Goal: Task Accomplishment & Management: Use online tool/utility

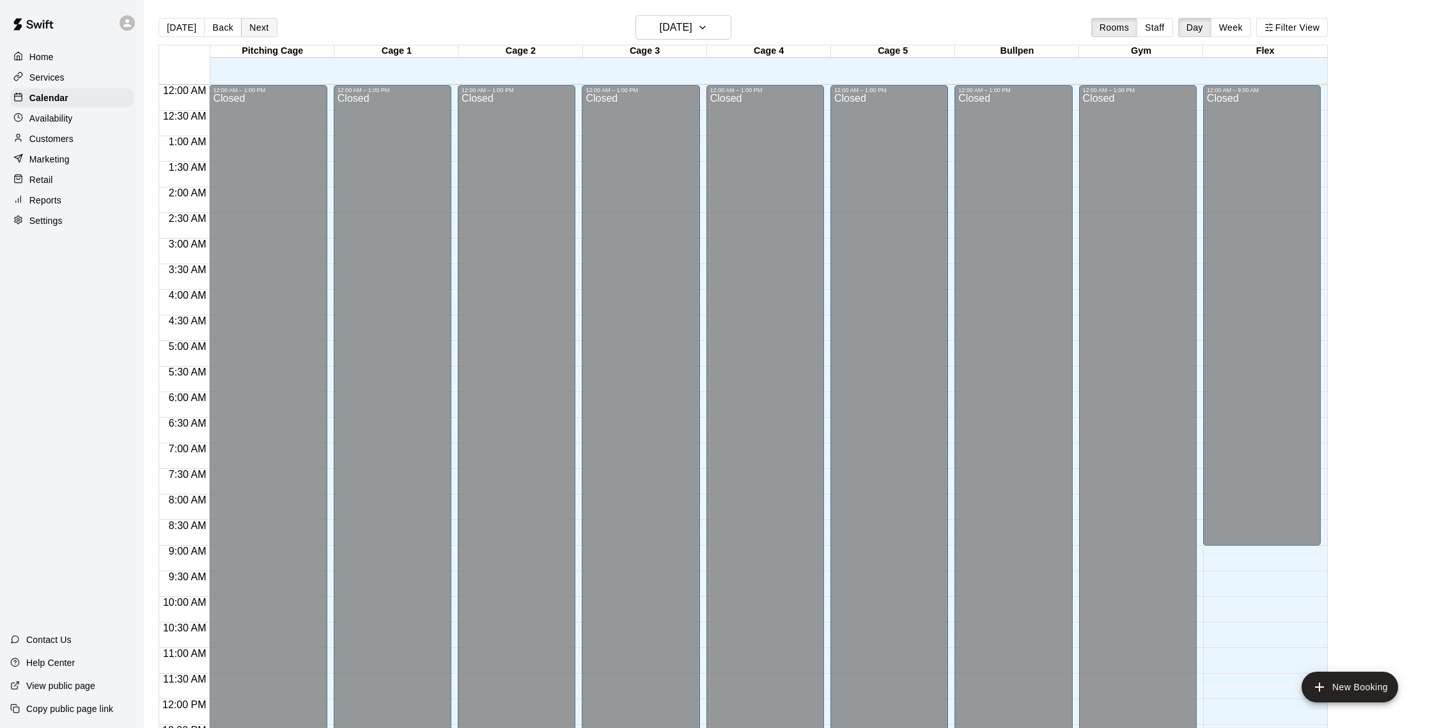
scroll to position [533, 0]
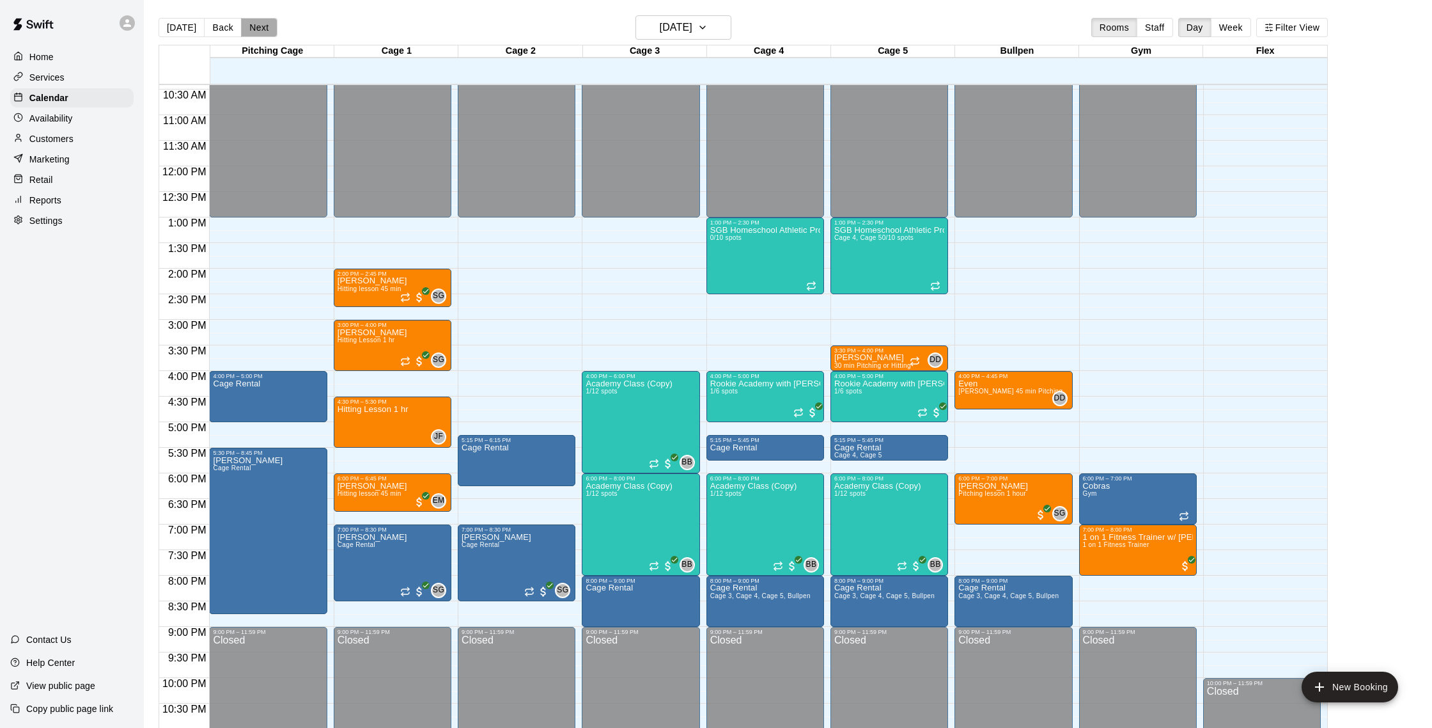
click at [265, 33] on button "Next" at bounding box center [259, 27] width 36 height 19
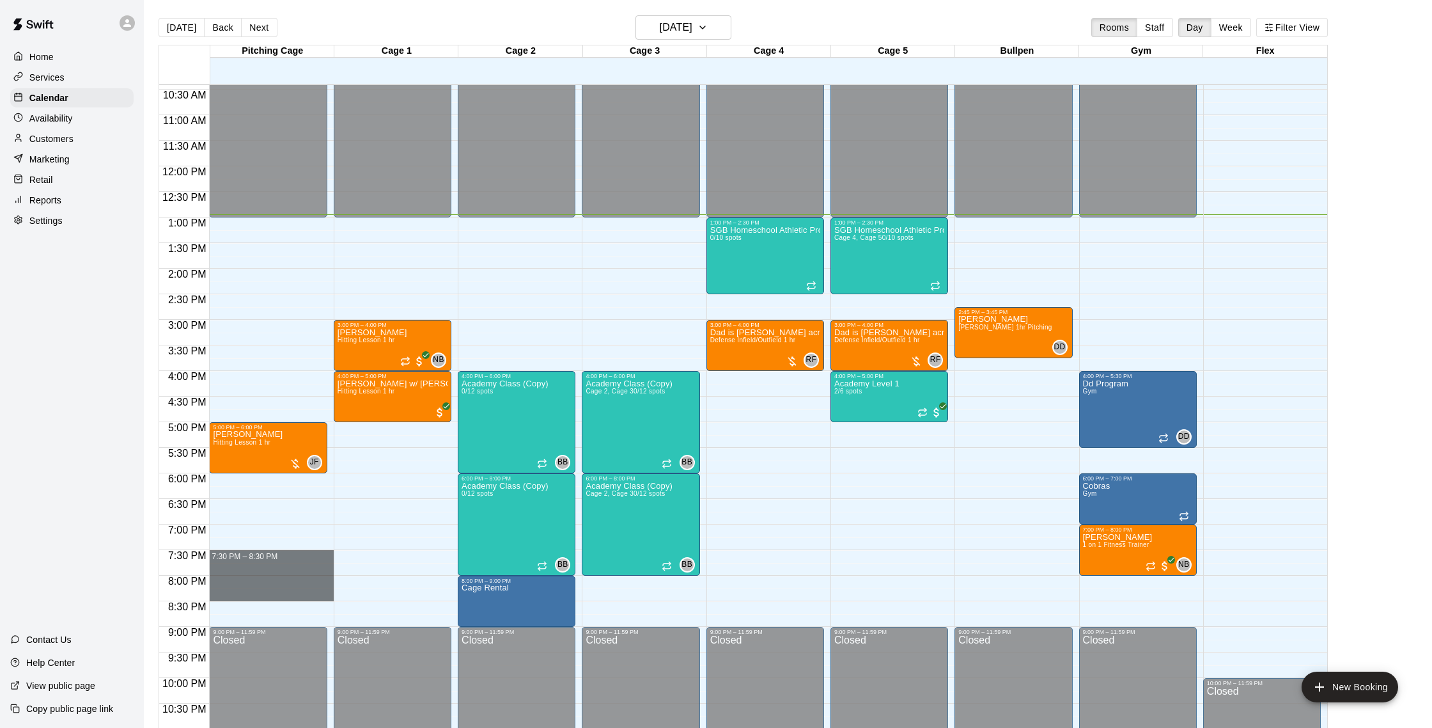
drag, startPoint x: 230, startPoint y: 553, endPoint x: 228, endPoint y: 599, distance: 46.1
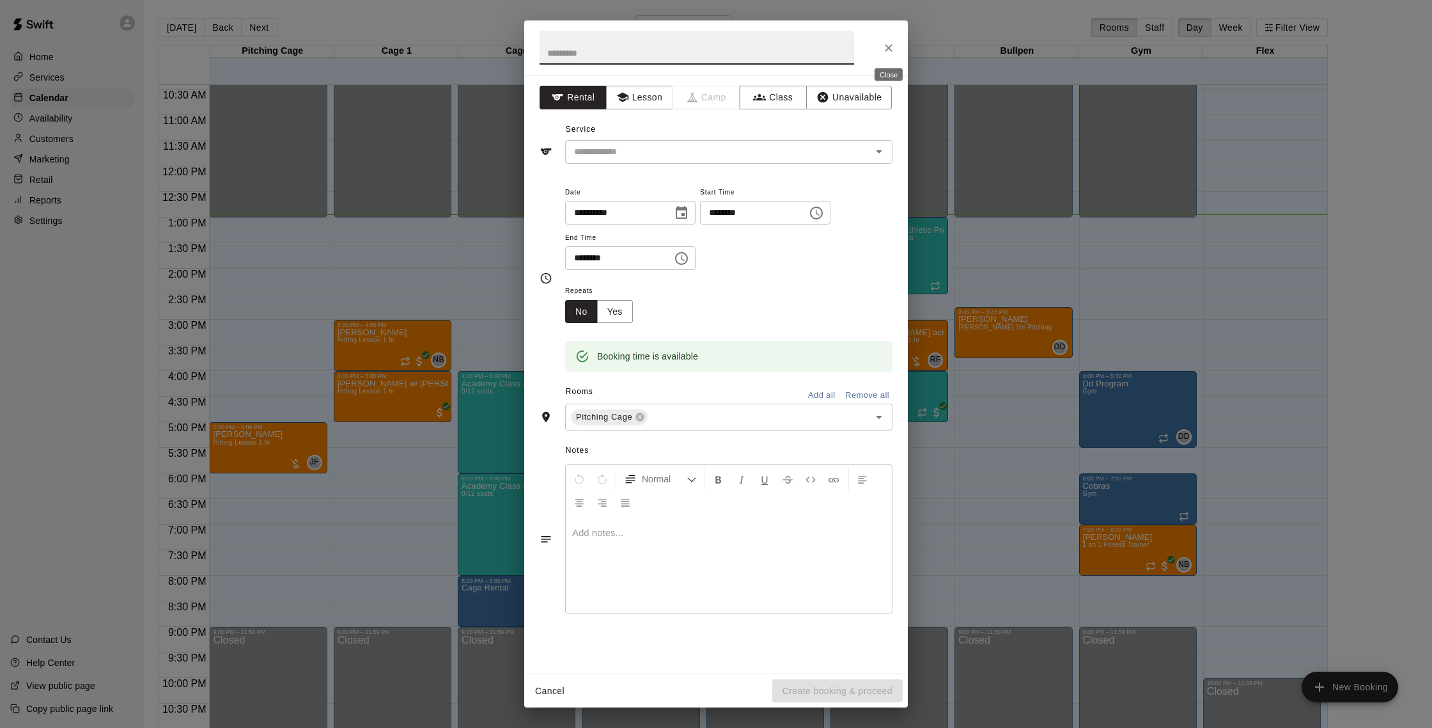
click at [888, 45] on icon "Close" at bounding box center [888, 48] width 13 height 13
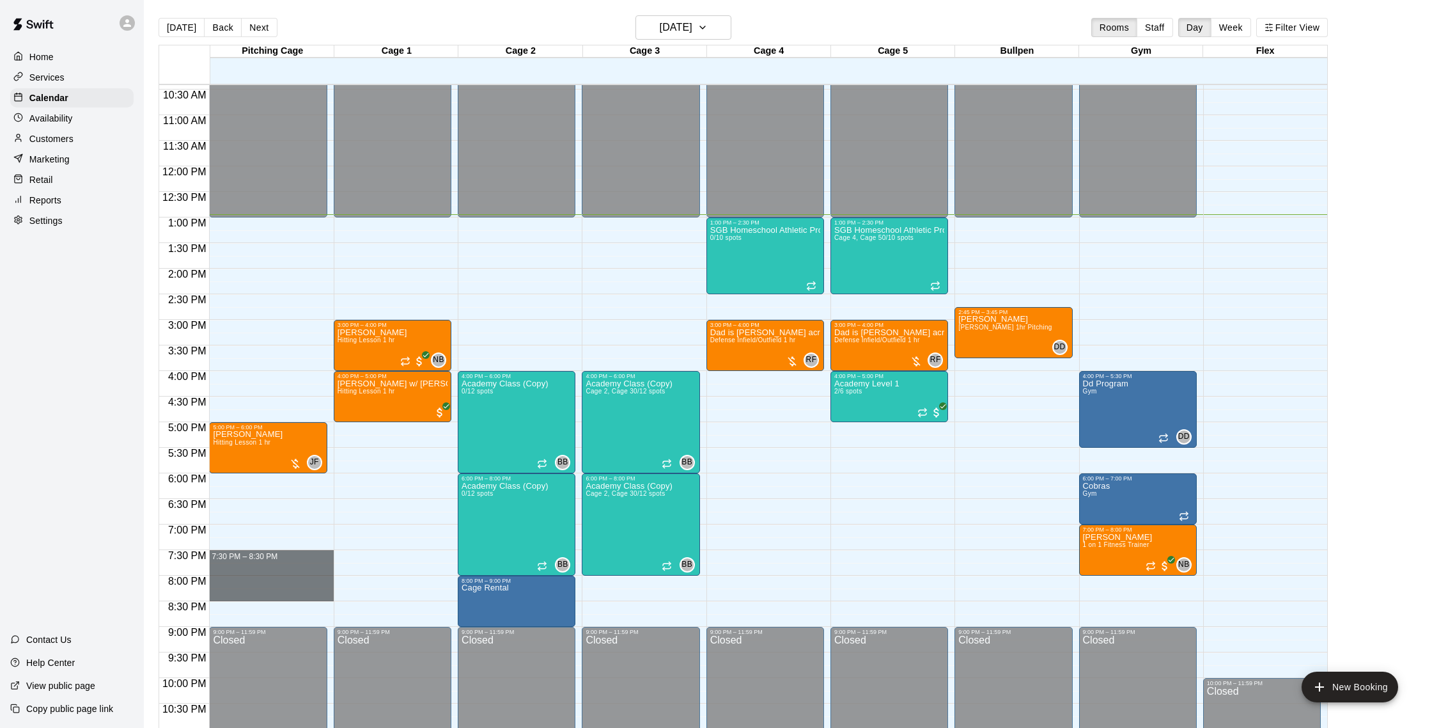
drag, startPoint x: 244, startPoint y: 555, endPoint x: 239, endPoint y: 596, distance: 41.9
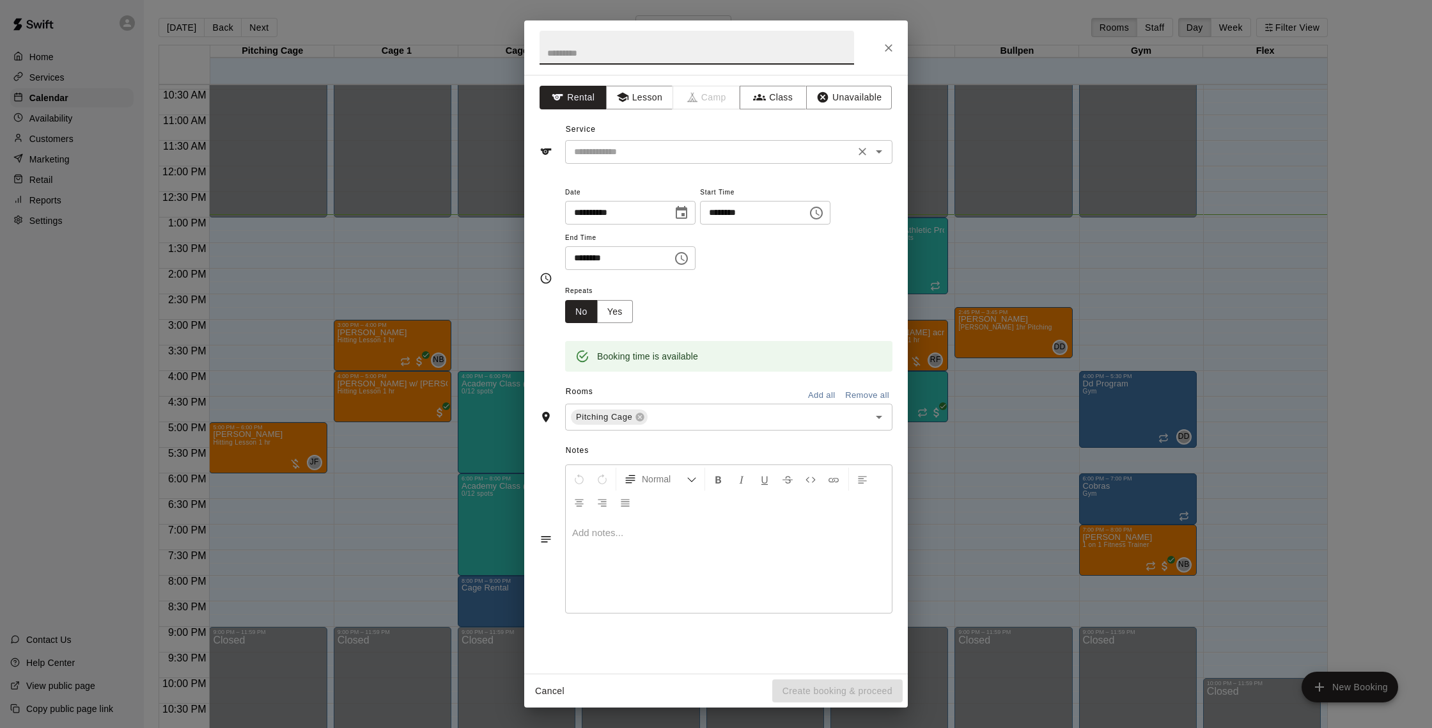
click at [685, 143] on div "​" at bounding box center [728, 152] width 327 height 24
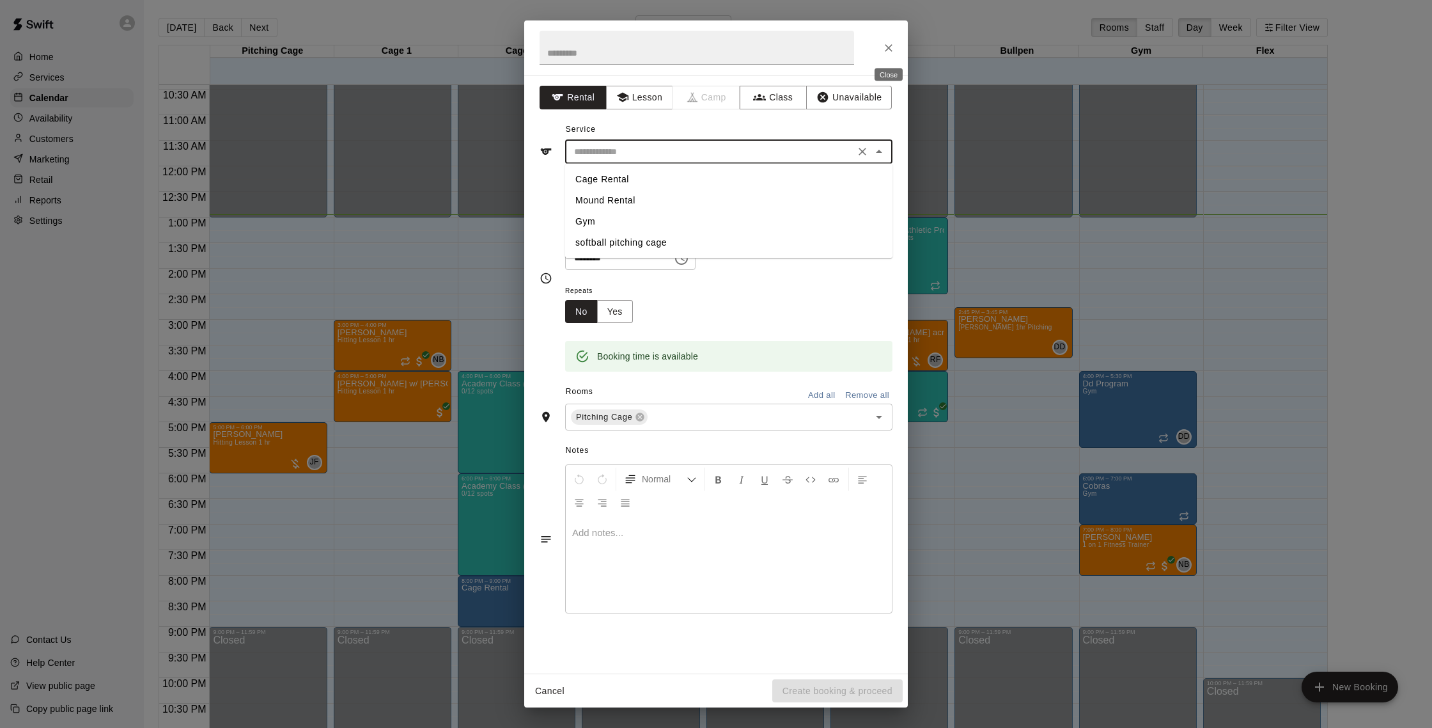
click at [888, 47] on icon "Close" at bounding box center [889, 48] width 8 height 8
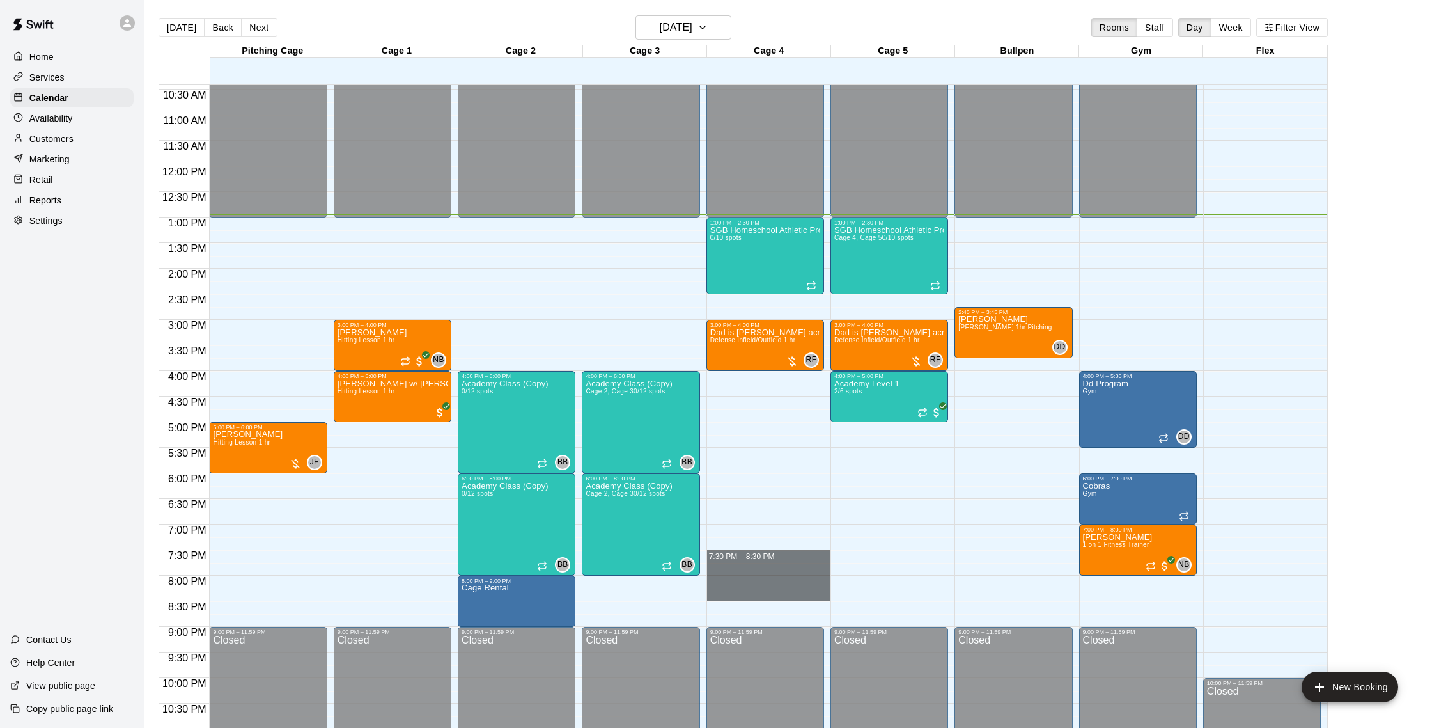
drag, startPoint x: 723, startPoint y: 552, endPoint x: 722, endPoint y: 591, distance: 39.0
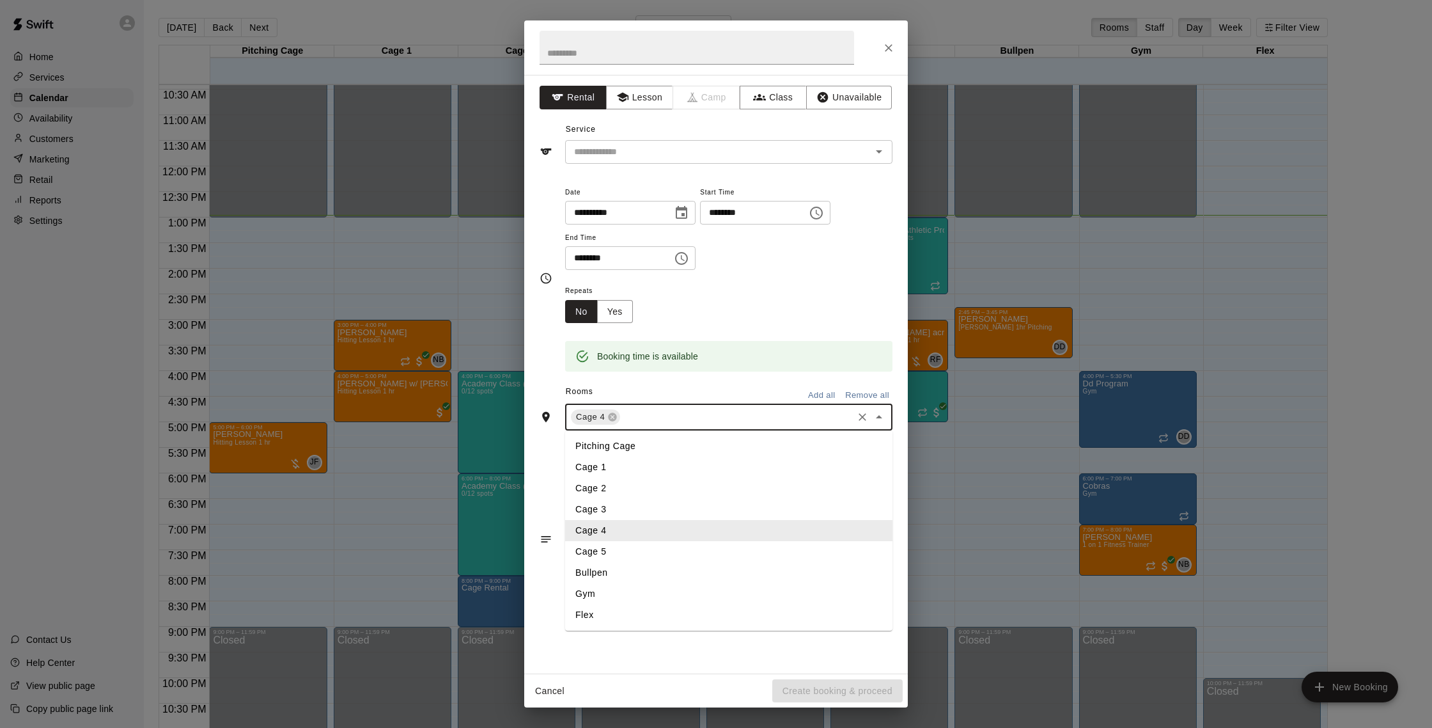
click at [645, 410] on input "text" at bounding box center [736, 417] width 229 height 16
click at [617, 545] on li "Cage 5" at bounding box center [728, 551] width 327 height 21
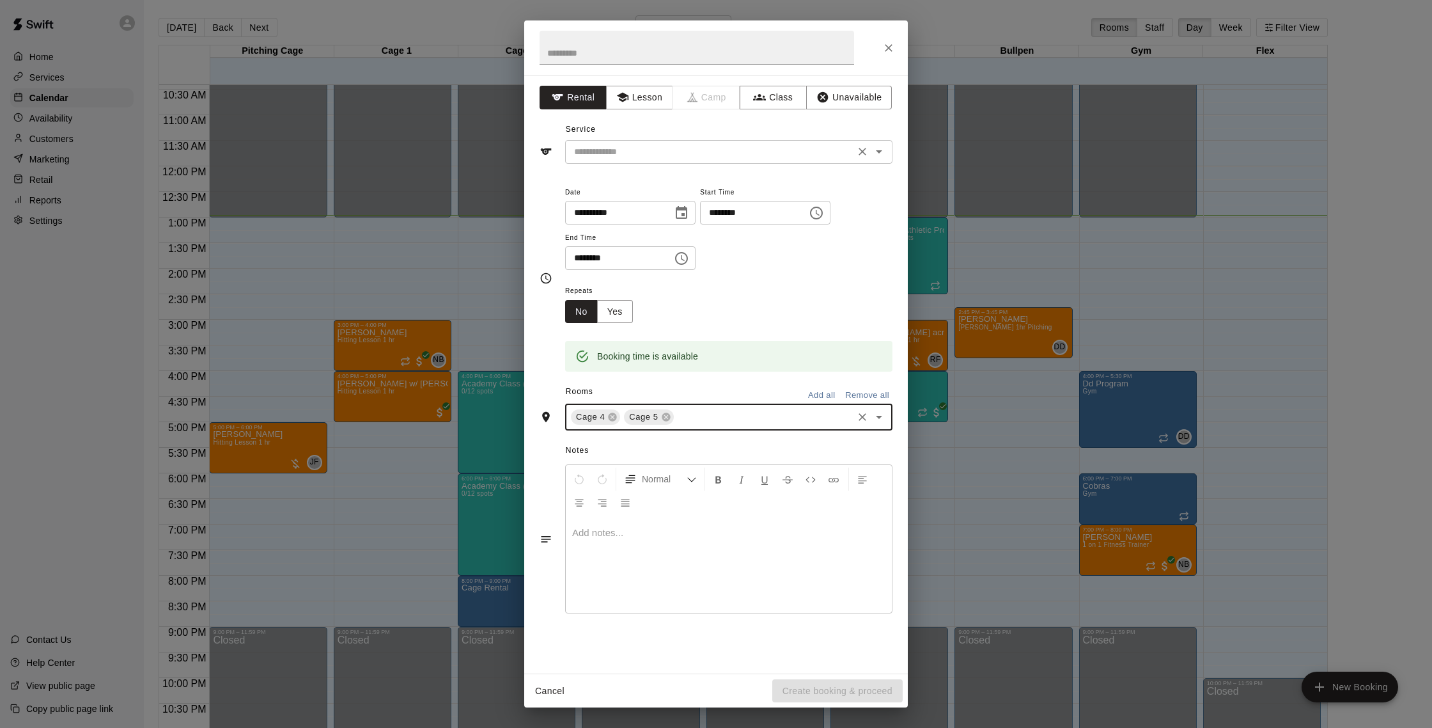
click at [657, 154] on input "text" at bounding box center [710, 152] width 282 height 16
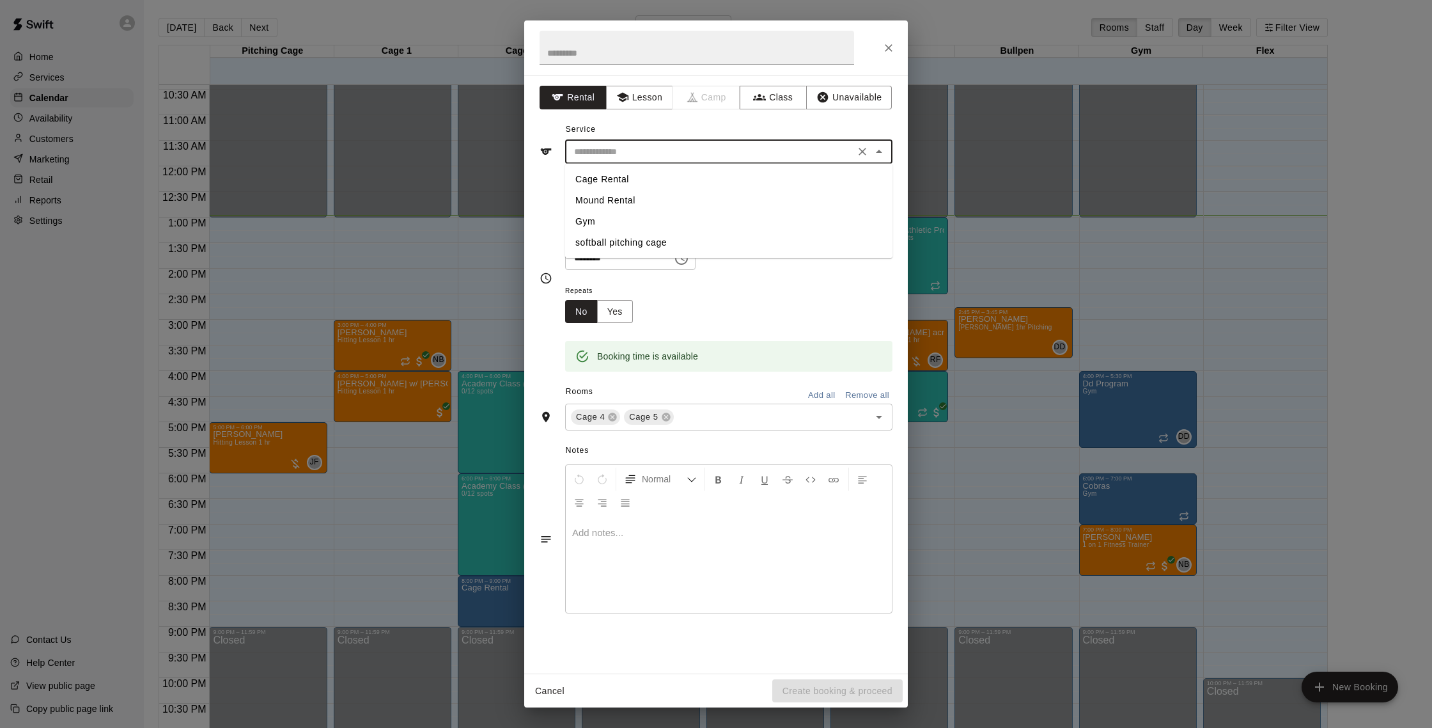
click at [646, 176] on li "Cage Rental" at bounding box center [728, 179] width 327 height 21
type input "**********"
click at [869, 683] on button "Create booking & proceed" at bounding box center [837, 691] width 130 height 24
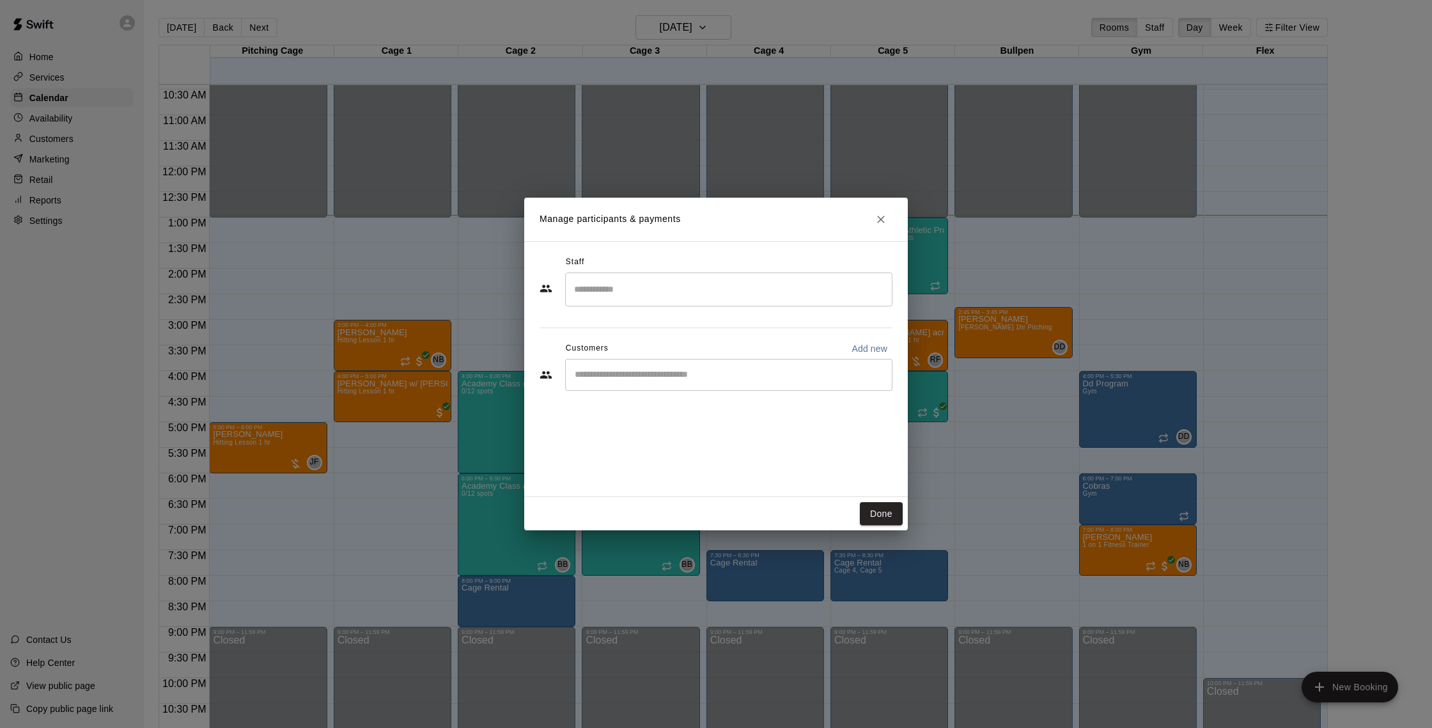
click at [686, 295] on input "Search staff" at bounding box center [729, 289] width 316 height 22
type input "*"
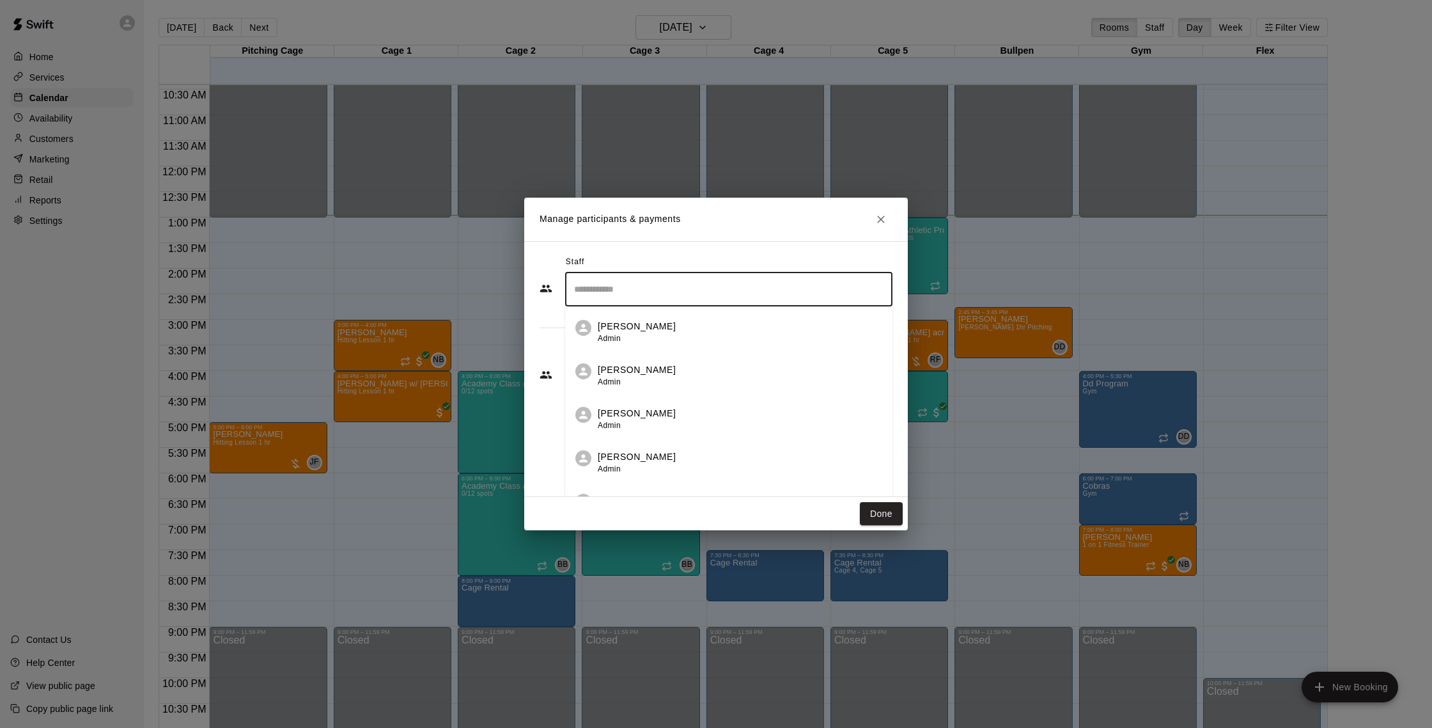
click at [747, 252] on div "Staff" at bounding box center [716, 262] width 353 height 20
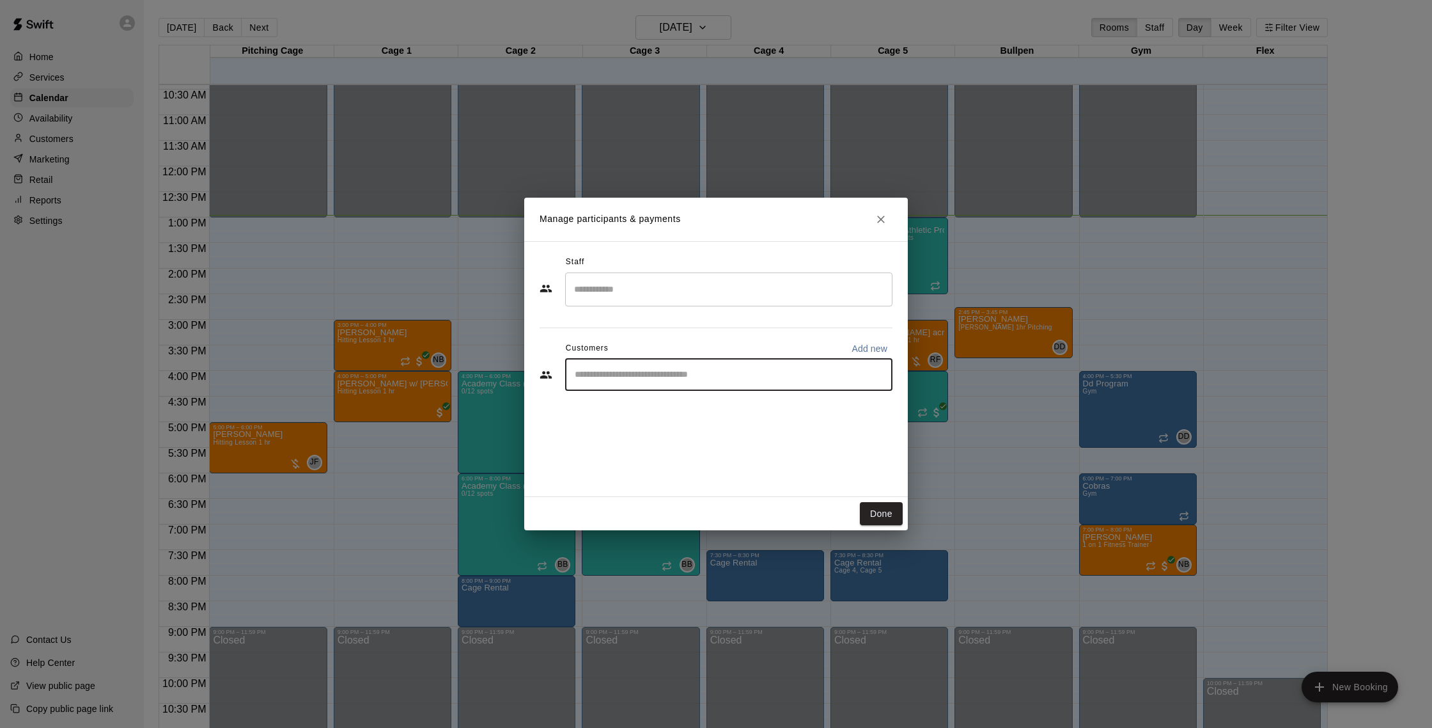
click at [689, 372] on input "Start typing to search customers..." at bounding box center [729, 374] width 316 height 13
type input "****"
click at [669, 407] on div "[PERSON_NAME]" at bounding box center [669, 403] width 137 height 13
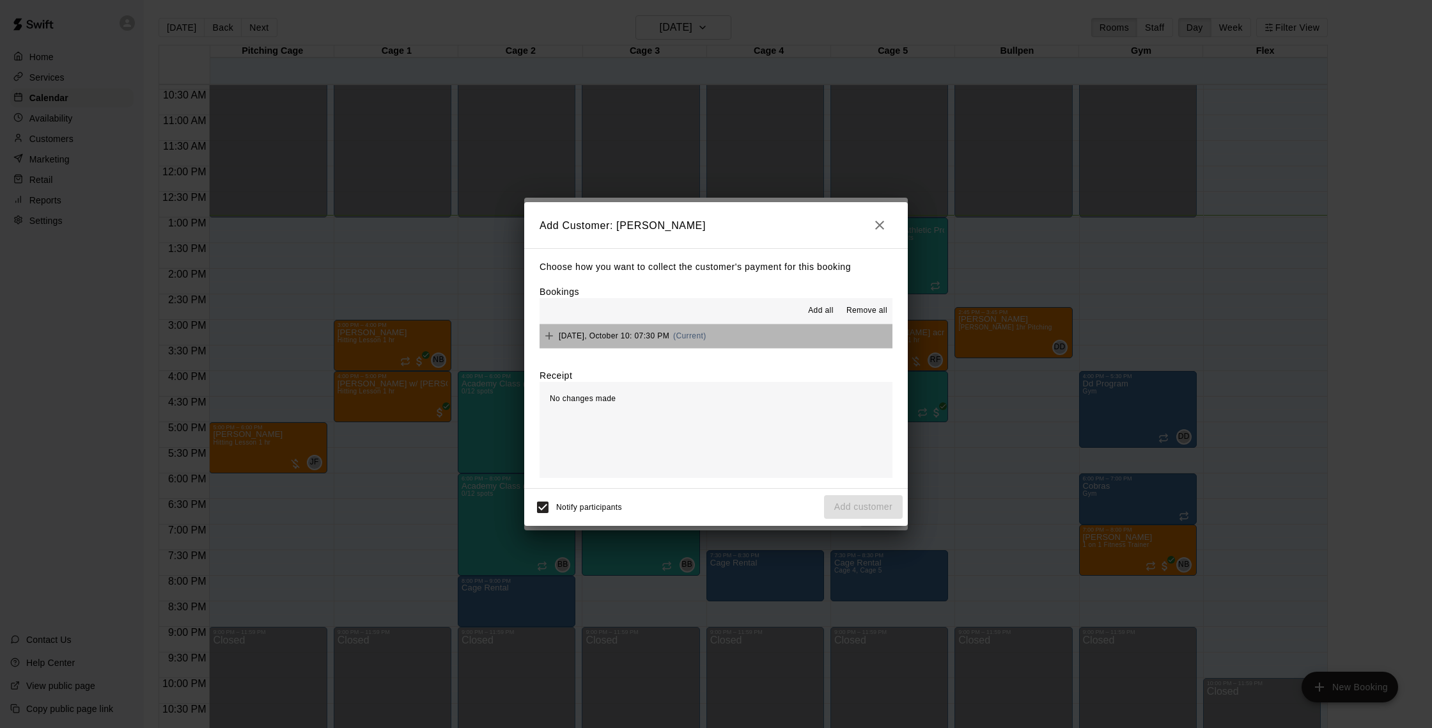
click at [754, 328] on button "[DATE], October 10: 07:30 PM (Current)" at bounding box center [716, 336] width 353 height 24
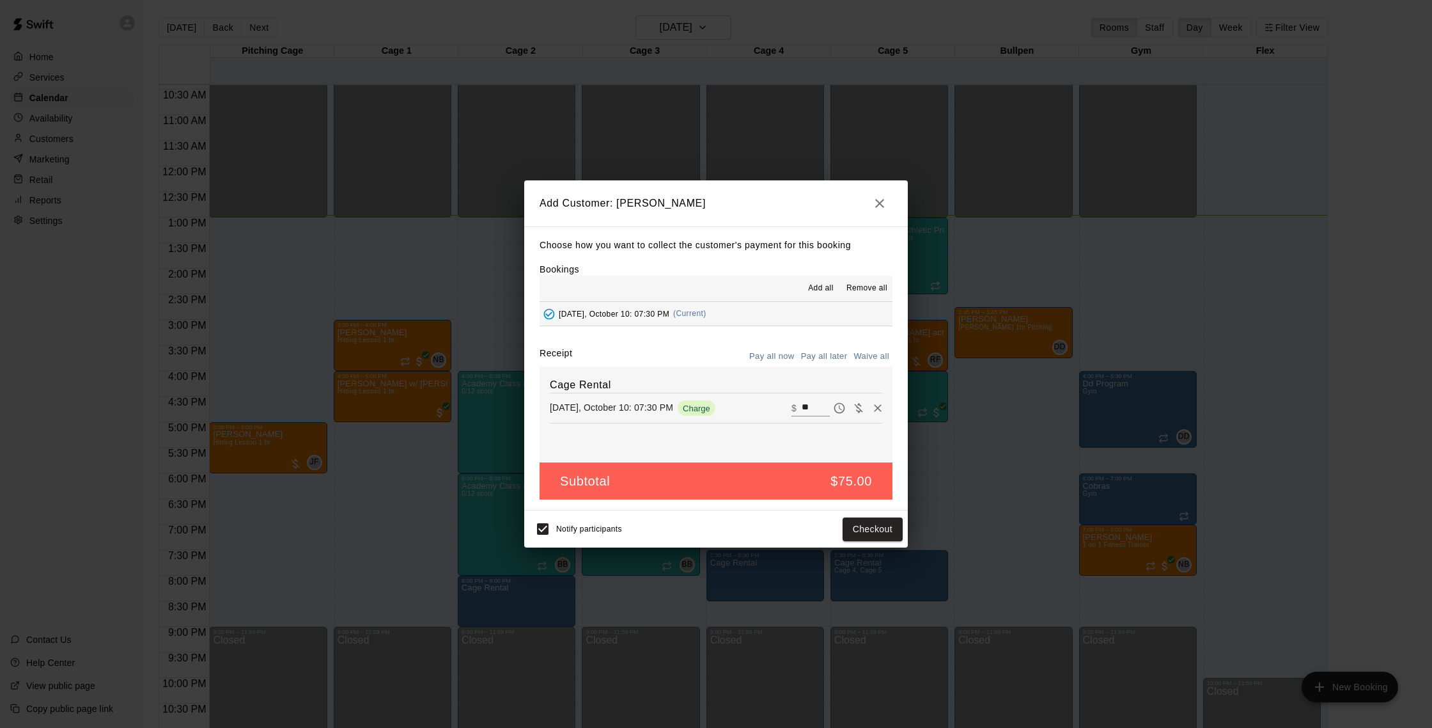
click at [825, 356] on button "Pay all later" at bounding box center [824, 356] width 53 height 20
click at [851, 524] on button "Add customer" at bounding box center [863, 529] width 79 height 24
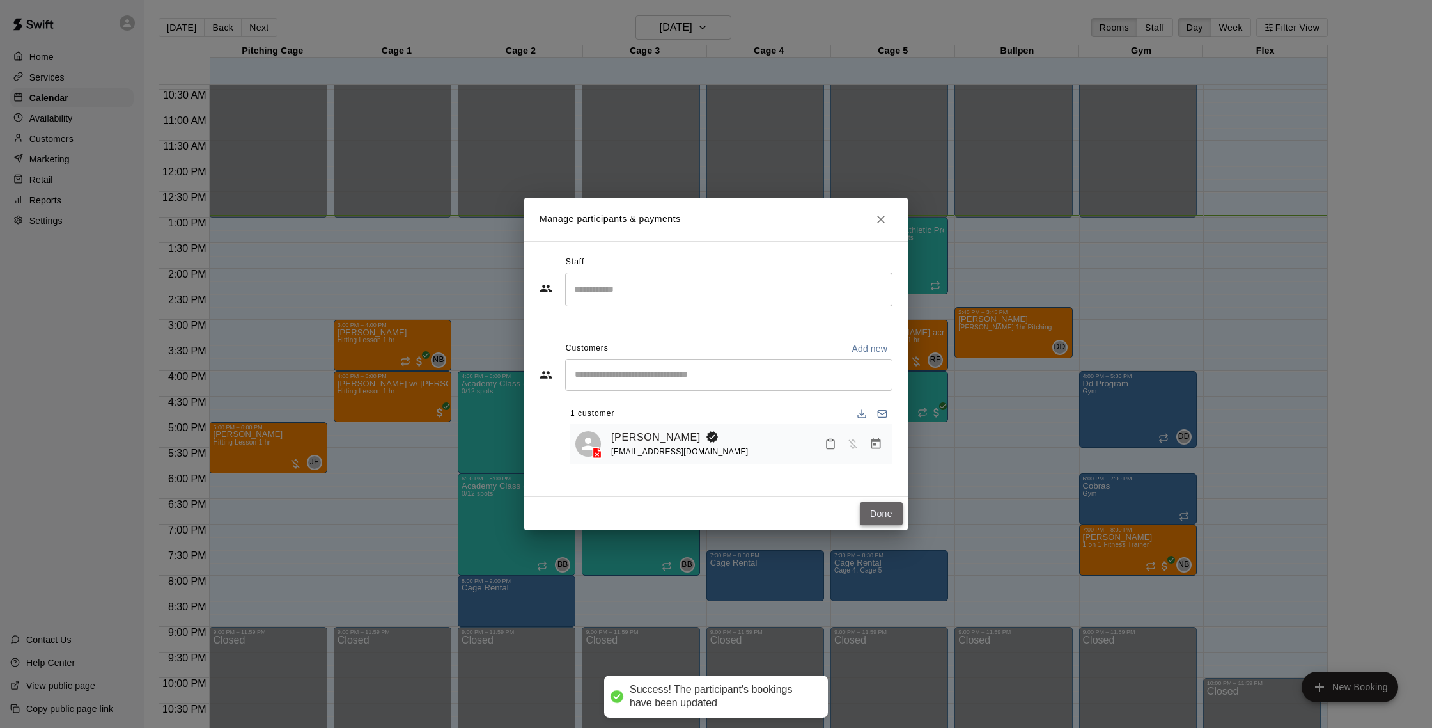
click at [870, 525] on button "Done" at bounding box center [881, 514] width 43 height 24
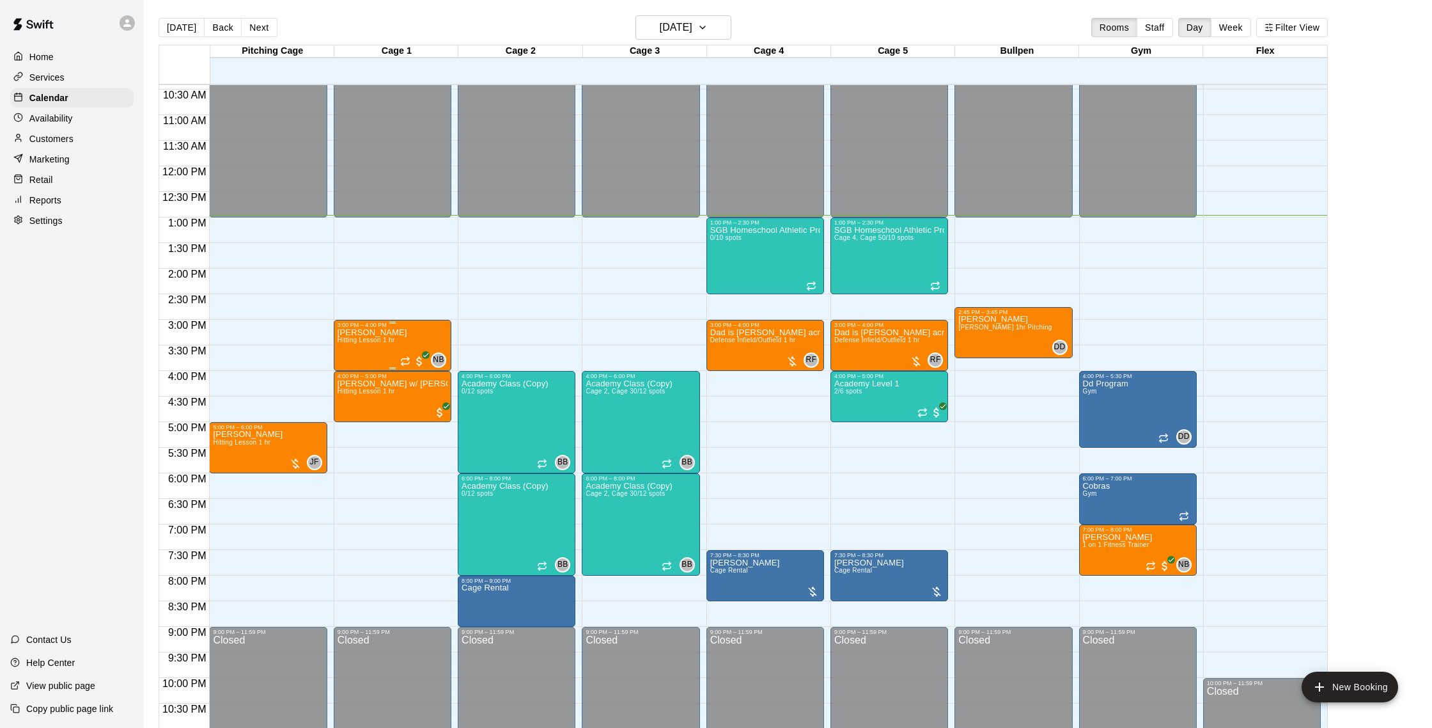
click at [403, 339] on div "[PERSON_NAME] Hitting Lesson 1 hr NB 0" at bounding box center [393, 692] width 110 height 728
click at [352, 377] on img "edit" at bounding box center [350, 372] width 15 height 15
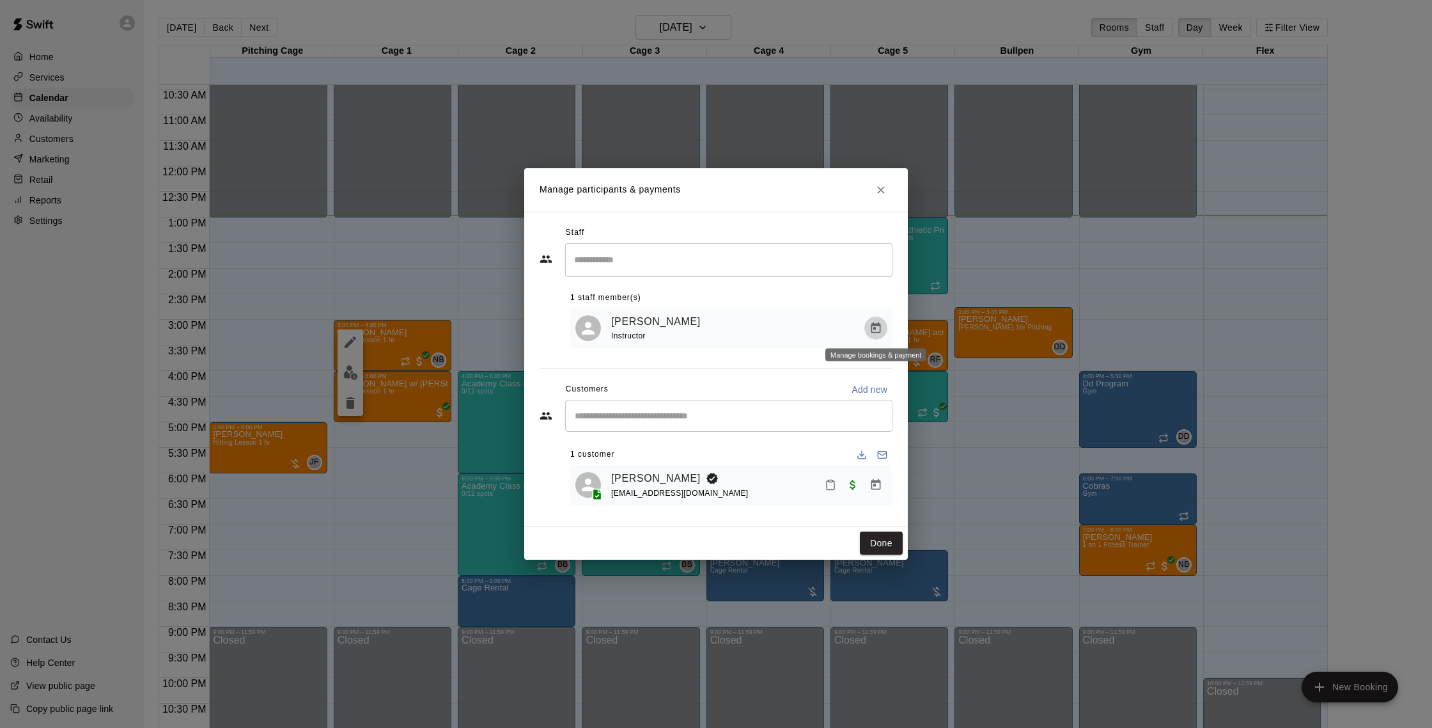
click at [878, 330] on icon "Manage bookings & payment" at bounding box center [875, 328] width 13 height 13
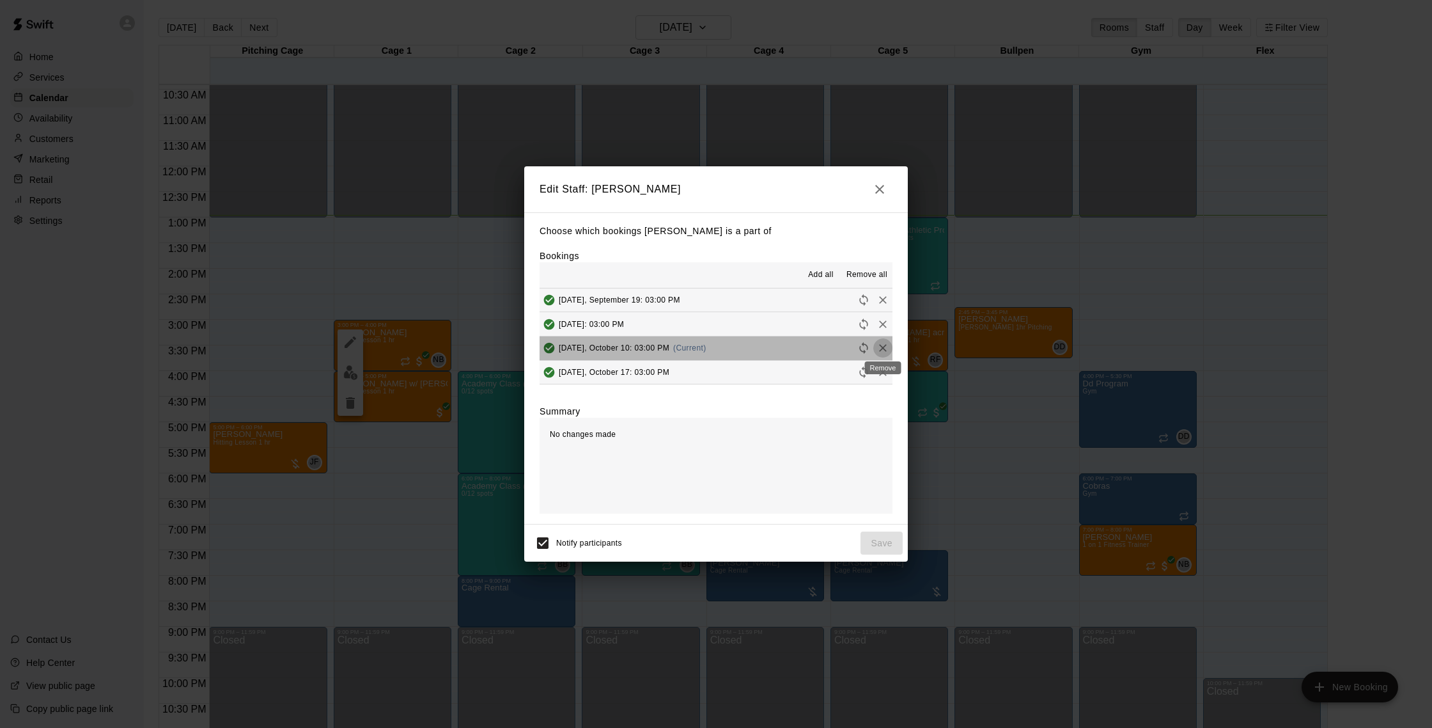
click at [880, 349] on icon "Remove" at bounding box center [882, 347] width 13 height 13
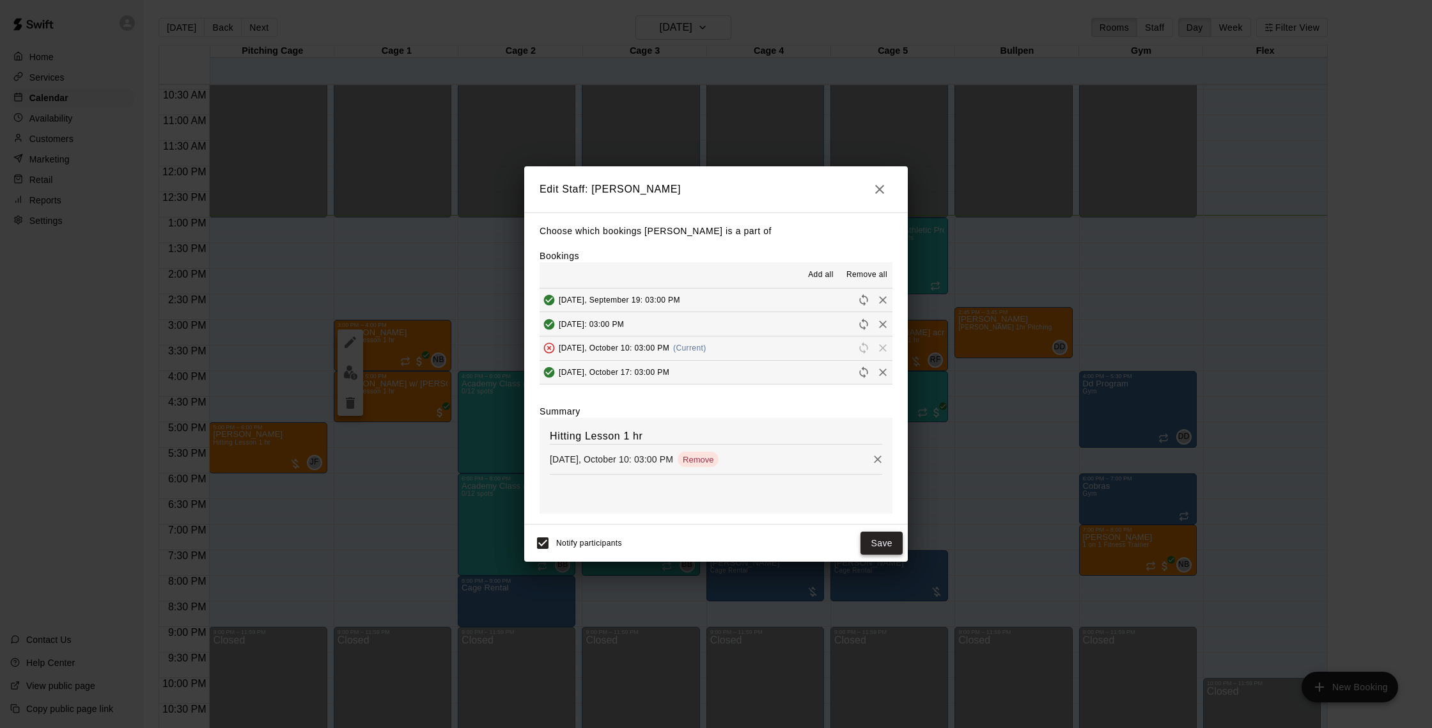
click at [876, 537] on button "Save" at bounding box center [881, 543] width 42 height 24
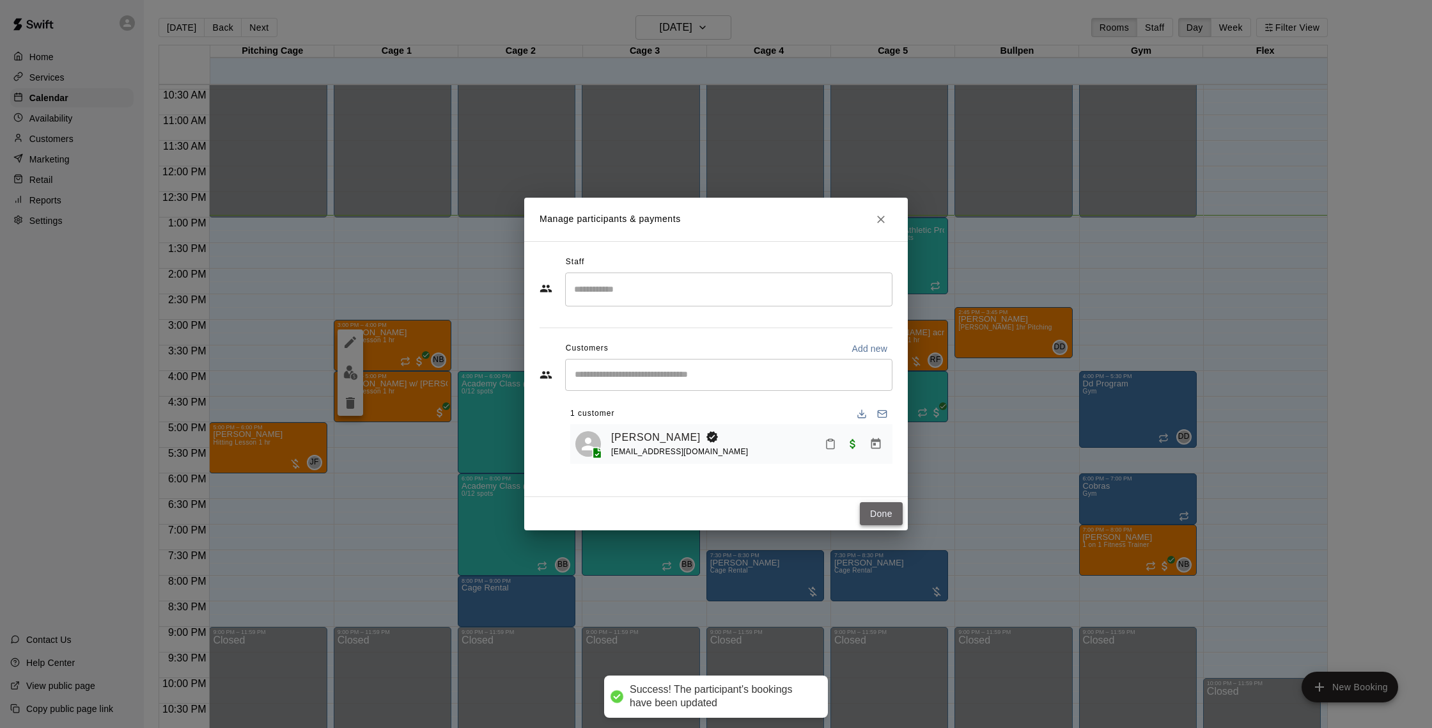
click at [871, 511] on button "Done" at bounding box center [881, 514] width 43 height 24
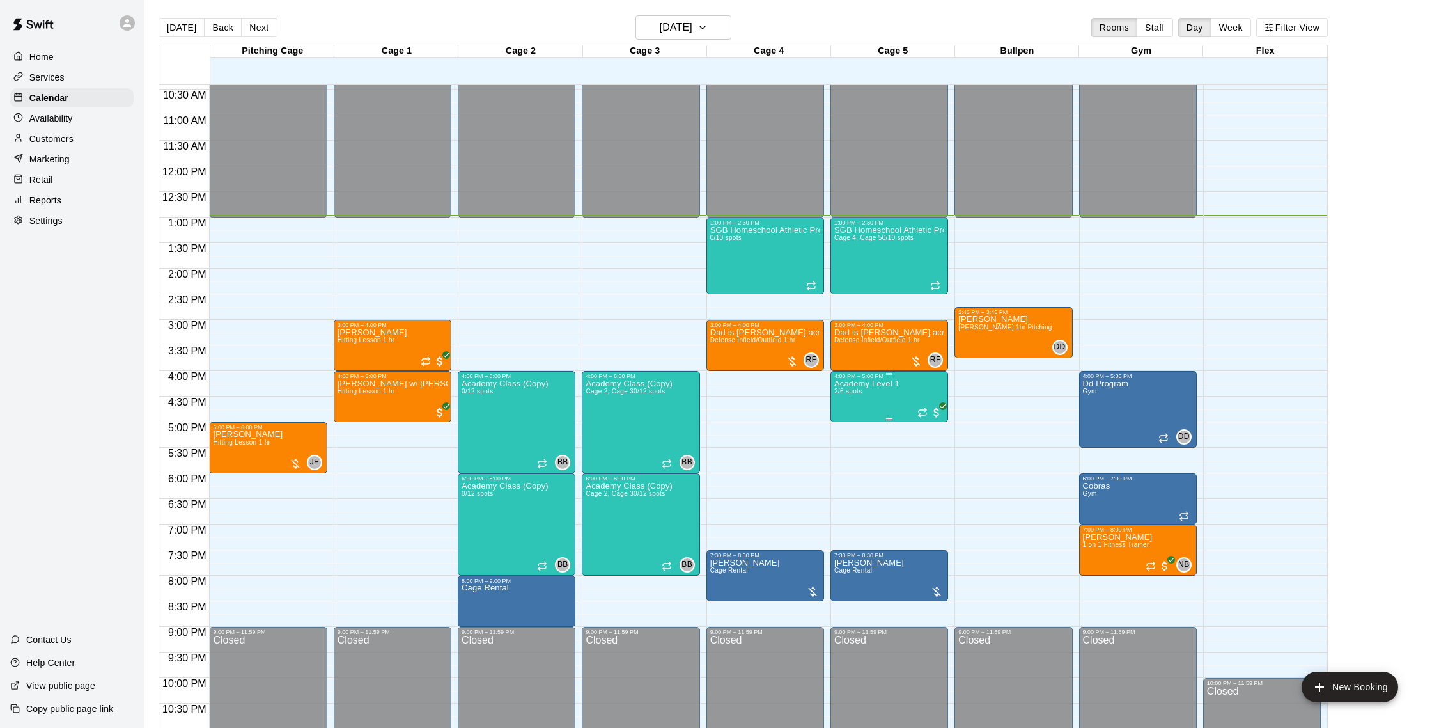
click at [609, 343] on div at bounding box center [716, 364] width 1432 height 728
click at [358, 425] on button "edit" at bounding box center [351, 422] width 26 height 25
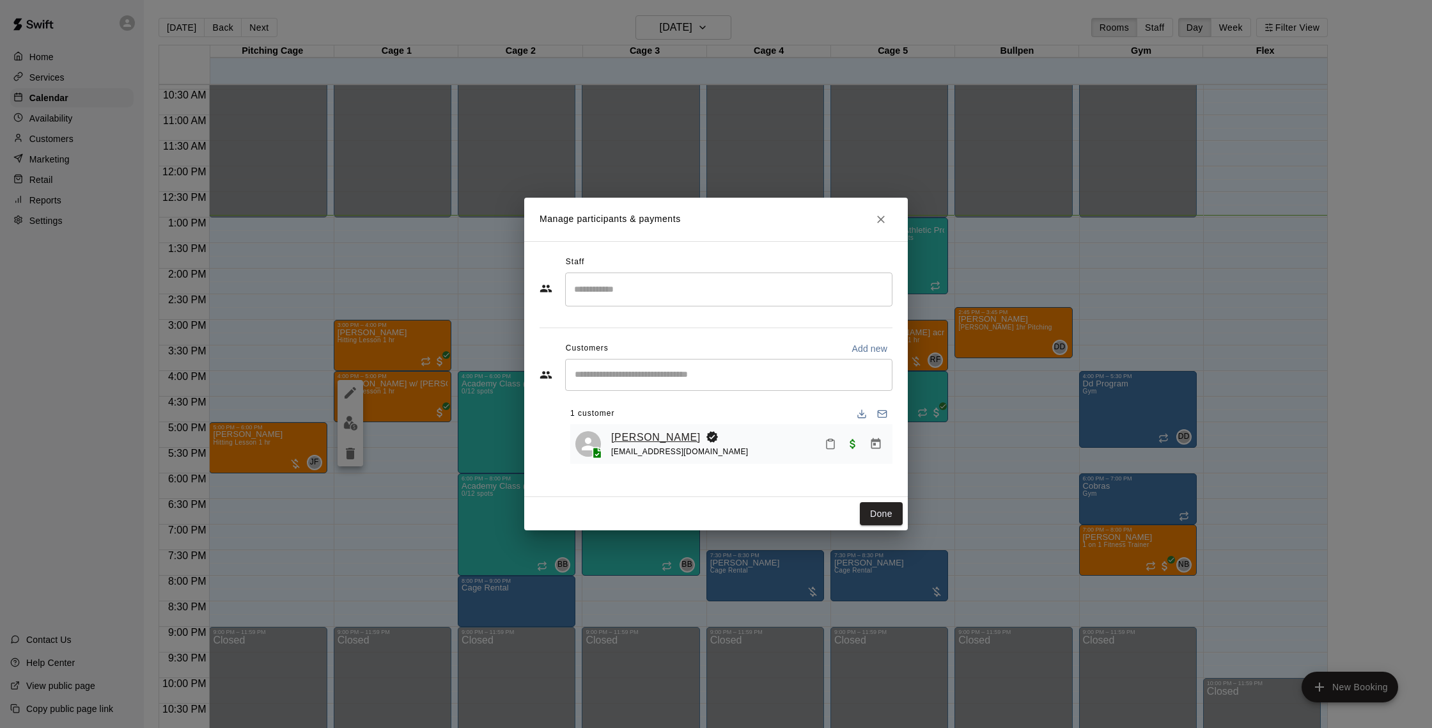
click at [673, 433] on link "[PERSON_NAME]" at bounding box center [656, 437] width 90 height 17
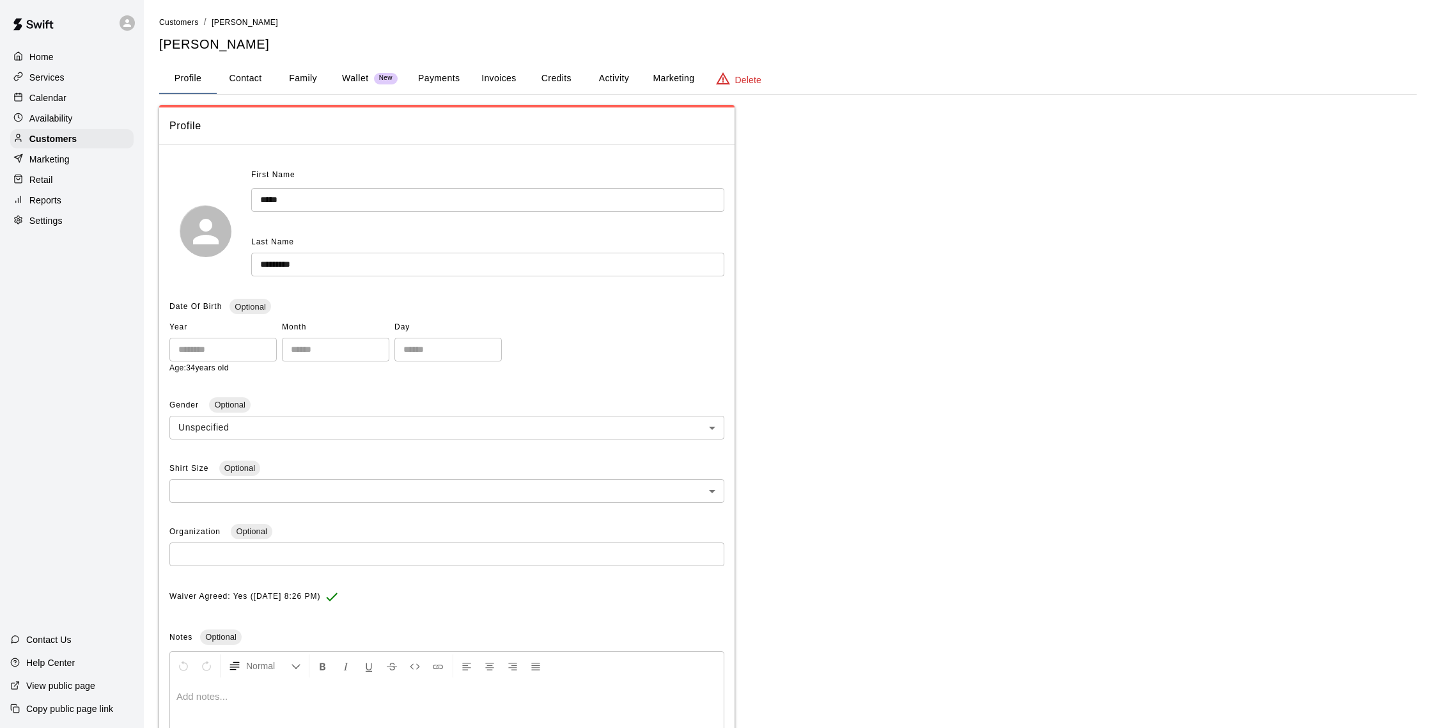
click at [613, 87] on button "Activity" at bounding box center [614, 78] width 58 height 31
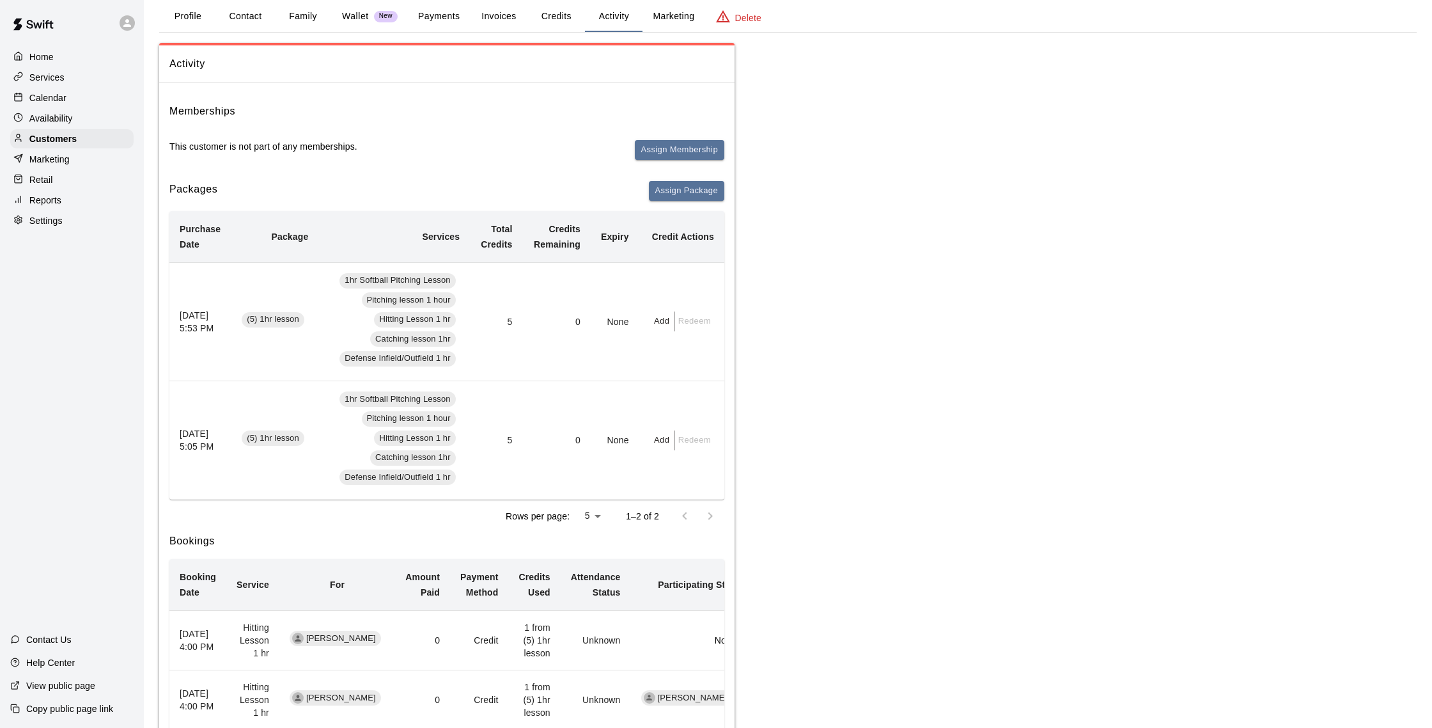
scroll to position [63, 0]
click at [454, 17] on button "Payments" at bounding box center [439, 16] width 62 height 31
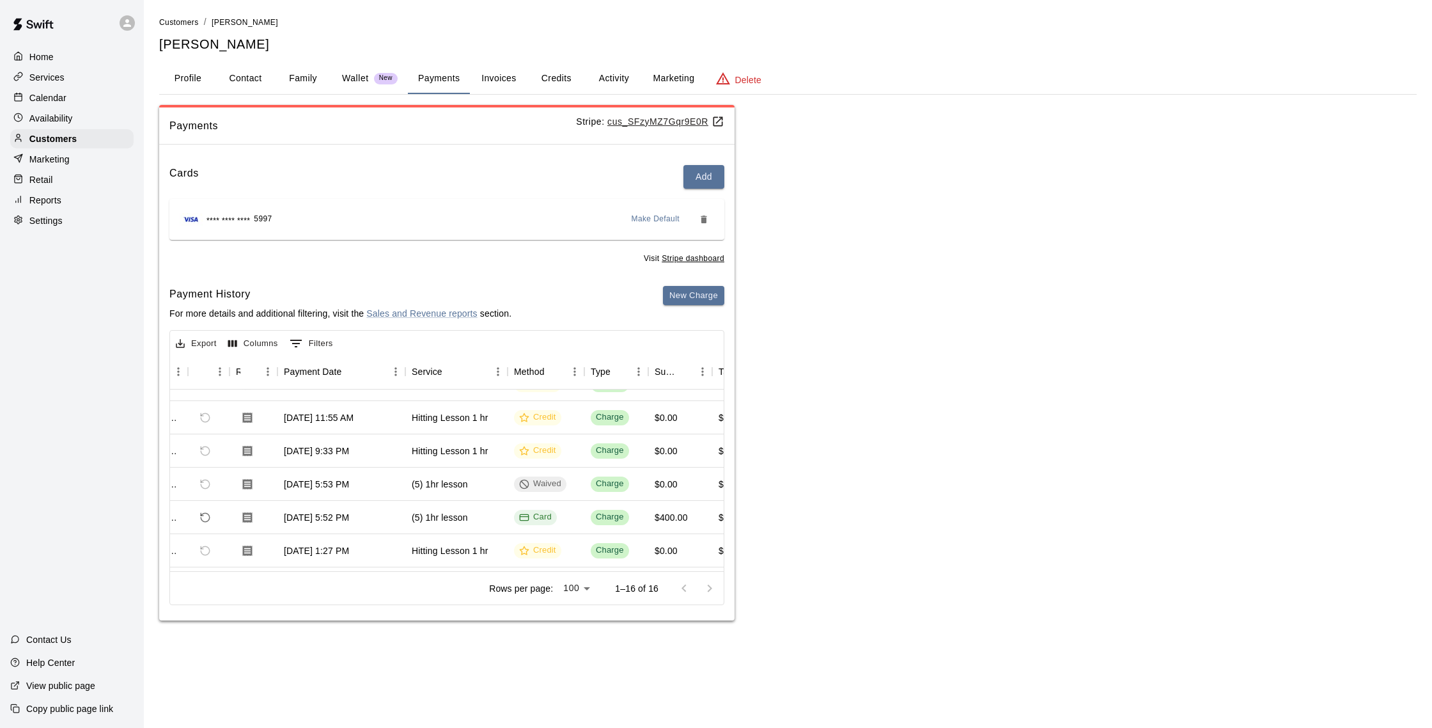
scroll to position [0, 56]
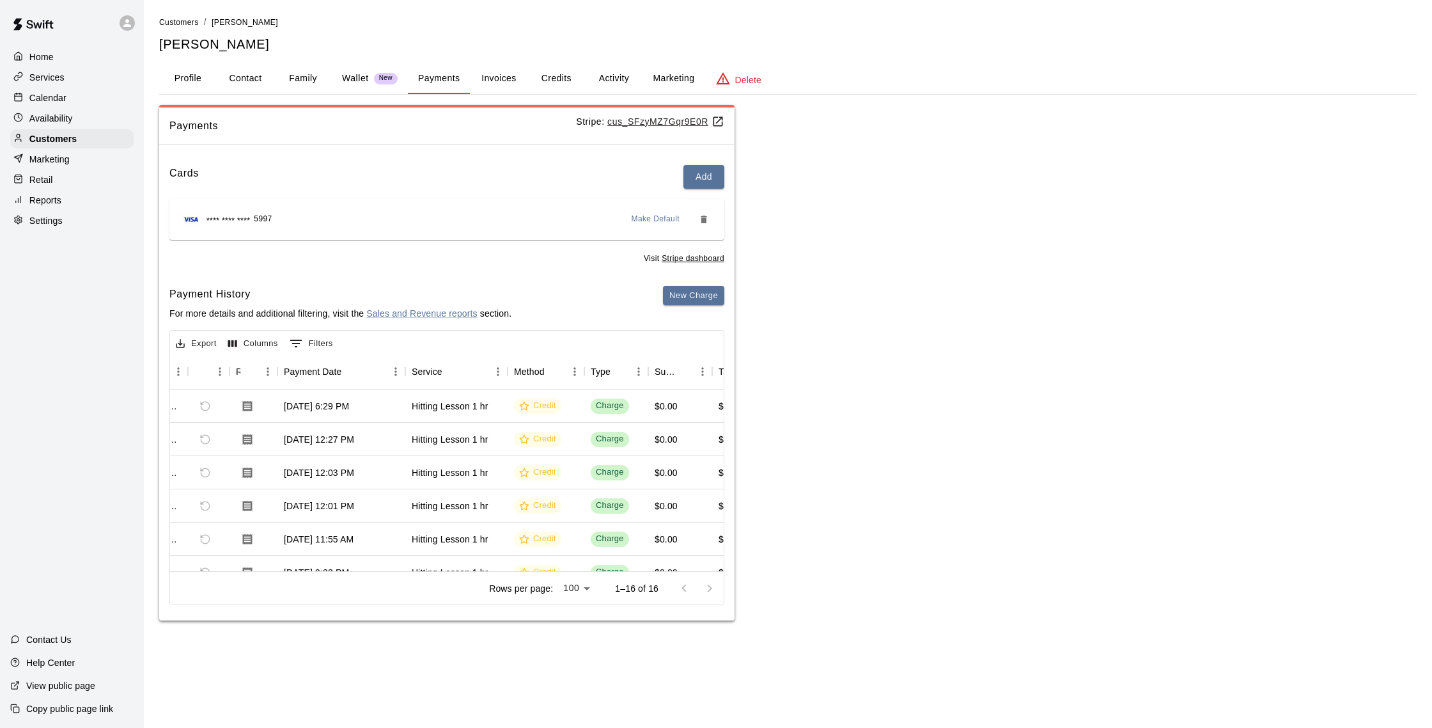
click at [59, 98] on p "Calendar" at bounding box center [47, 97] width 37 height 13
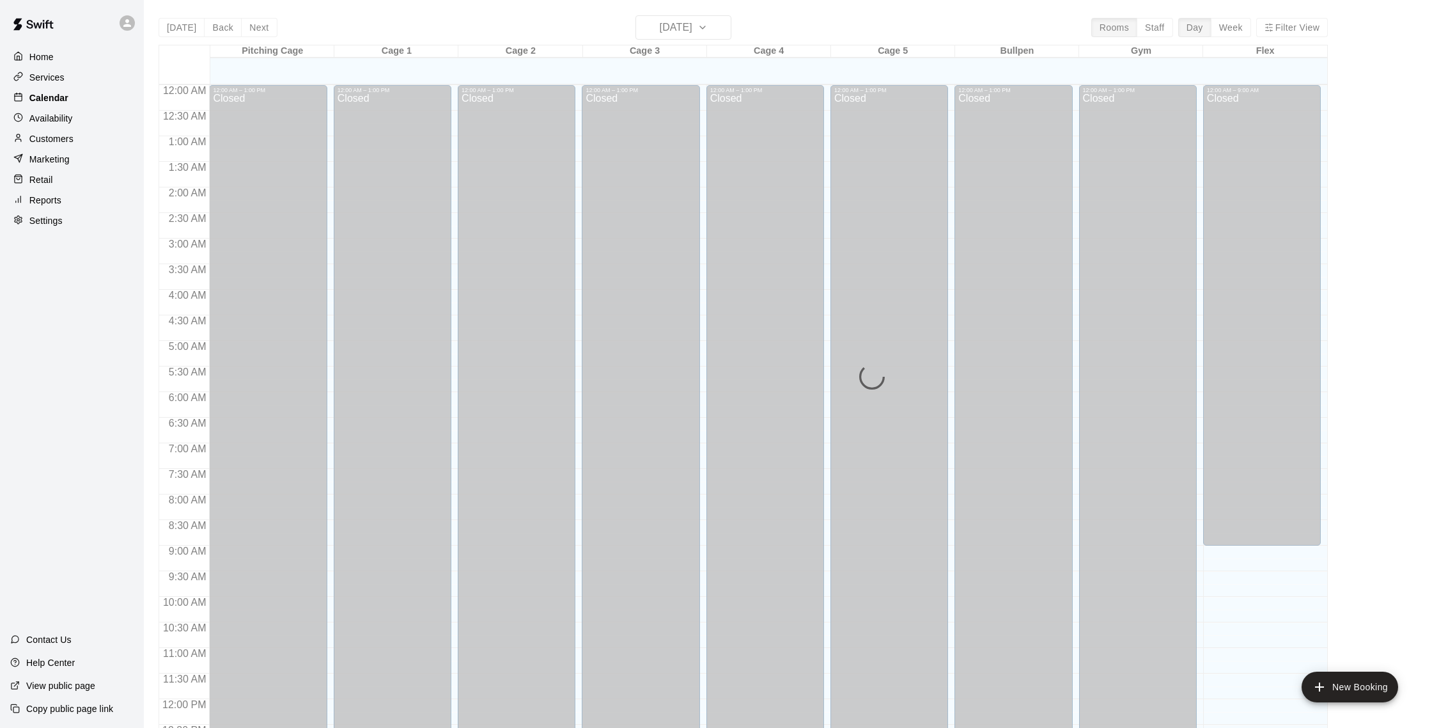
scroll to position [533, 0]
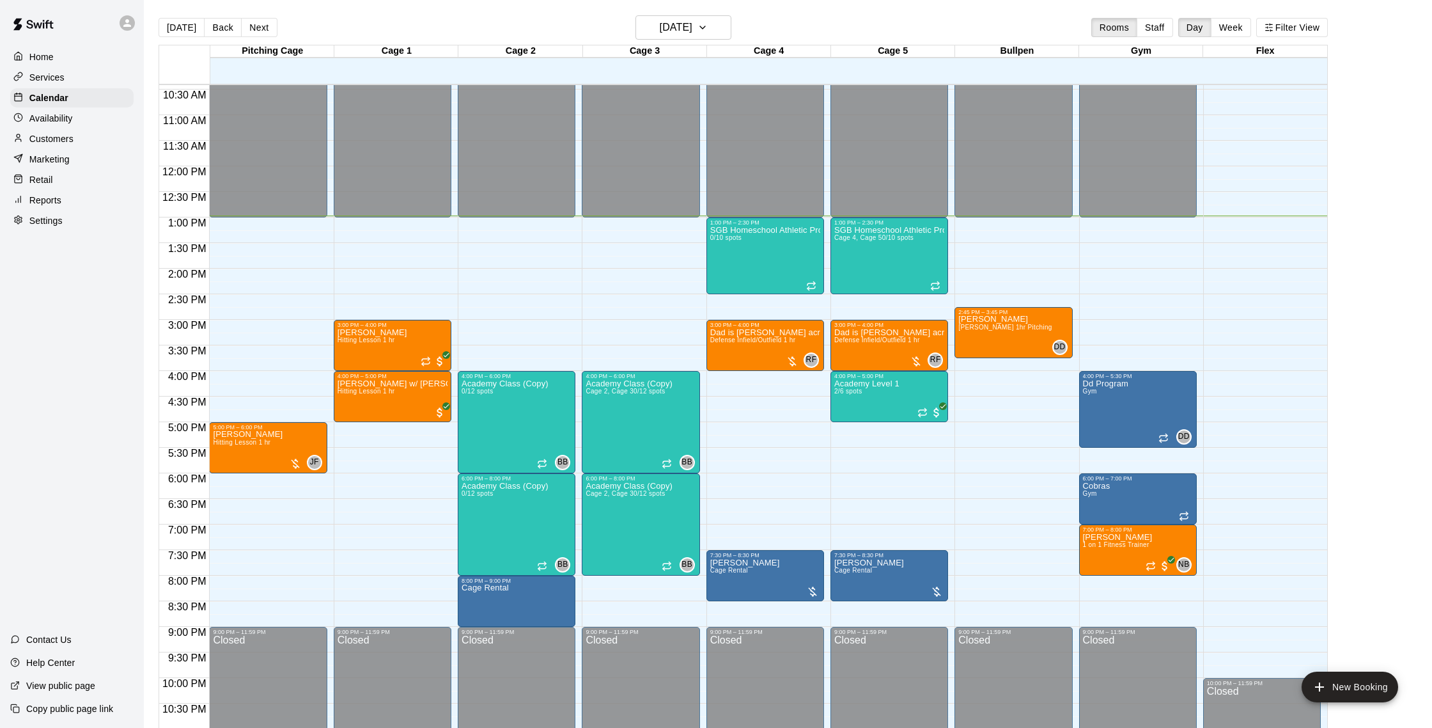
click at [71, 144] on div "Customers" at bounding box center [71, 138] width 123 height 19
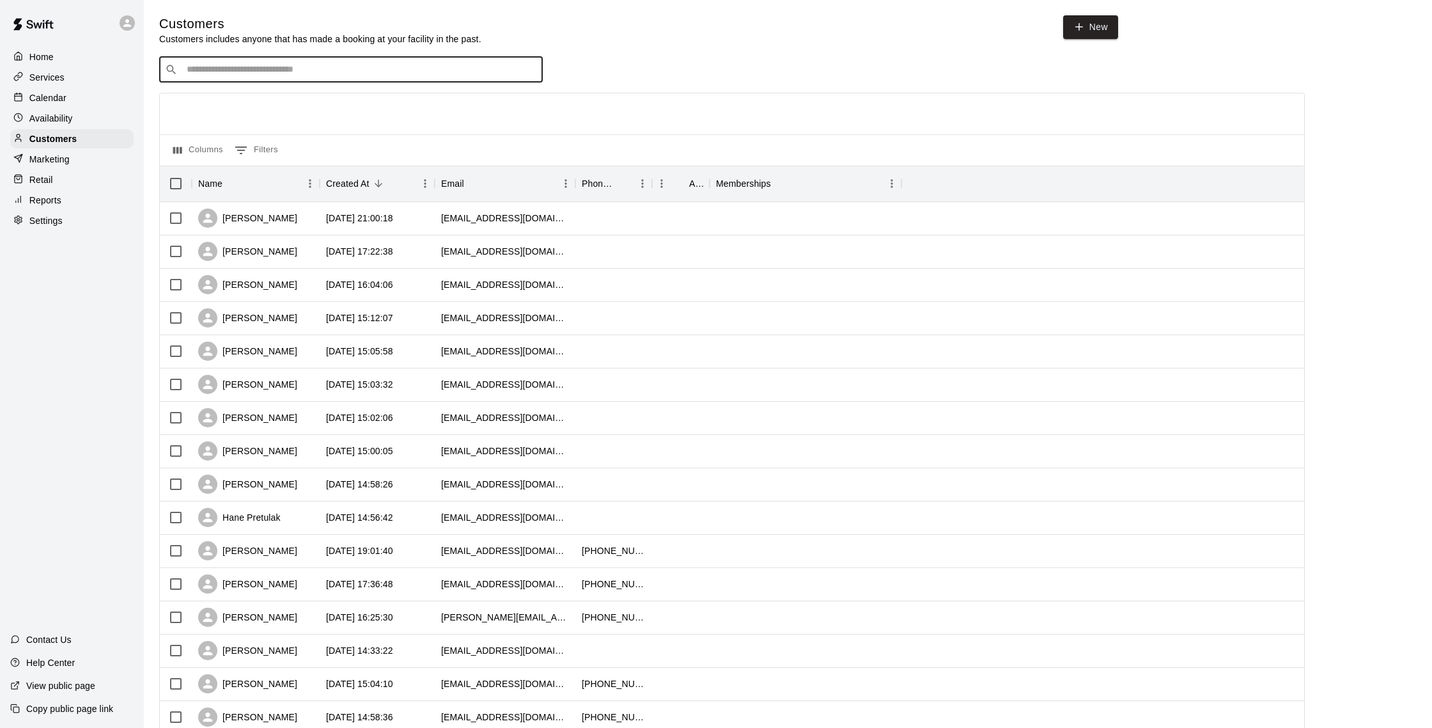
click at [288, 74] on input "Search customers by name or email" at bounding box center [360, 69] width 354 height 13
type input "*****"
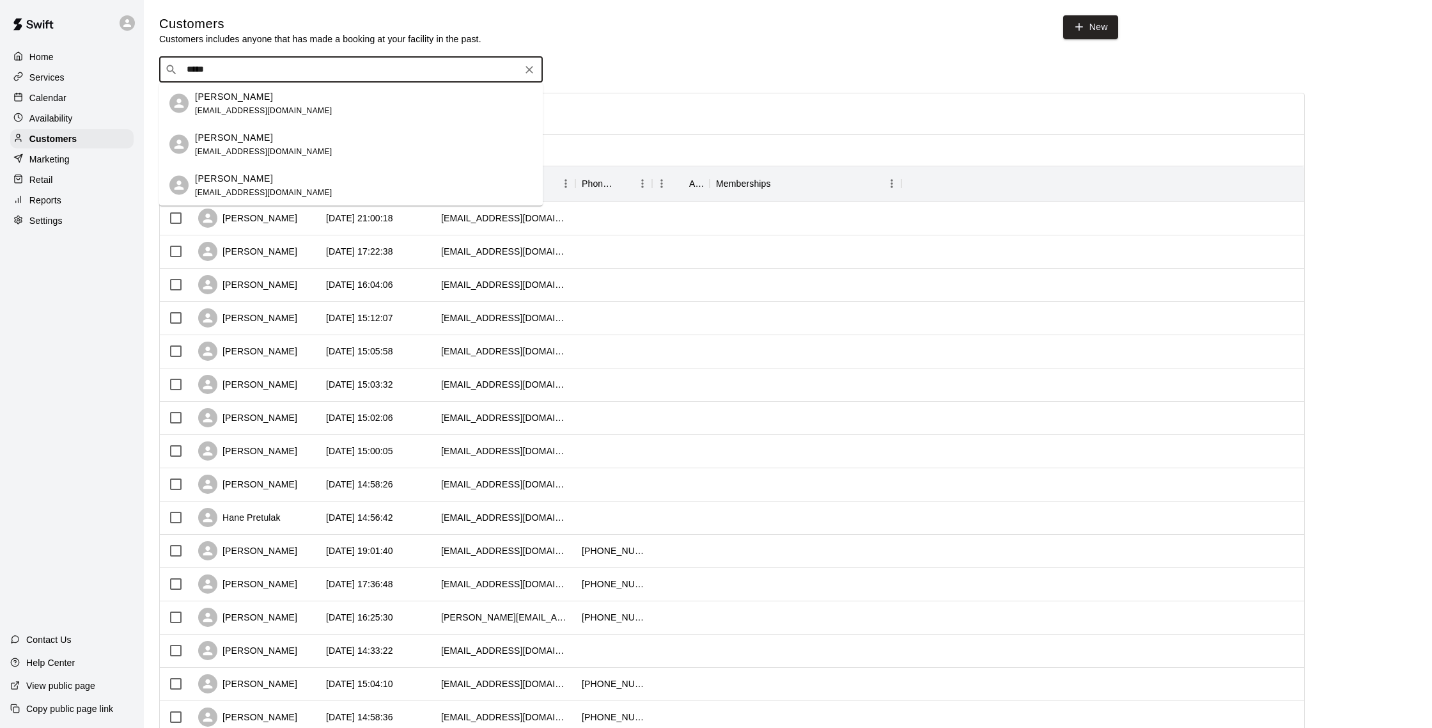
click at [302, 90] on div "[PERSON_NAME] [EMAIL_ADDRESS][DOMAIN_NAME]" at bounding box center [364, 103] width 338 height 27
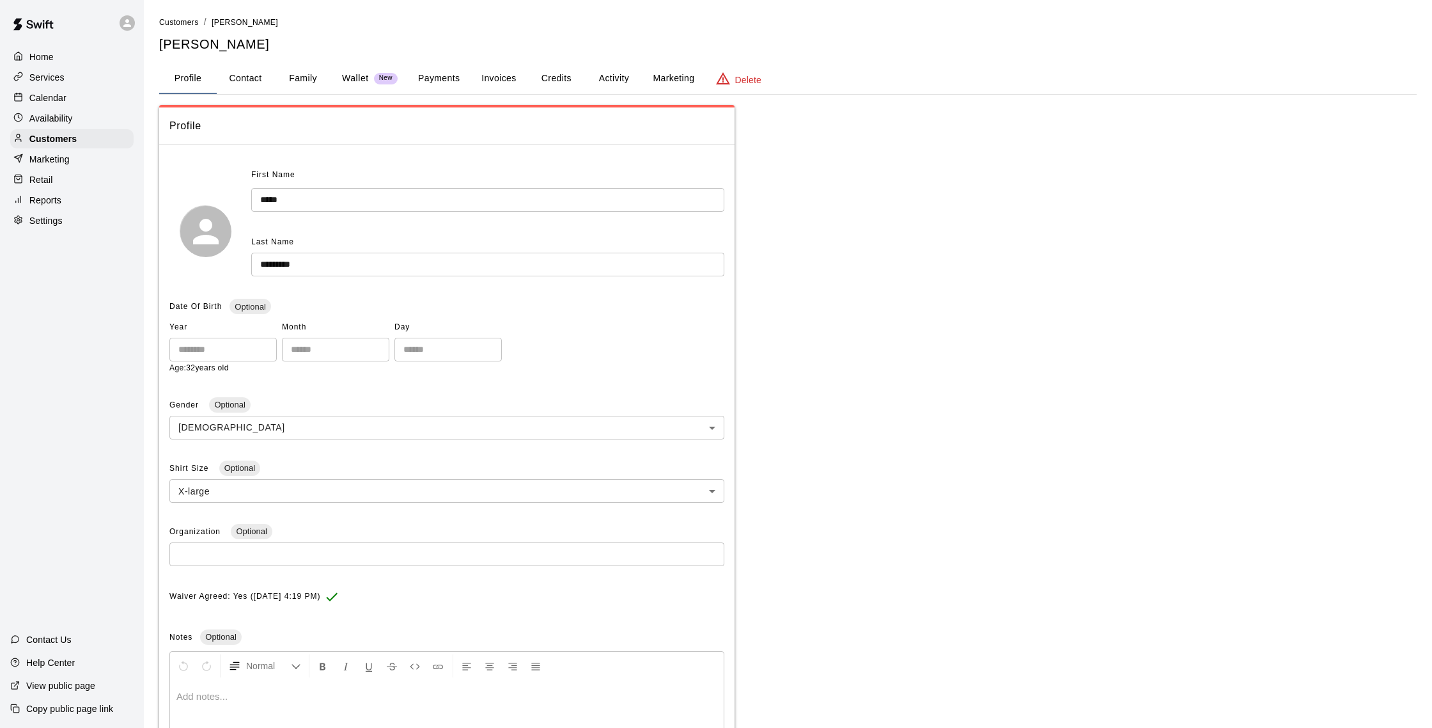
click at [612, 84] on button "Activity" at bounding box center [614, 78] width 58 height 31
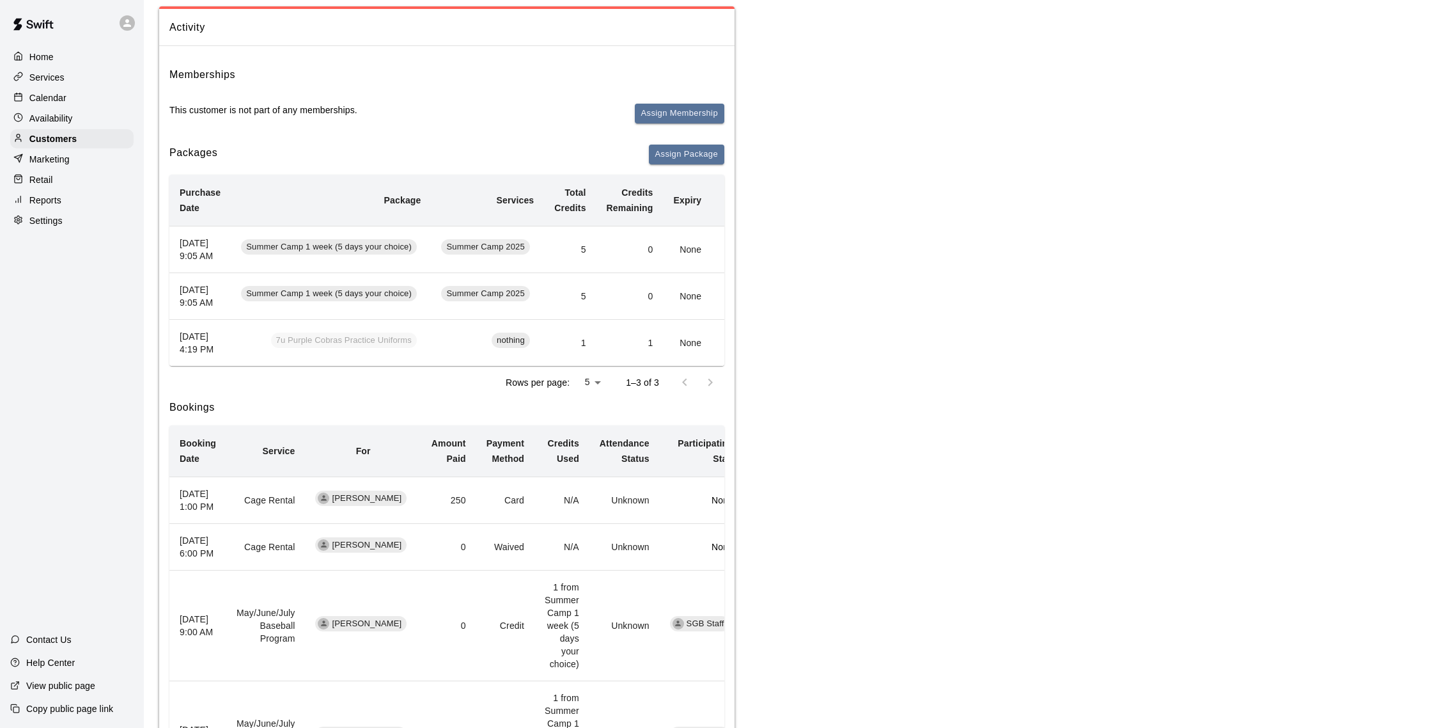
scroll to position [0, 5]
click at [69, 97] on div "Calendar" at bounding box center [71, 97] width 123 height 19
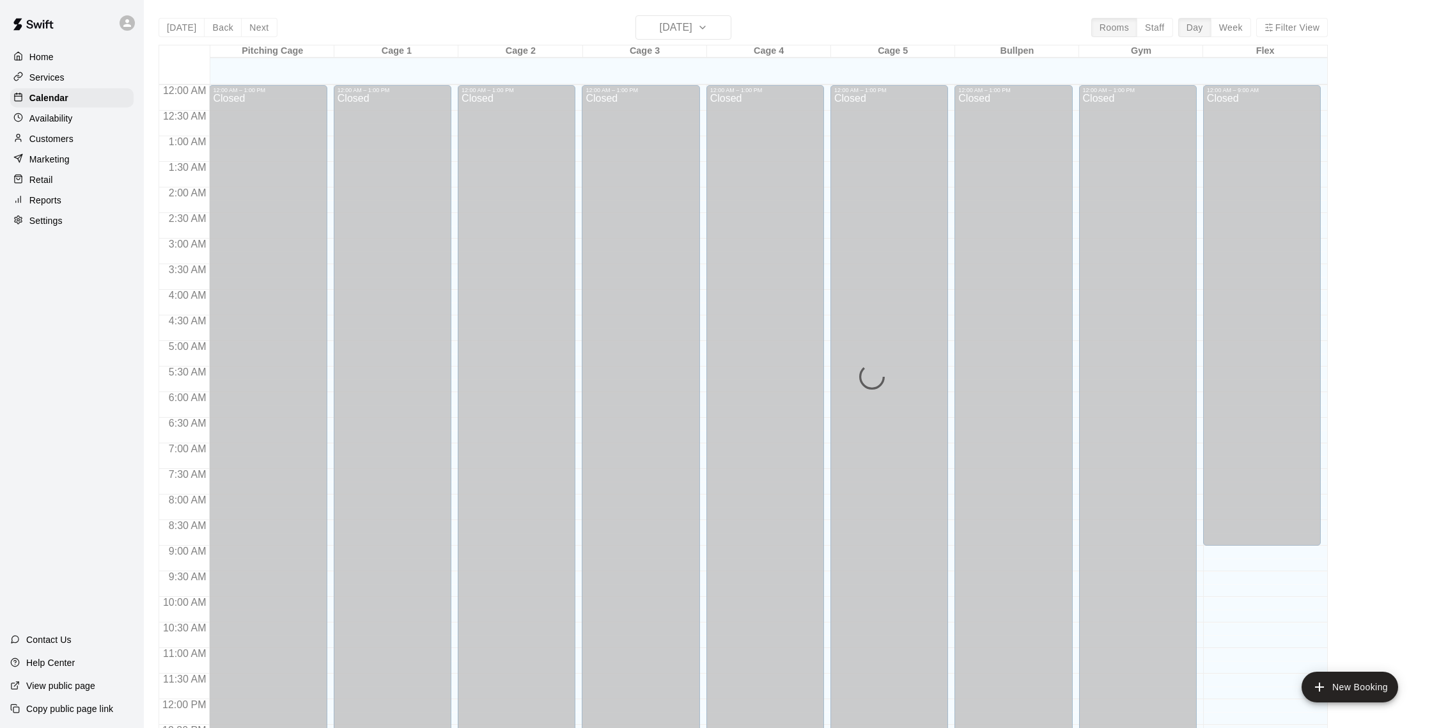
scroll to position [533, 0]
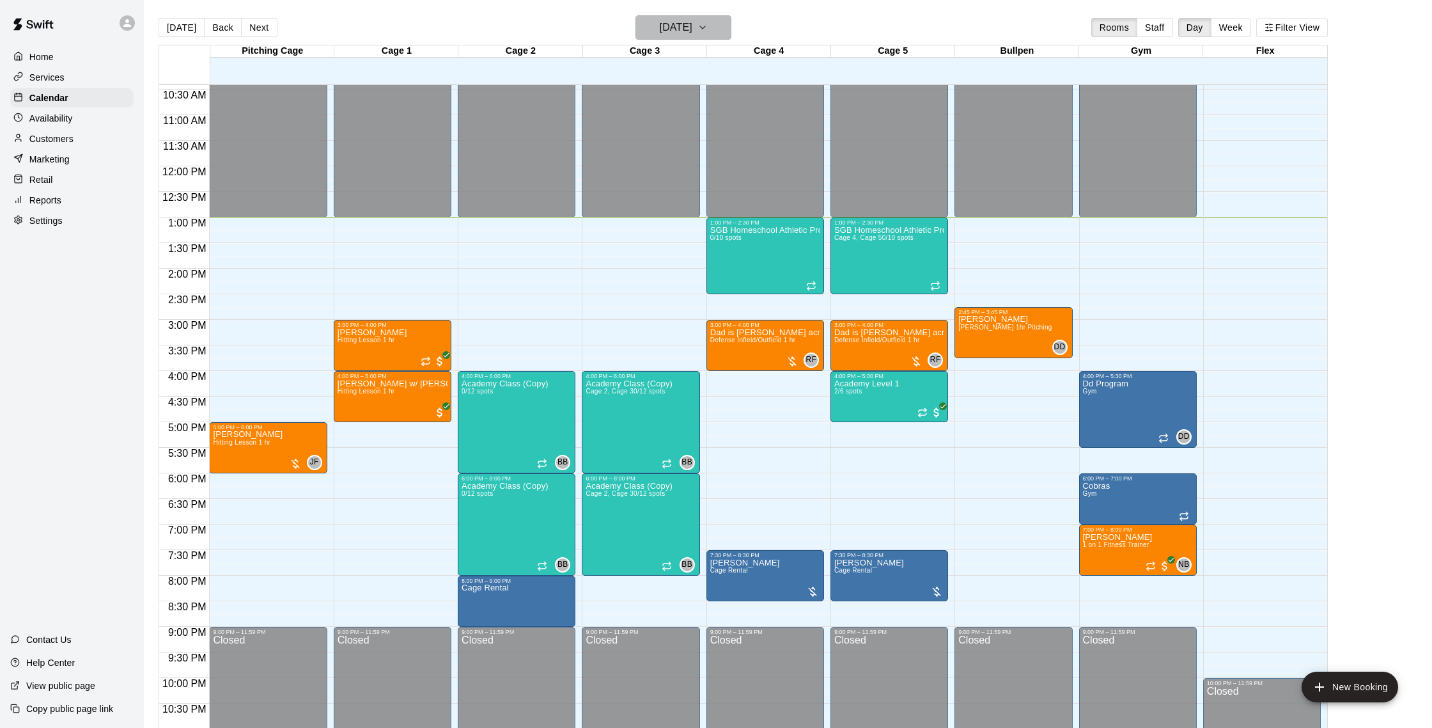
click at [660, 30] on h6 "[DATE]" at bounding box center [676, 28] width 33 height 18
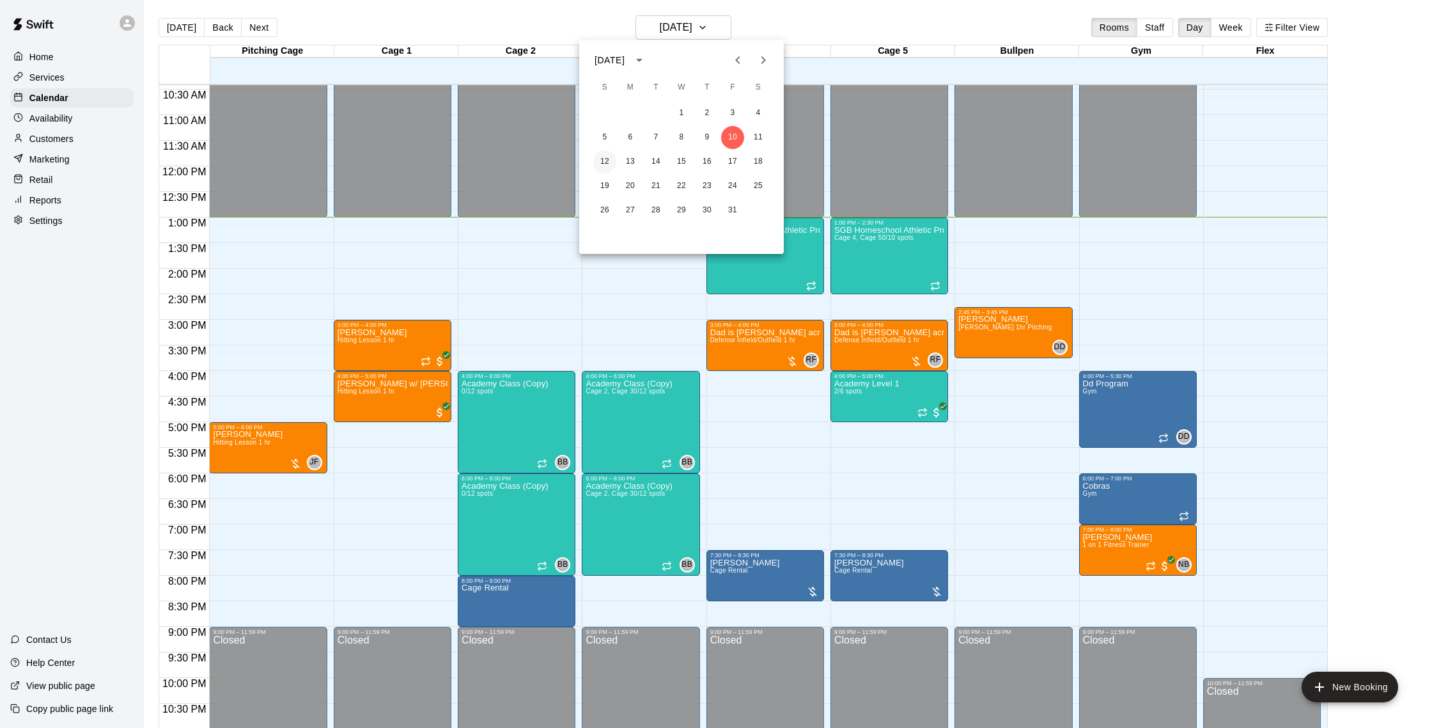
click at [602, 157] on button "12" at bounding box center [604, 161] width 23 height 23
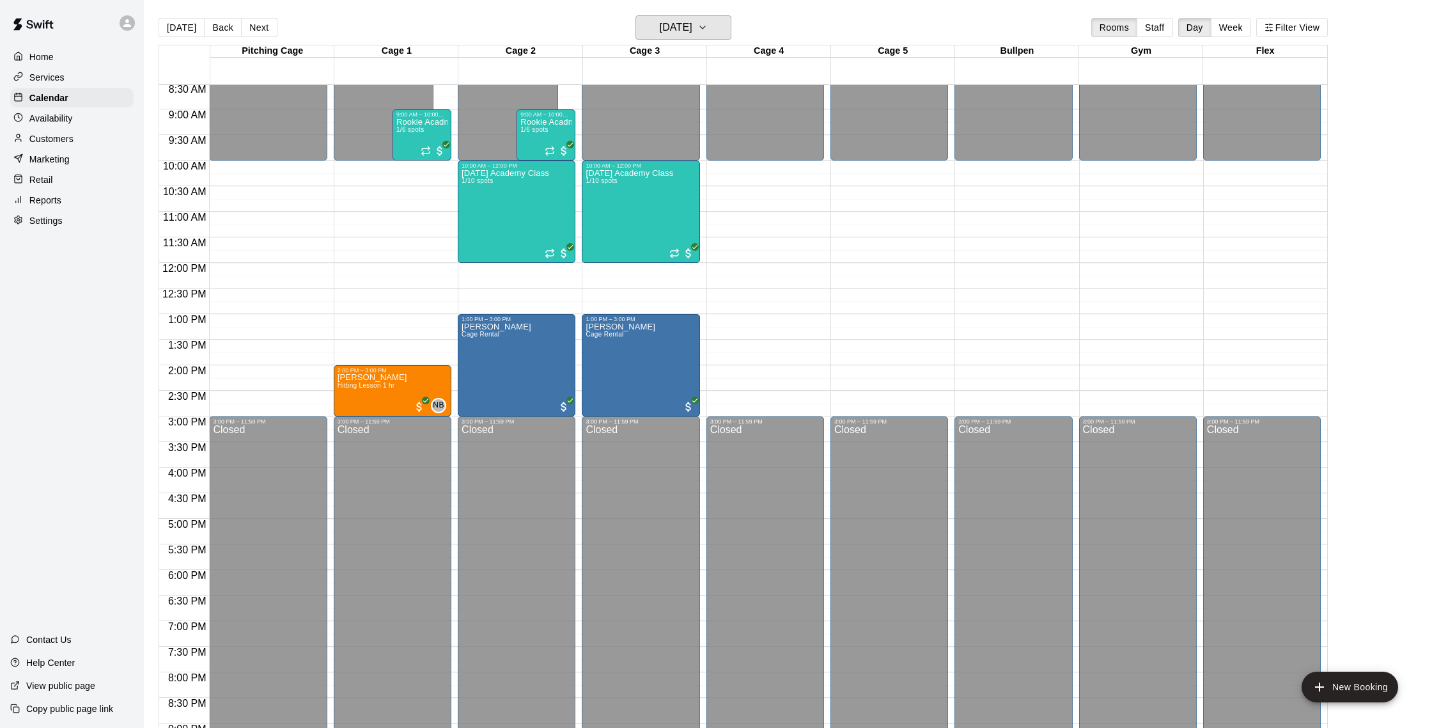
scroll to position [437, 0]
click at [692, 31] on h6 "[DATE]" at bounding box center [676, 28] width 33 height 18
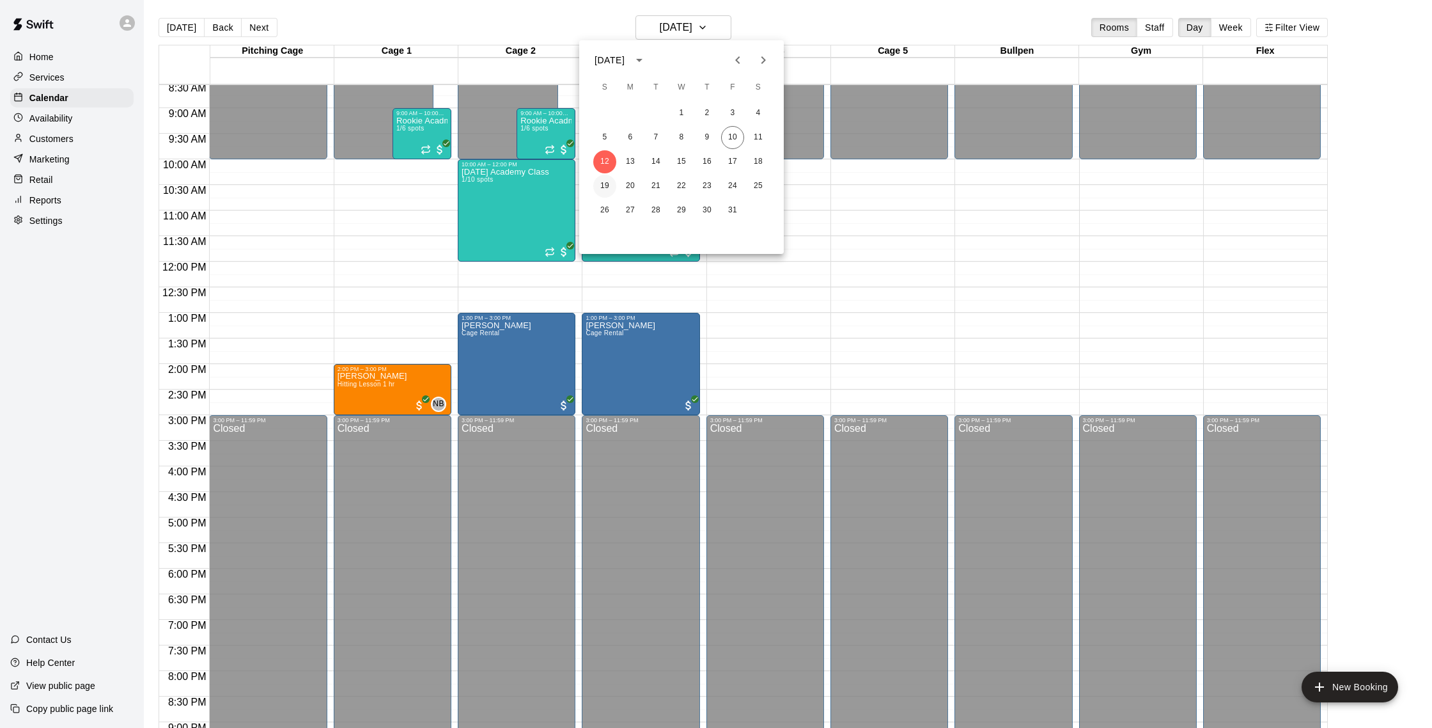
click at [610, 188] on button "19" at bounding box center [604, 186] width 23 height 23
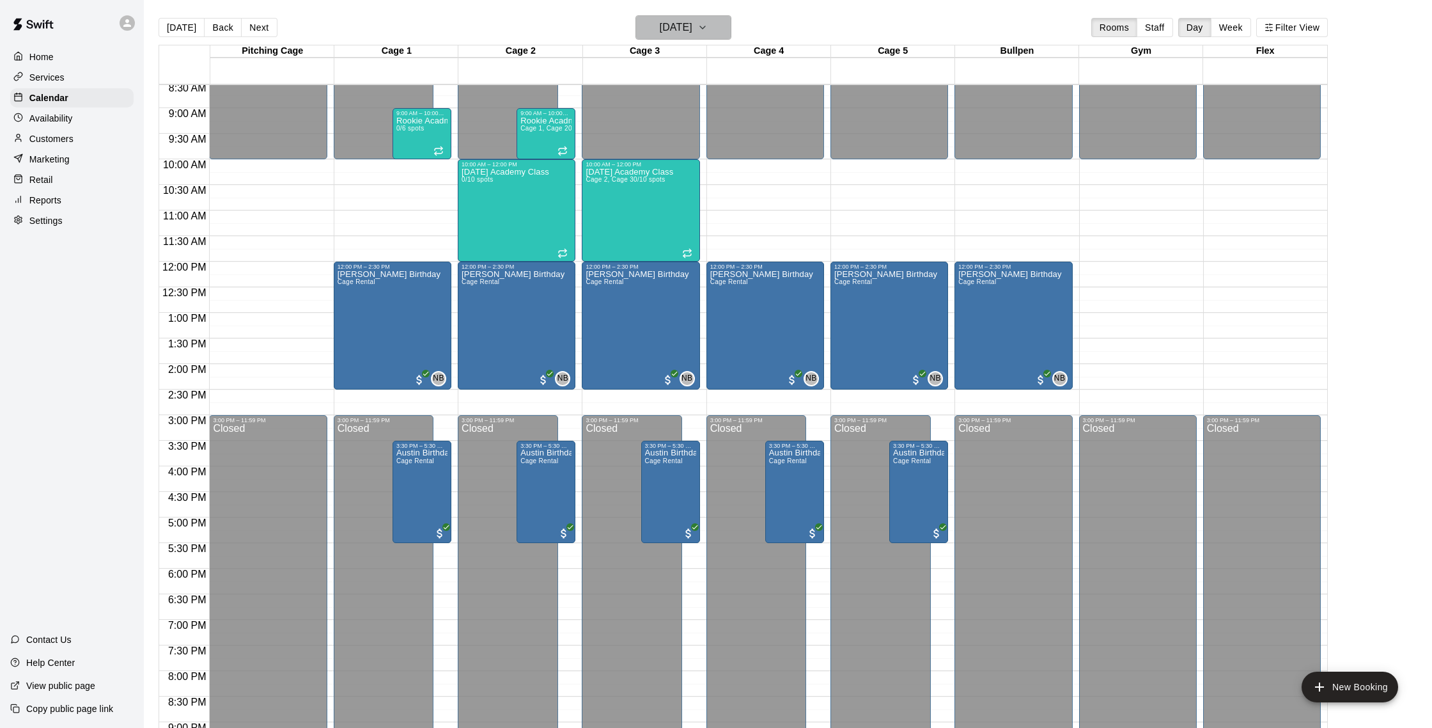
click at [692, 31] on h6 "[DATE]" at bounding box center [676, 28] width 33 height 18
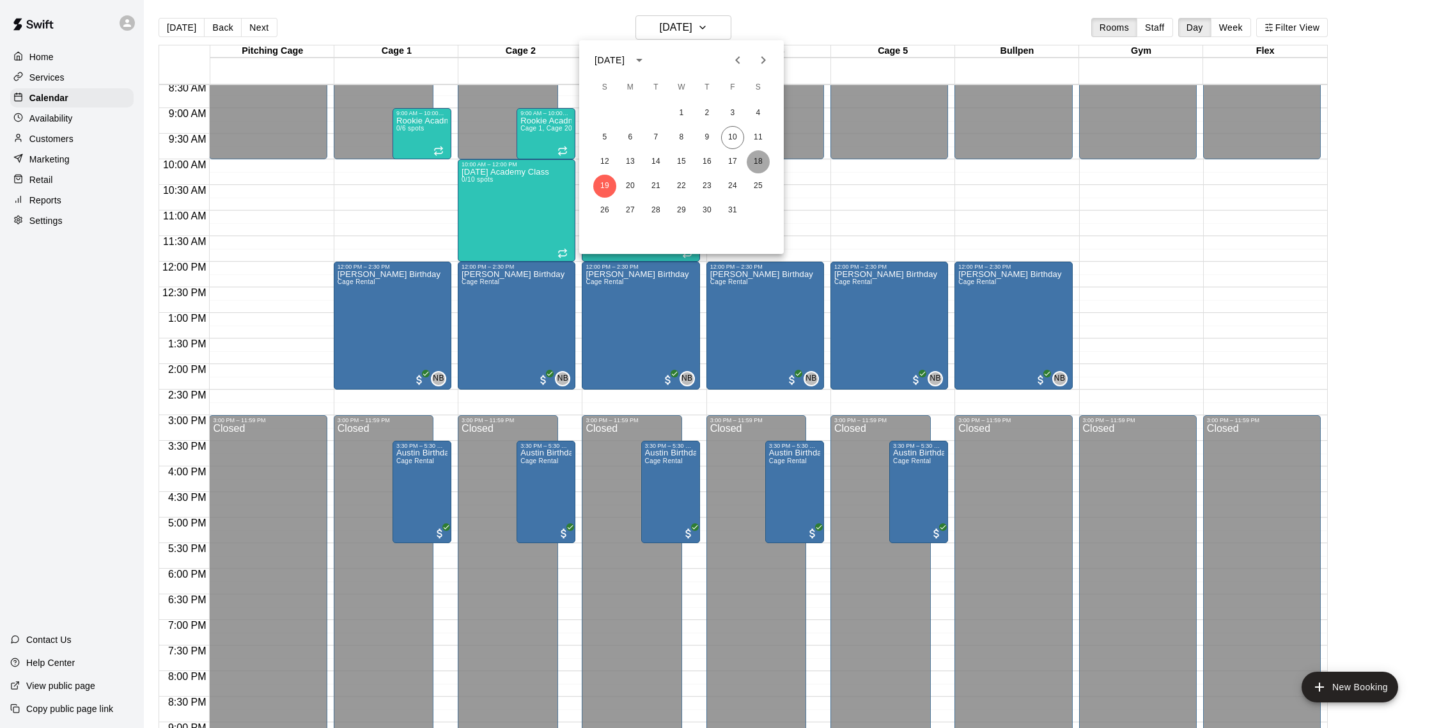
drag, startPoint x: 763, startPoint y: 159, endPoint x: 740, endPoint y: 102, distance: 61.7
click at [763, 159] on button "18" at bounding box center [758, 161] width 23 height 23
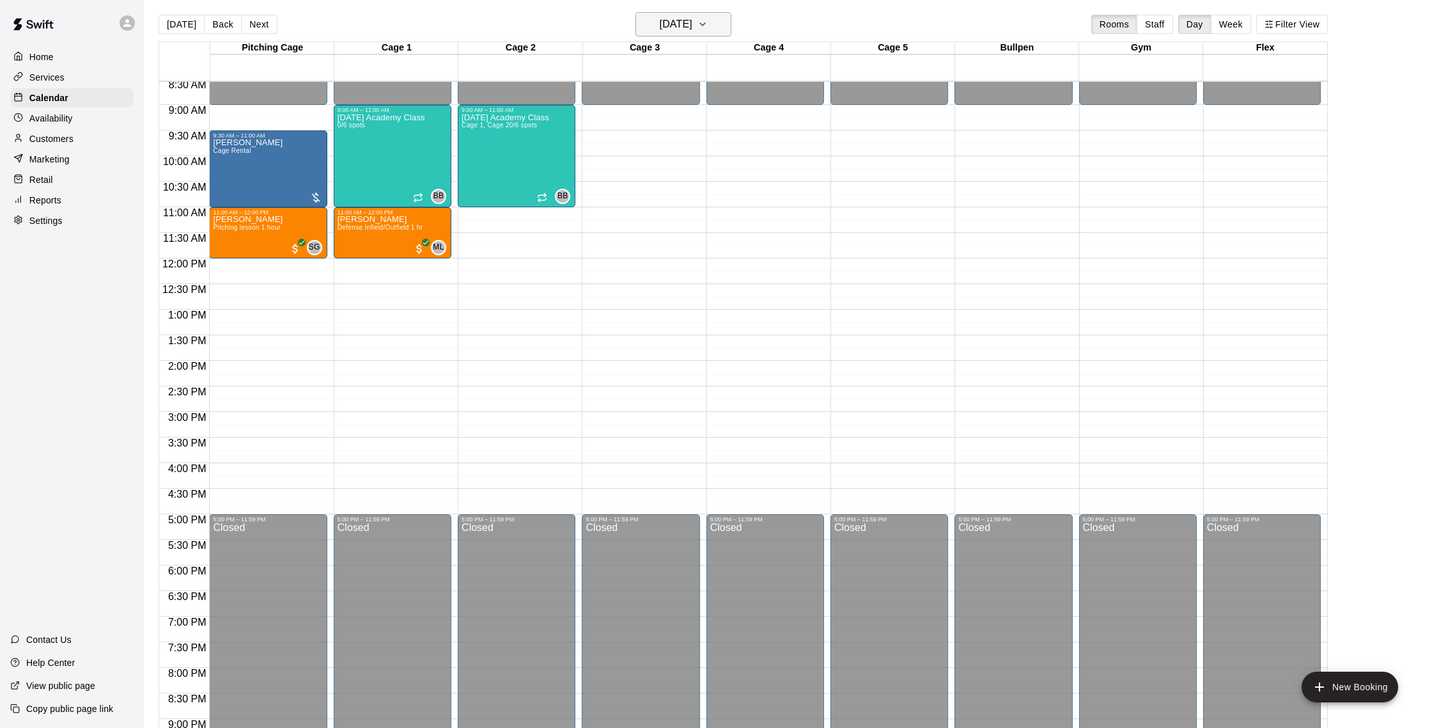
click at [708, 26] on icon "button" at bounding box center [702, 24] width 10 height 15
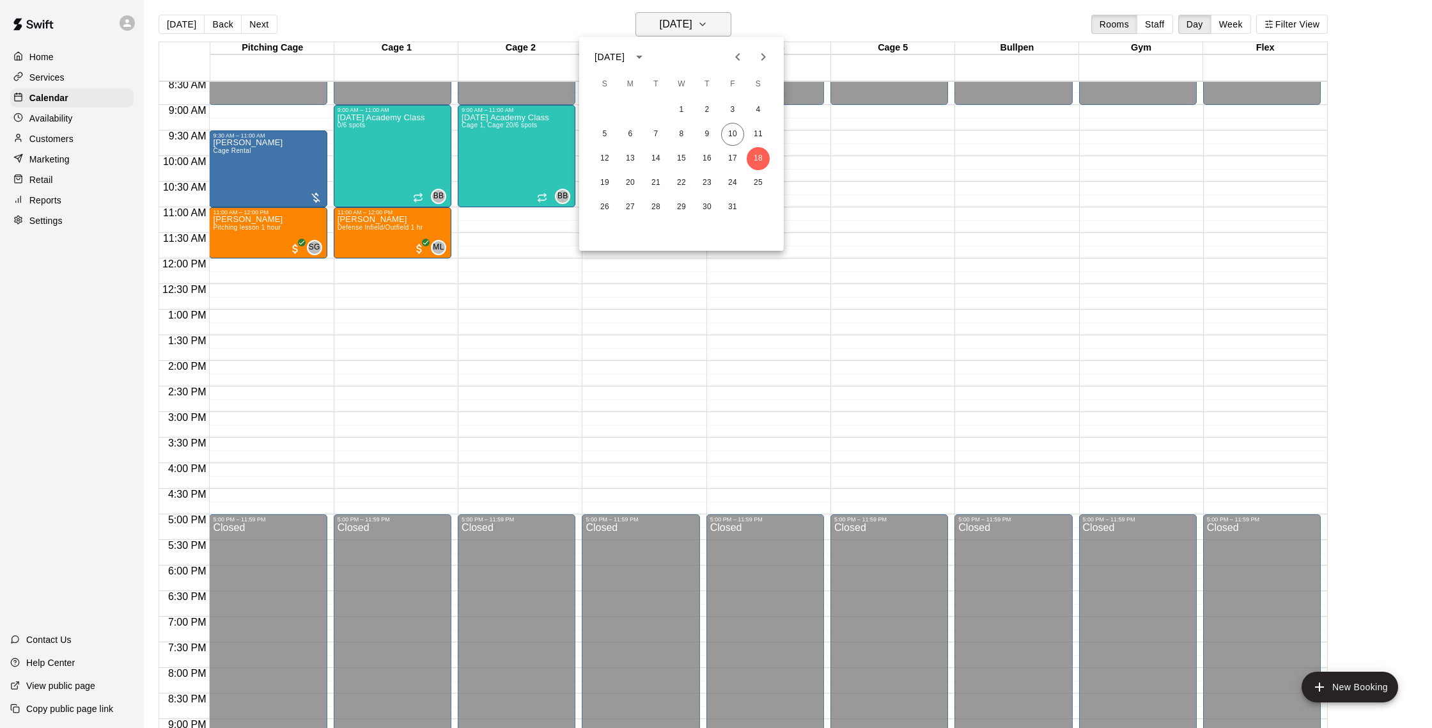
scroll to position [1, 0]
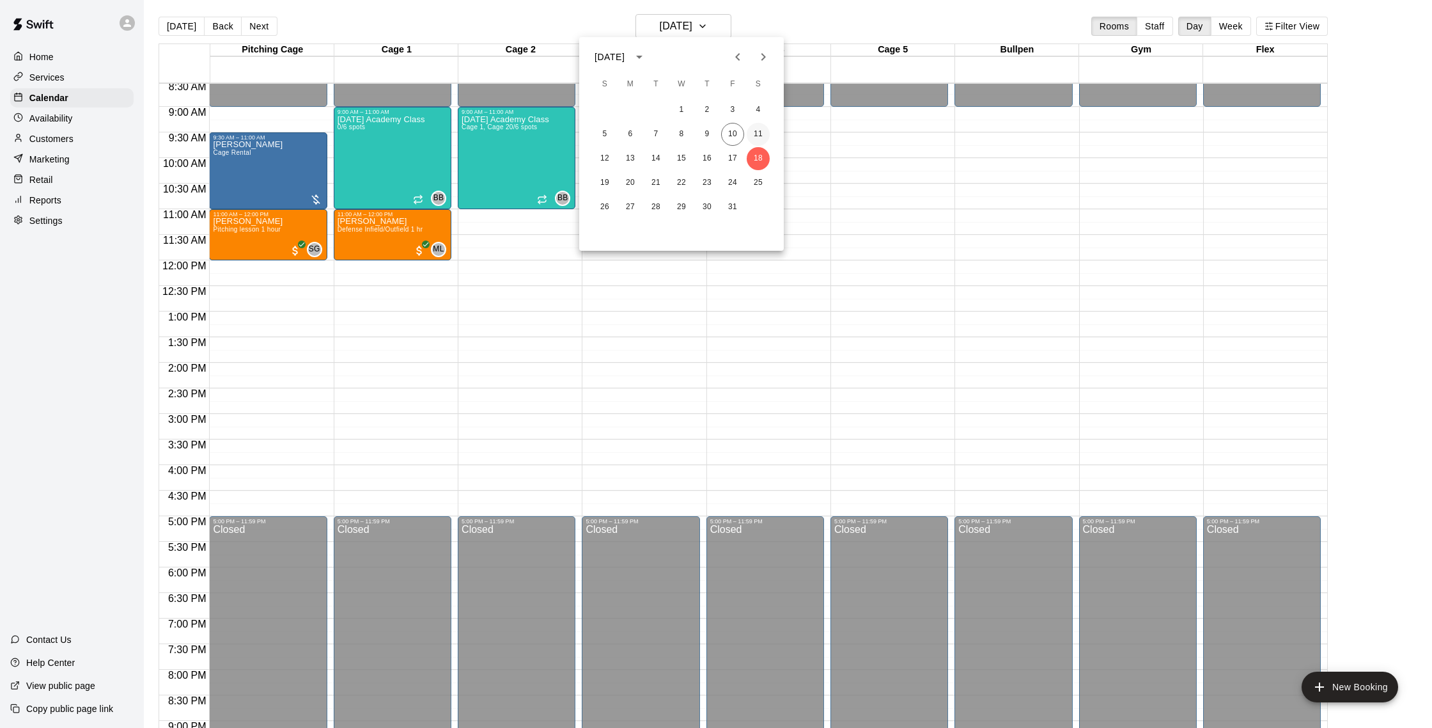
click at [761, 134] on button "11" at bounding box center [758, 134] width 23 height 23
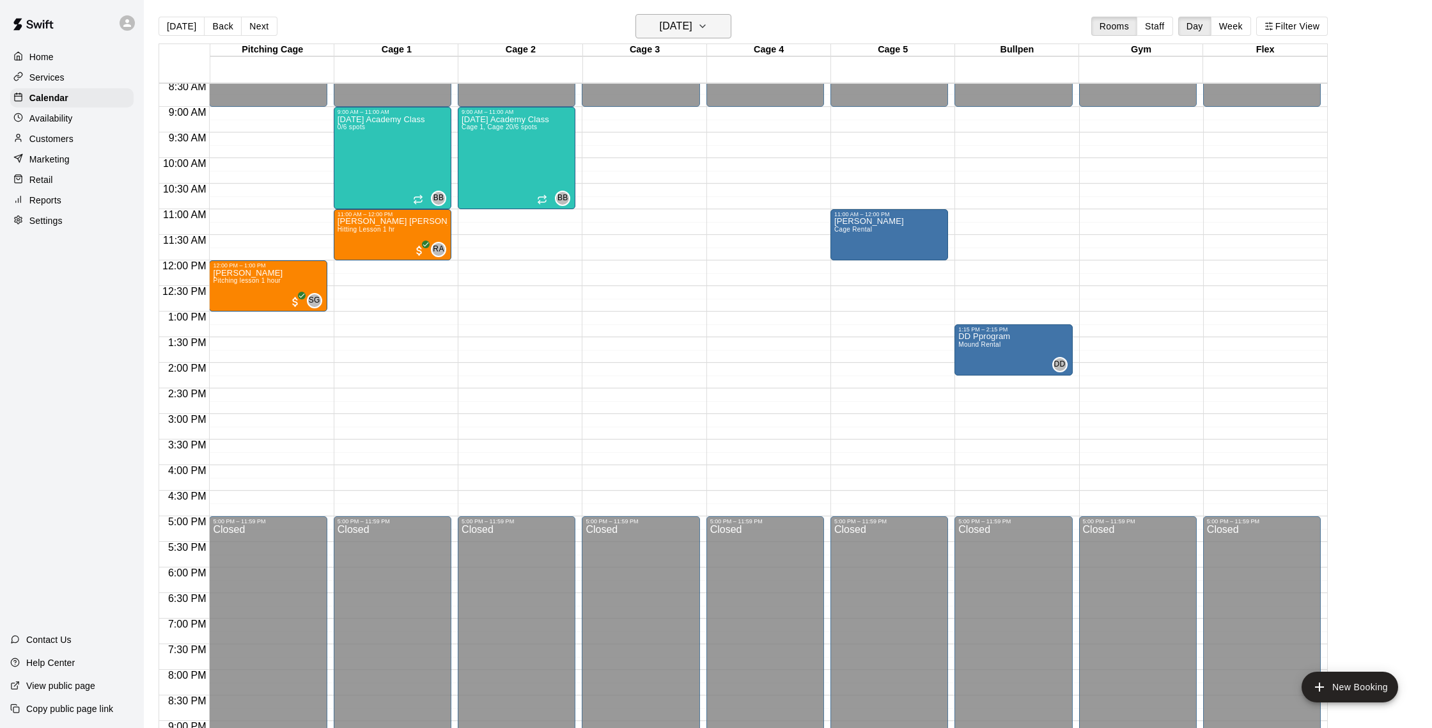
click at [692, 31] on h6 "[DATE]" at bounding box center [676, 26] width 33 height 18
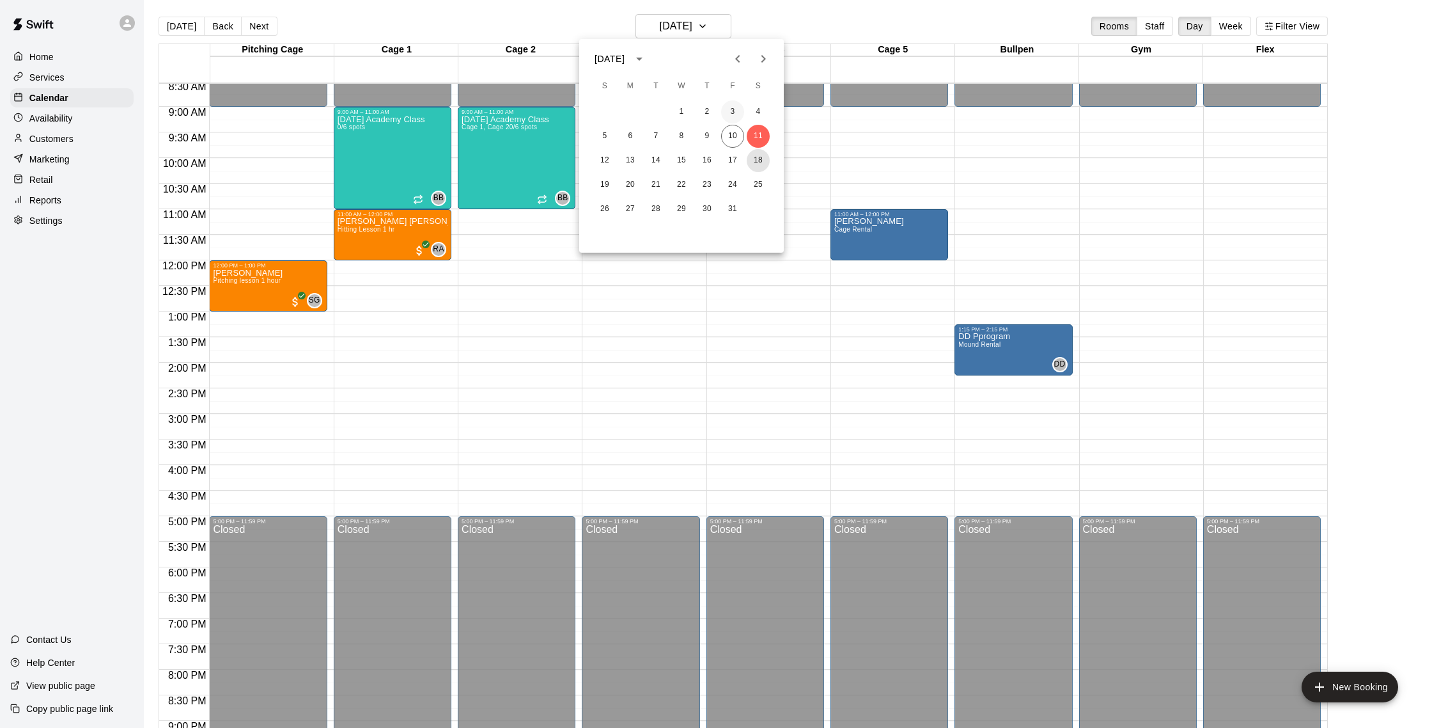
click at [761, 154] on button "18" at bounding box center [758, 160] width 23 height 23
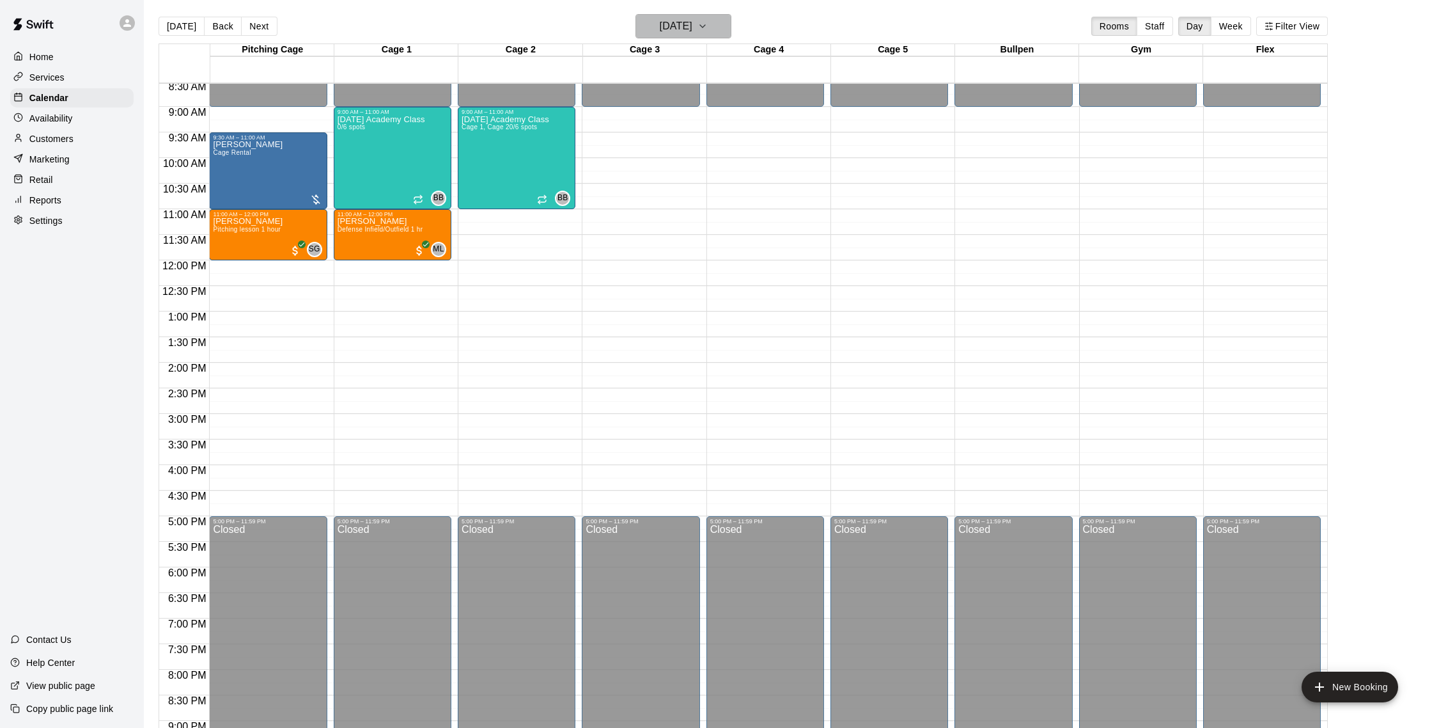
click at [692, 23] on h6 "[DATE]" at bounding box center [676, 26] width 33 height 18
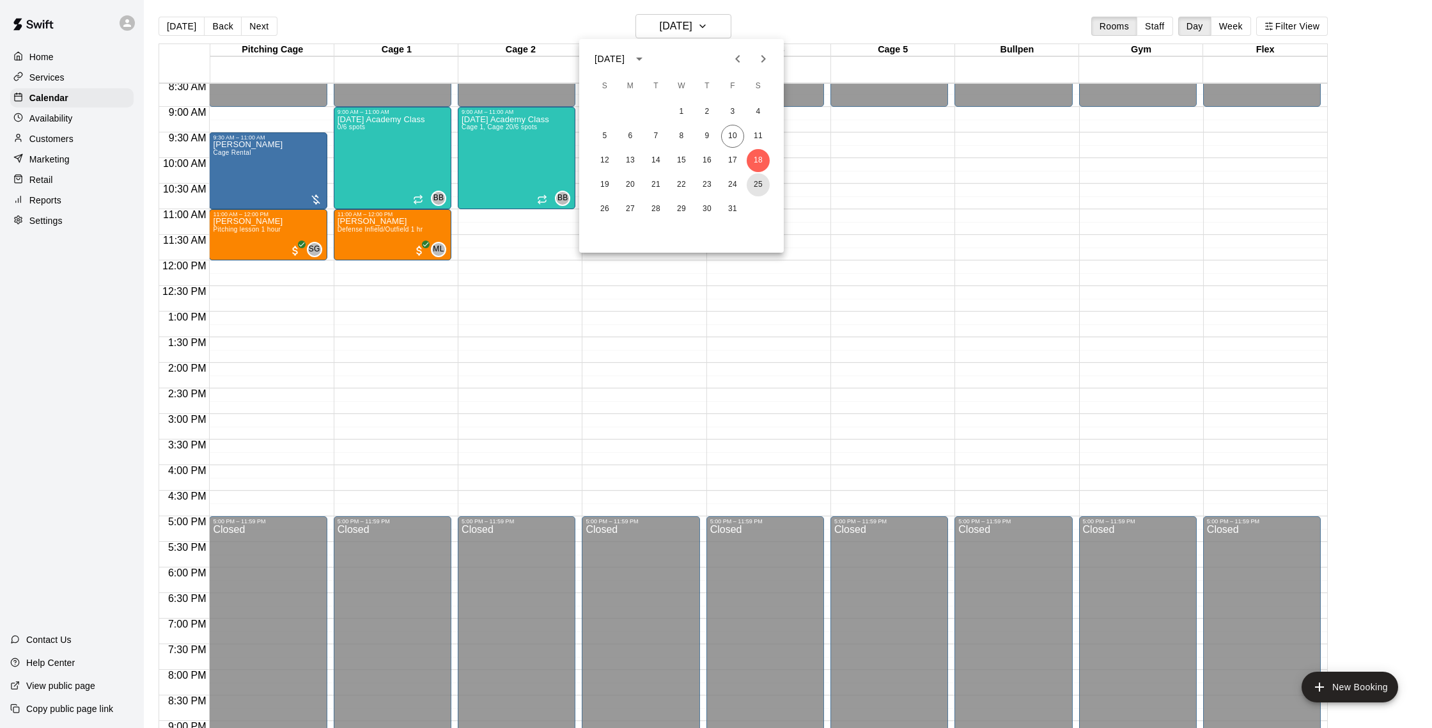
click at [758, 186] on button "25" at bounding box center [758, 184] width 23 height 23
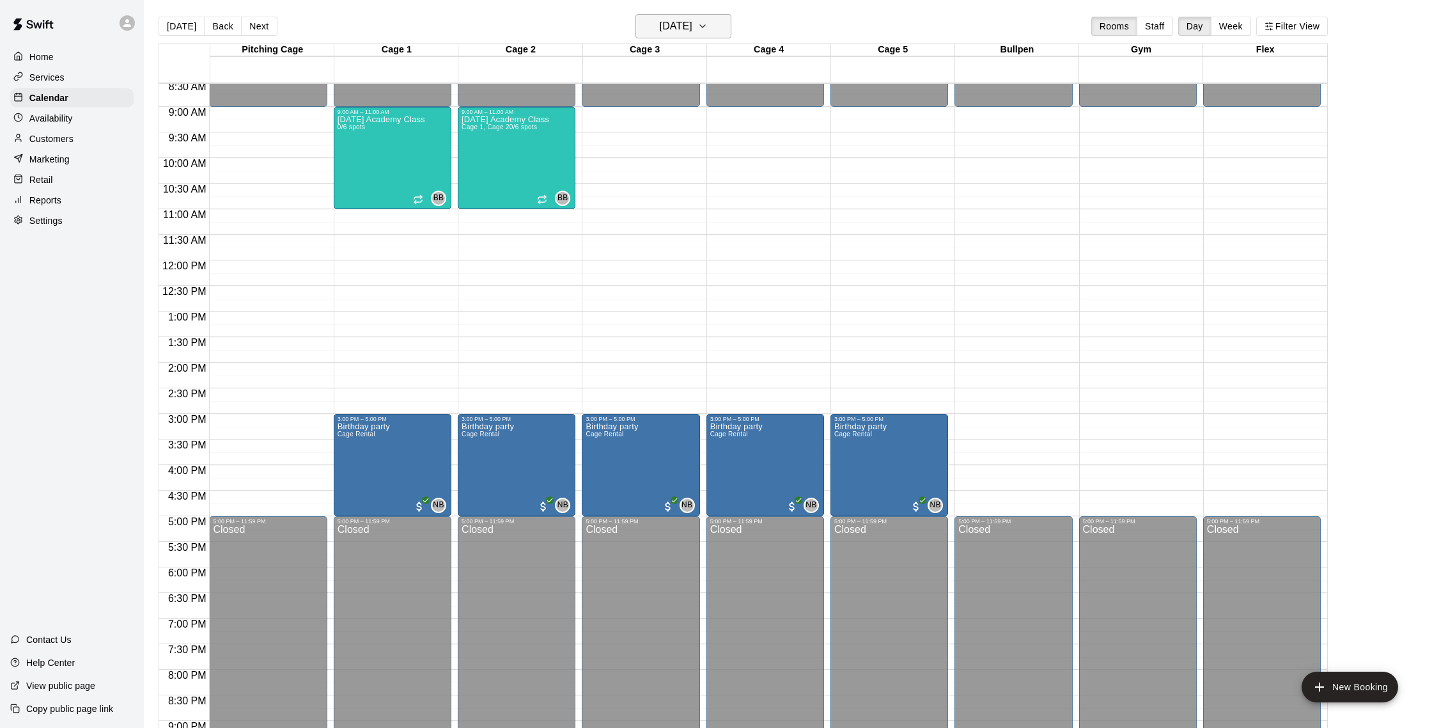
click at [678, 26] on h6 "[DATE]" at bounding box center [676, 26] width 33 height 18
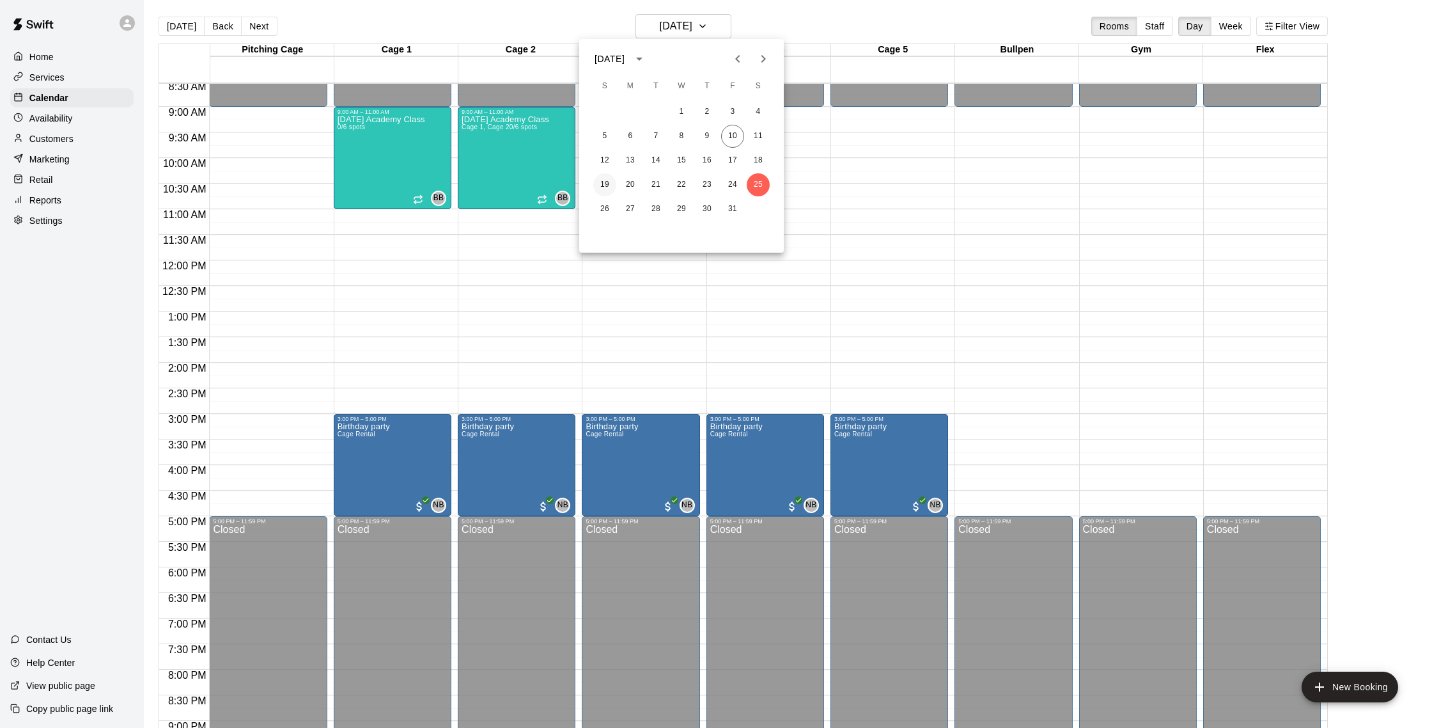
click at [606, 183] on button "19" at bounding box center [604, 184] width 23 height 23
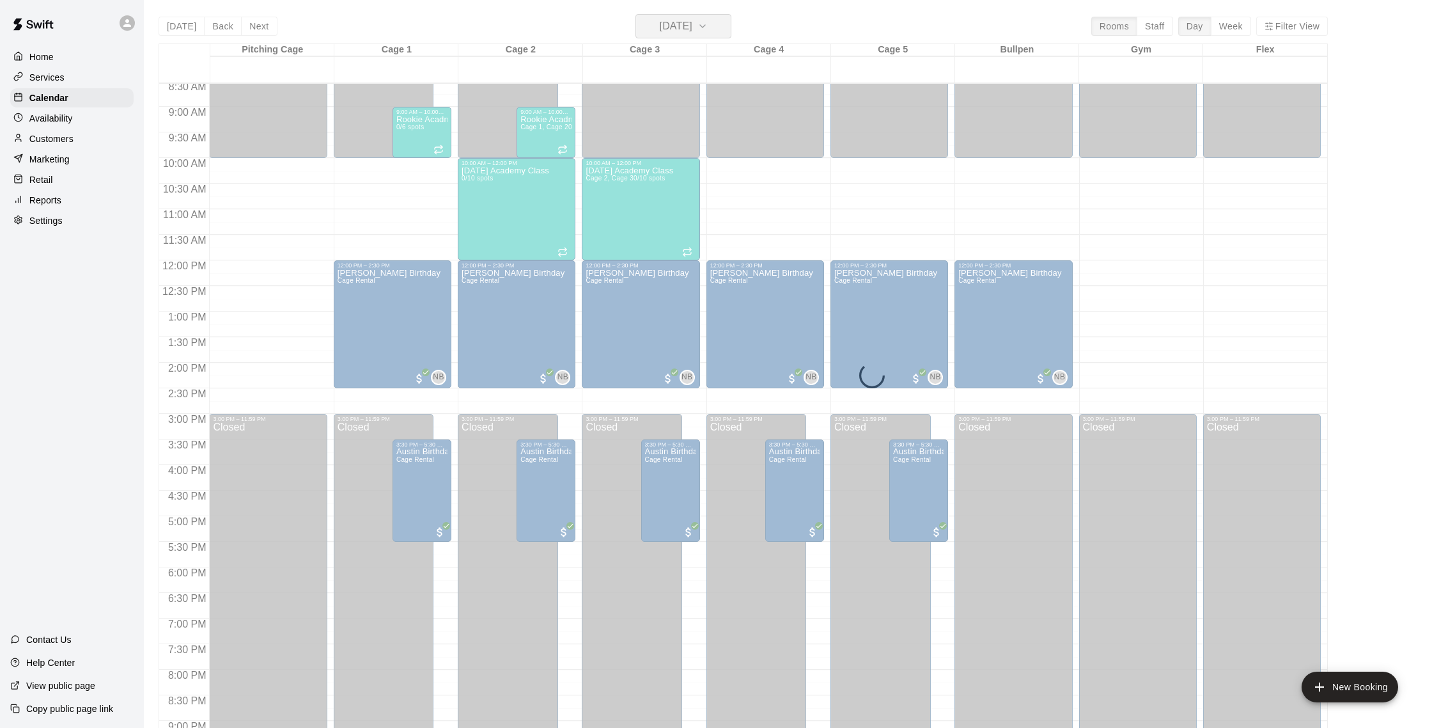
scroll to position [2, 0]
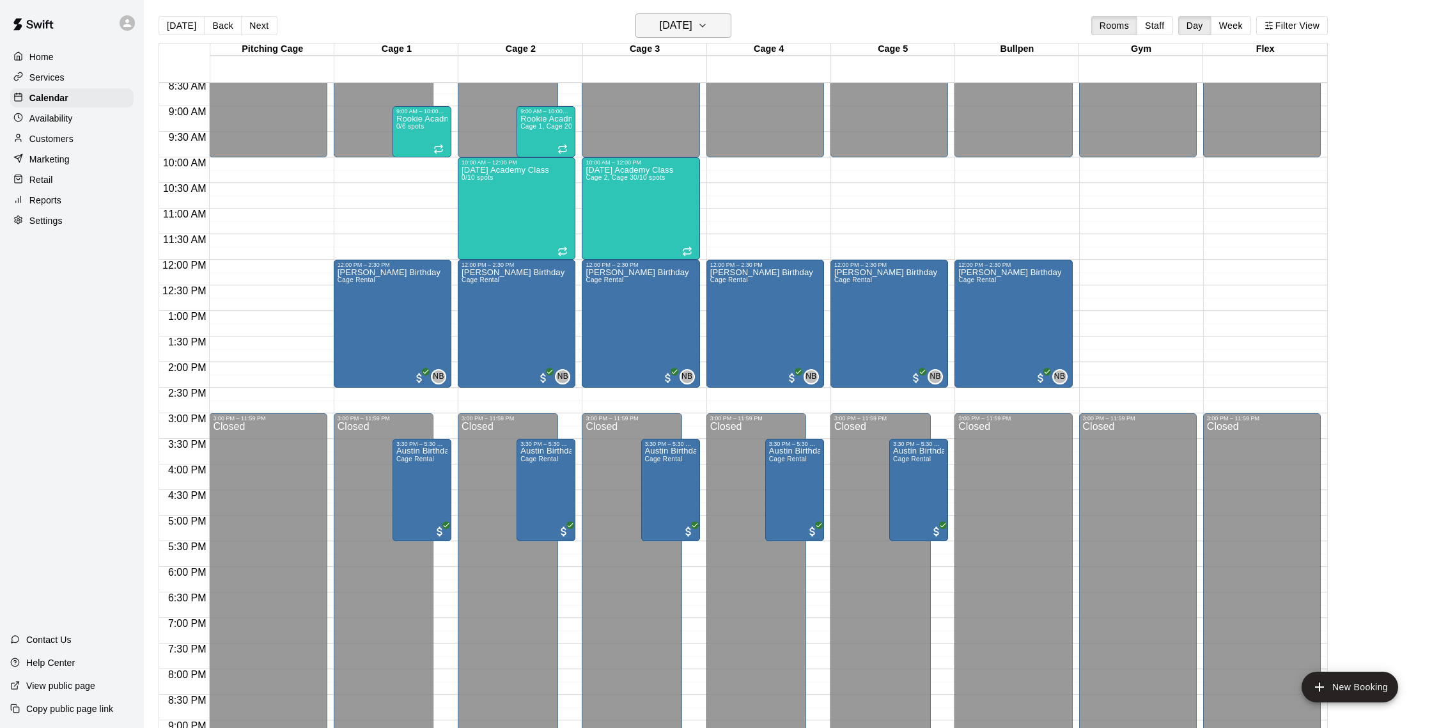
click at [689, 27] on h6 "[DATE]" at bounding box center [676, 26] width 33 height 18
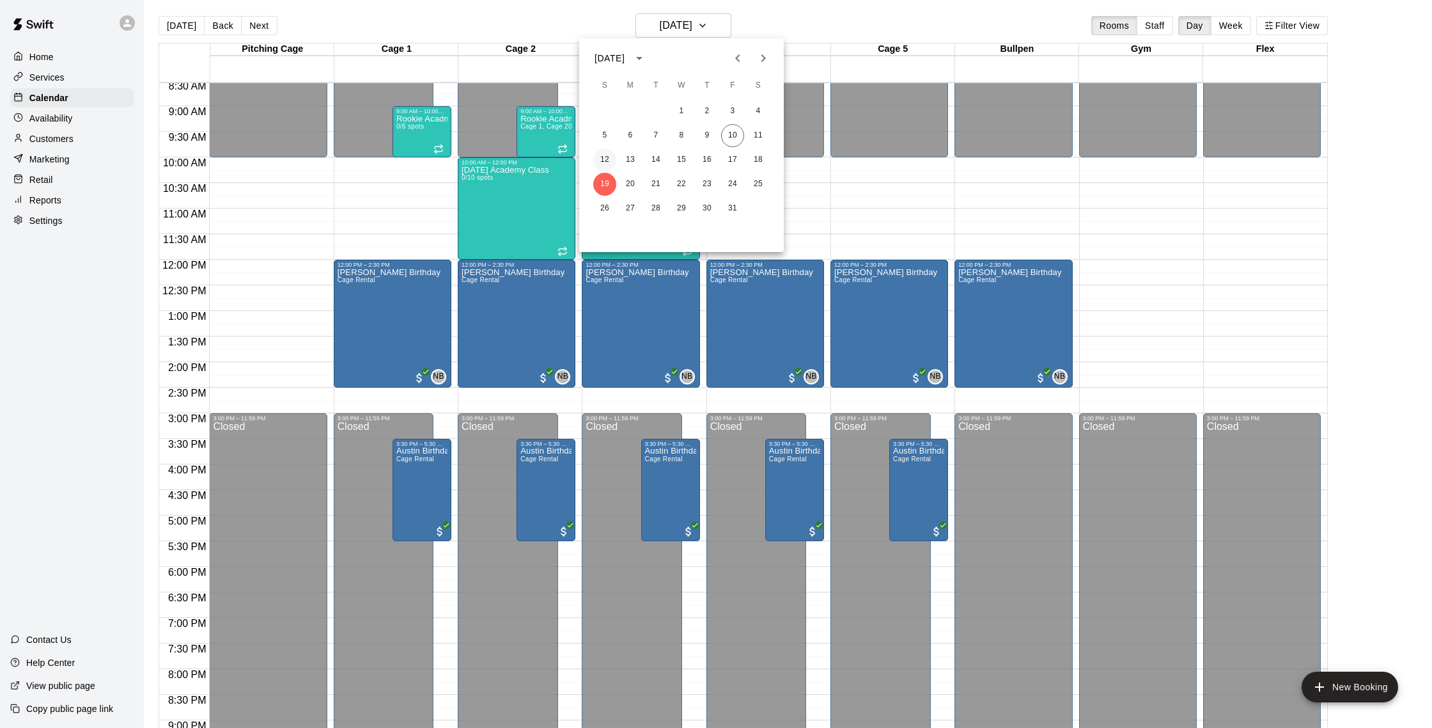
click at [609, 161] on button "12" at bounding box center [604, 159] width 23 height 23
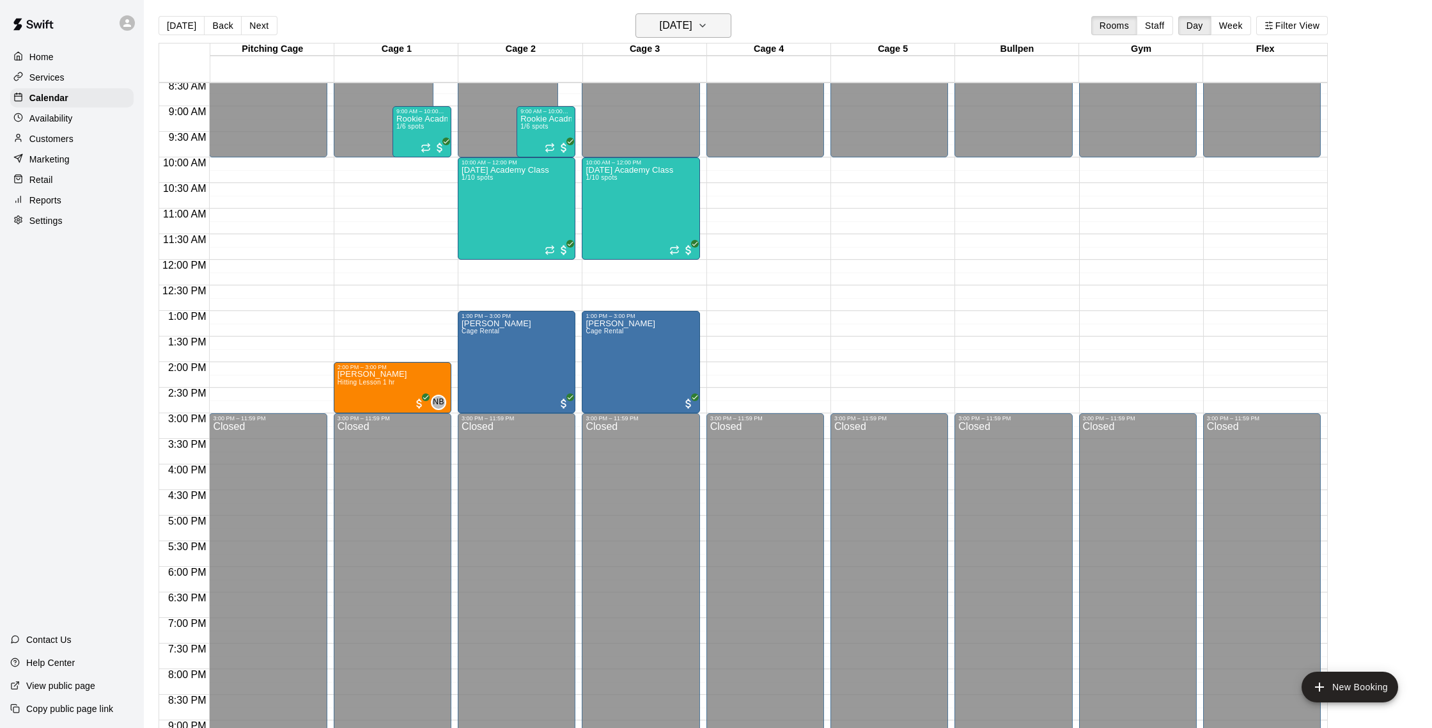
click at [692, 34] on h6 "[DATE]" at bounding box center [676, 26] width 33 height 18
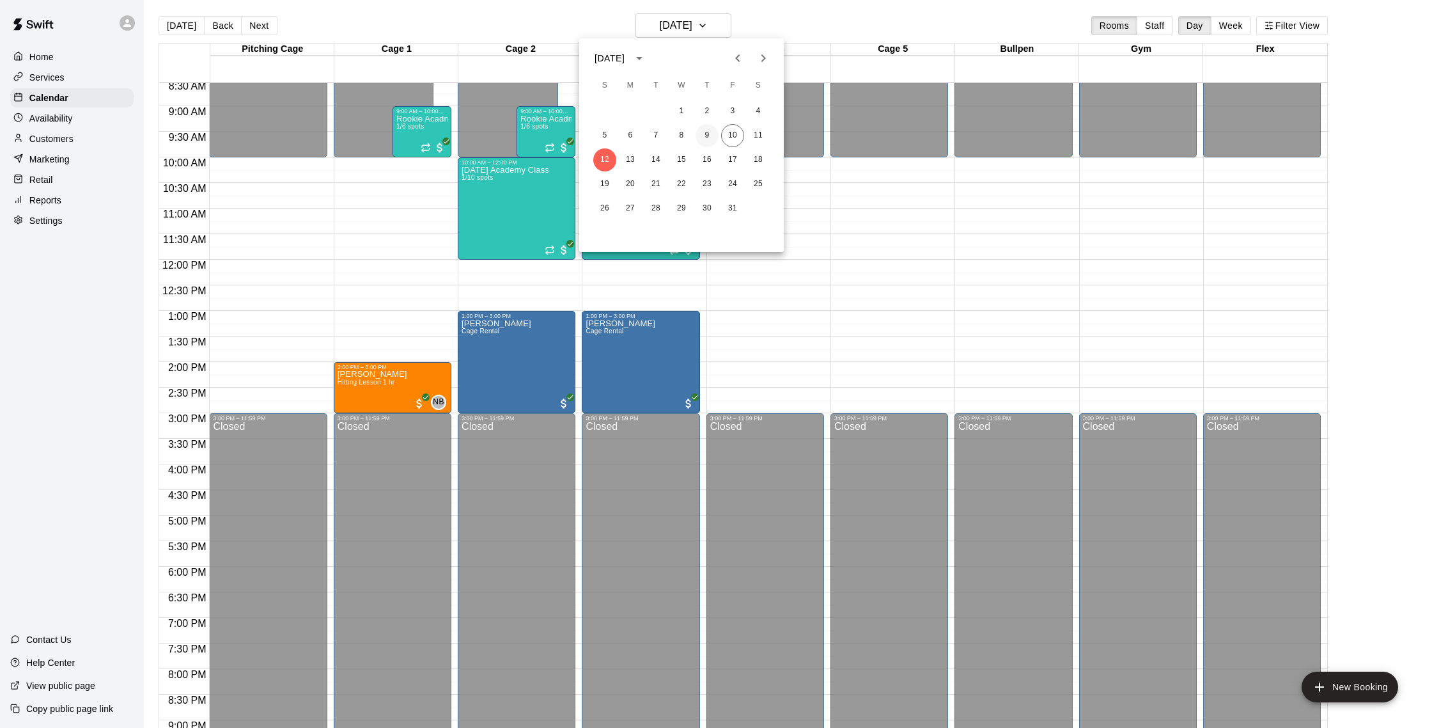
click at [710, 136] on button "9" at bounding box center [707, 135] width 23 height 23
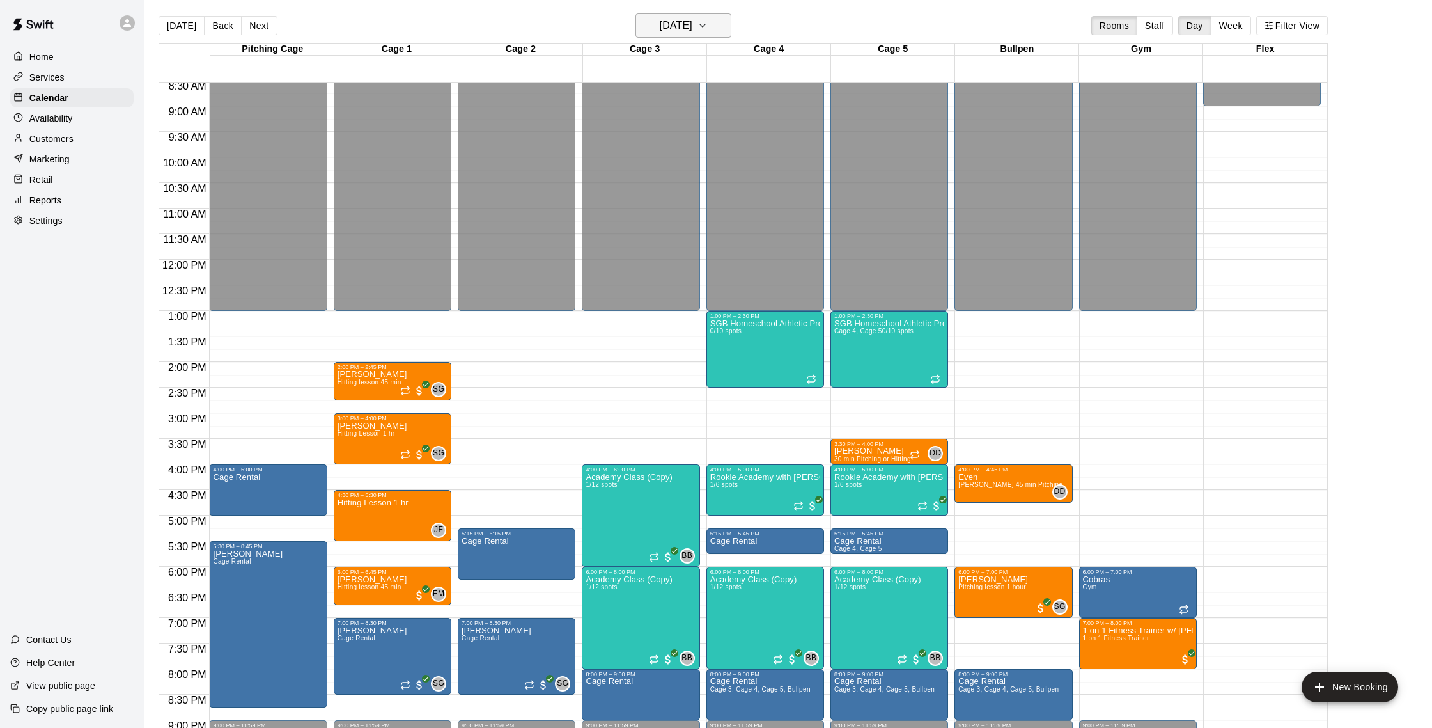
click at [713, 30] on button "[DATE]" at bounding box center [683, 25] width 96 height 24
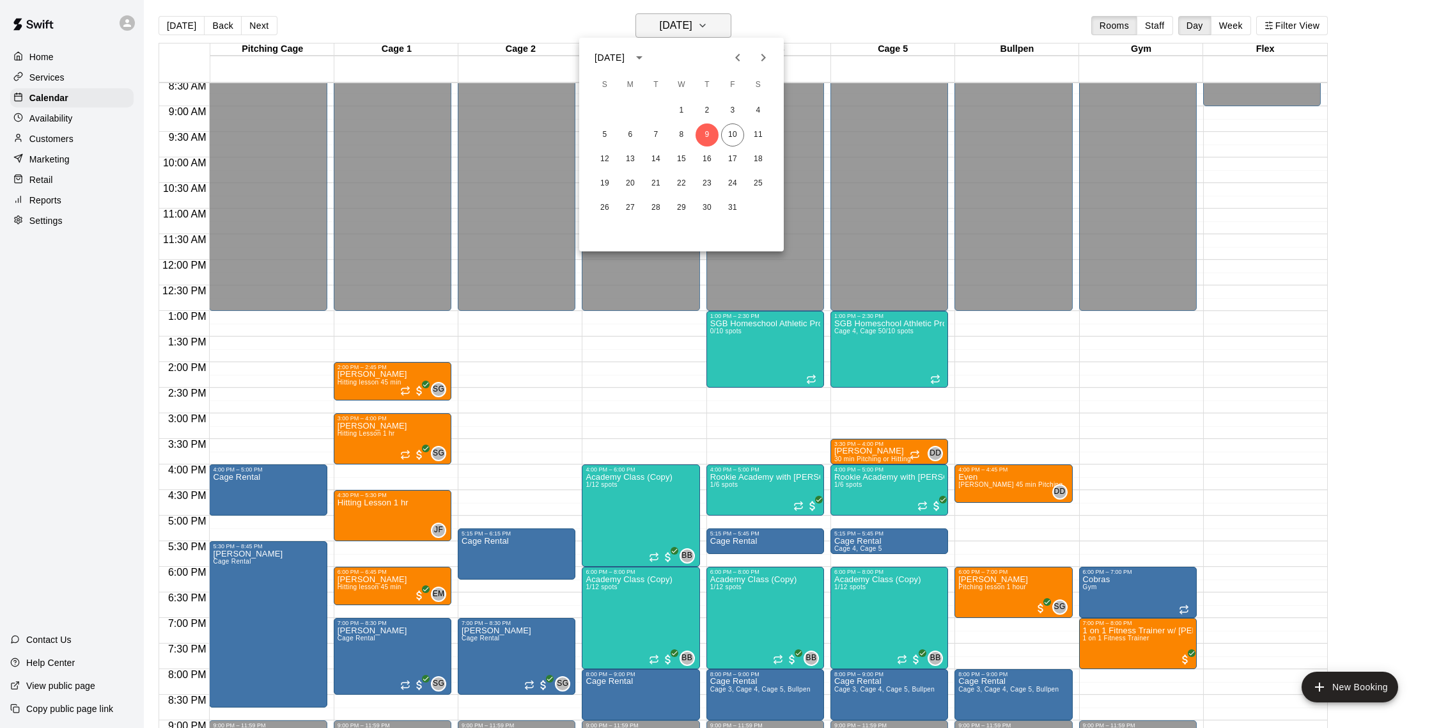
scroll to position [3, 0]
click at [728, 131] on button "10" at bounding box center [732, 134] width 23 height 23
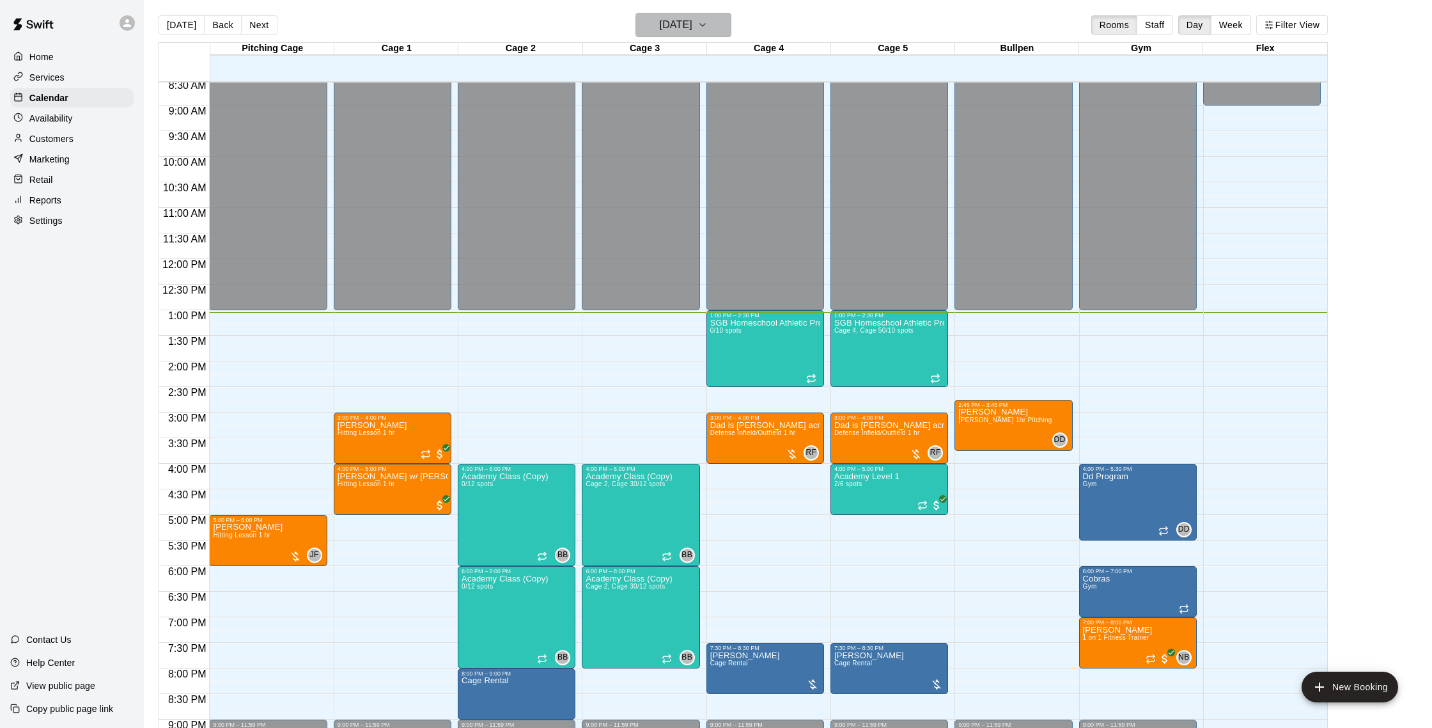
click at [692, 22] on h6 "[DATE]" at bounding box center [676, 25] width 33 height 18
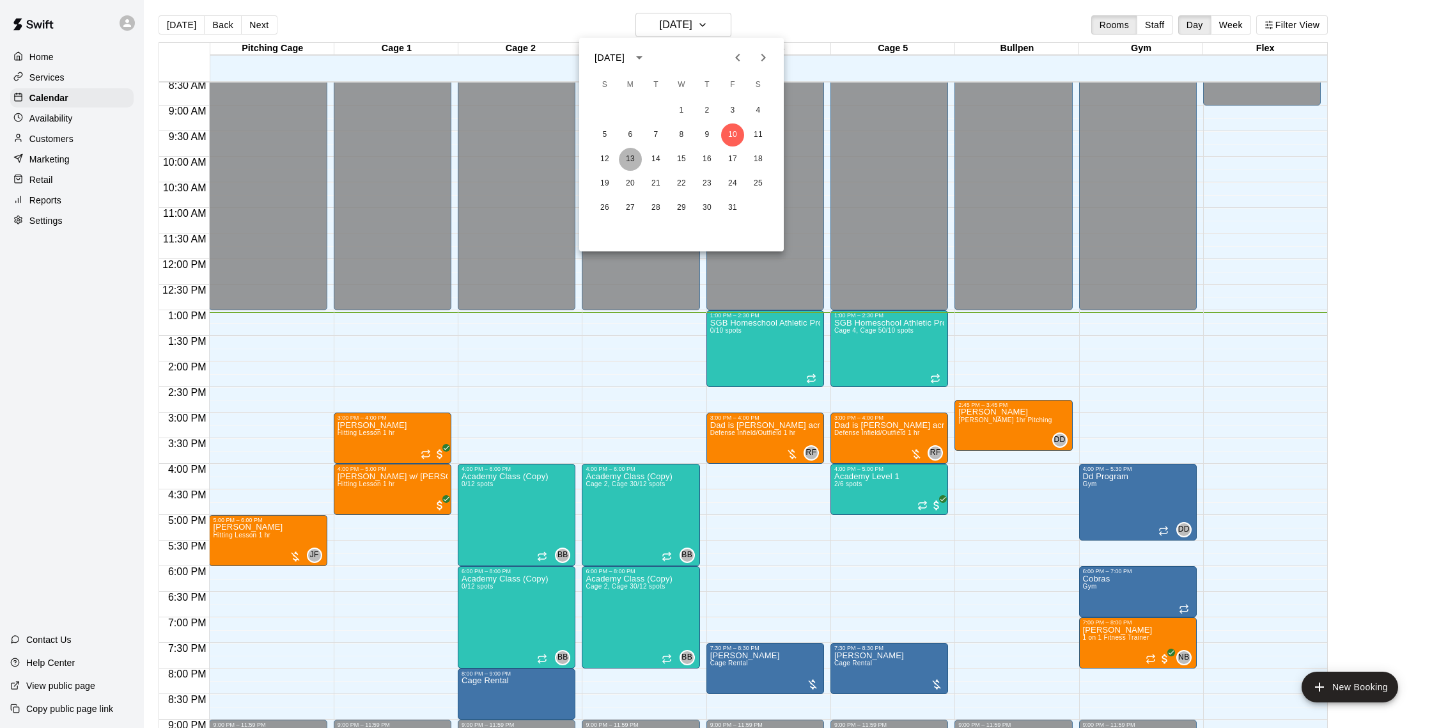
click at [629, 164] on button "13" at bounding box center [630, 159] width 23 height 23
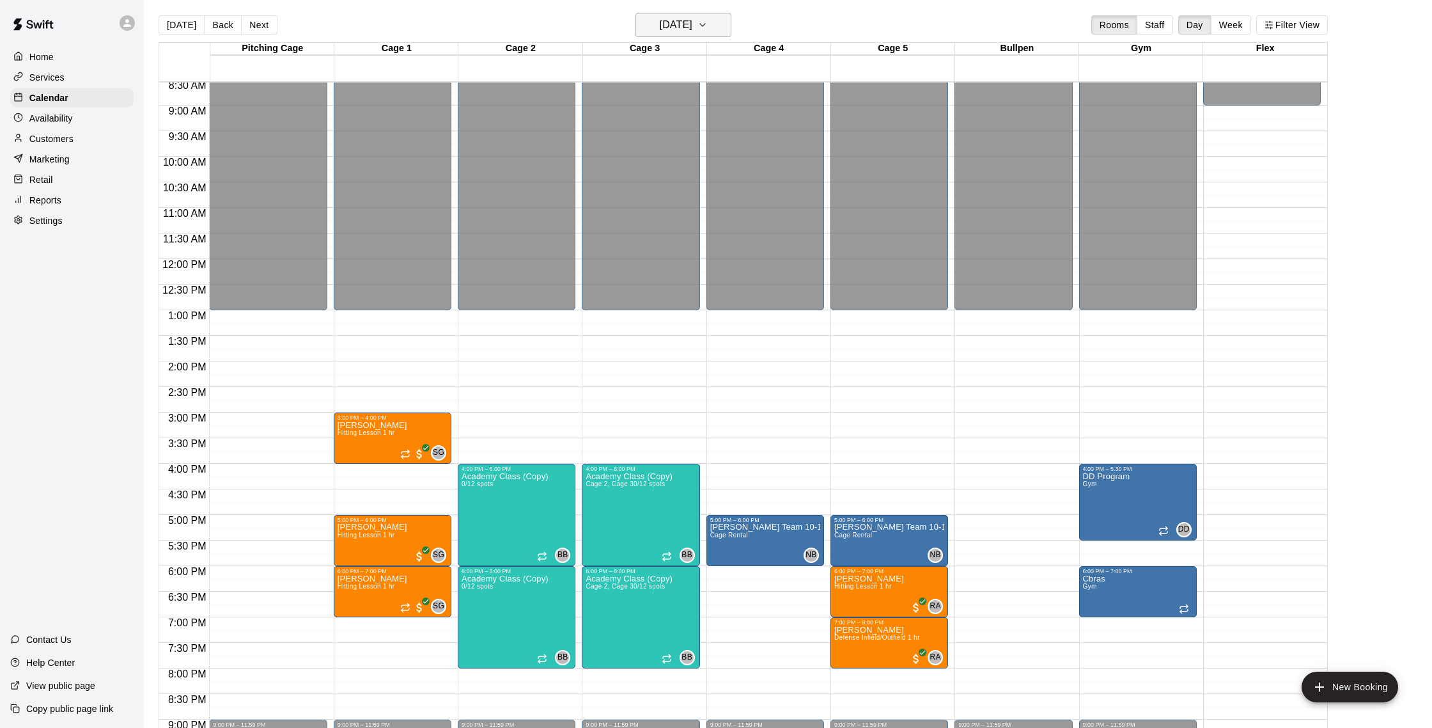
click at [687, 24] on h6 "[DATE]" at bounding box center [676, 25] width 33 height 18
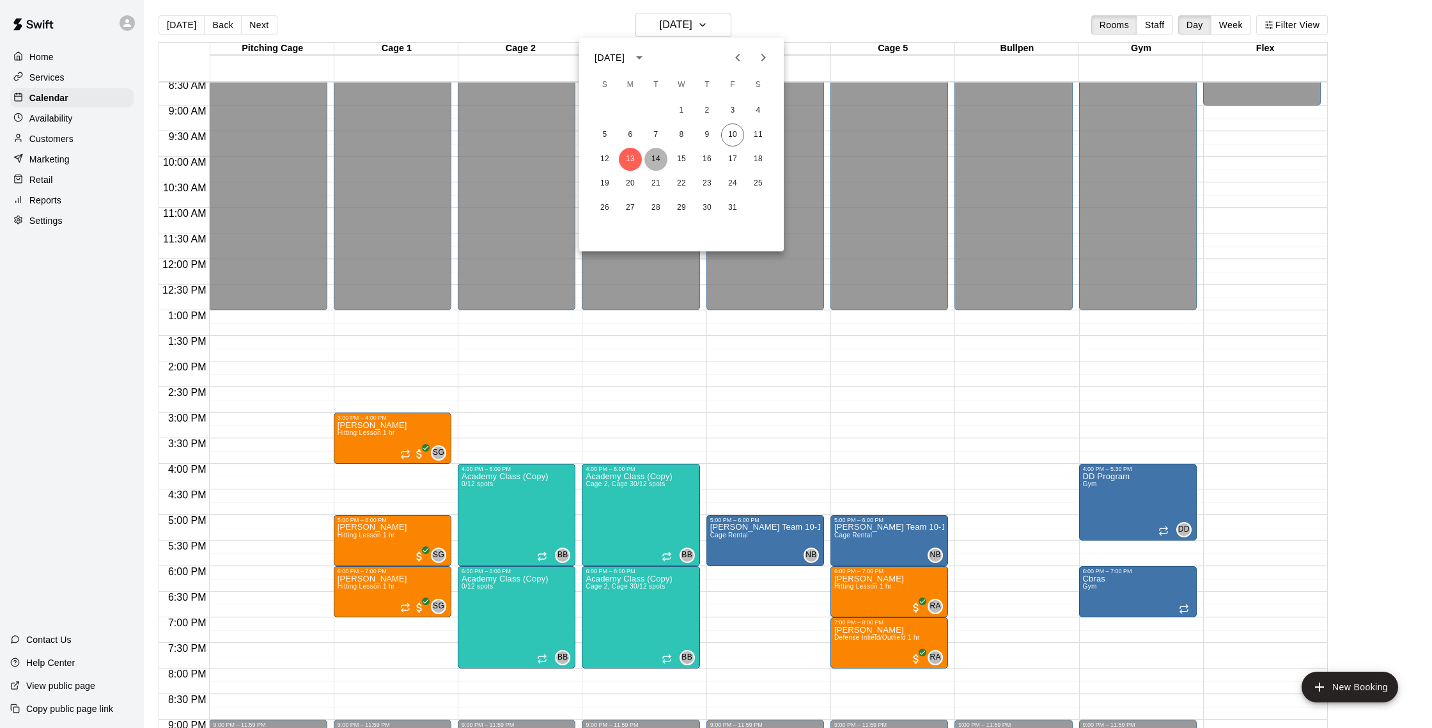
click at [662, 155] on button "14" at bounding box center [655, 159] width 23 height 23
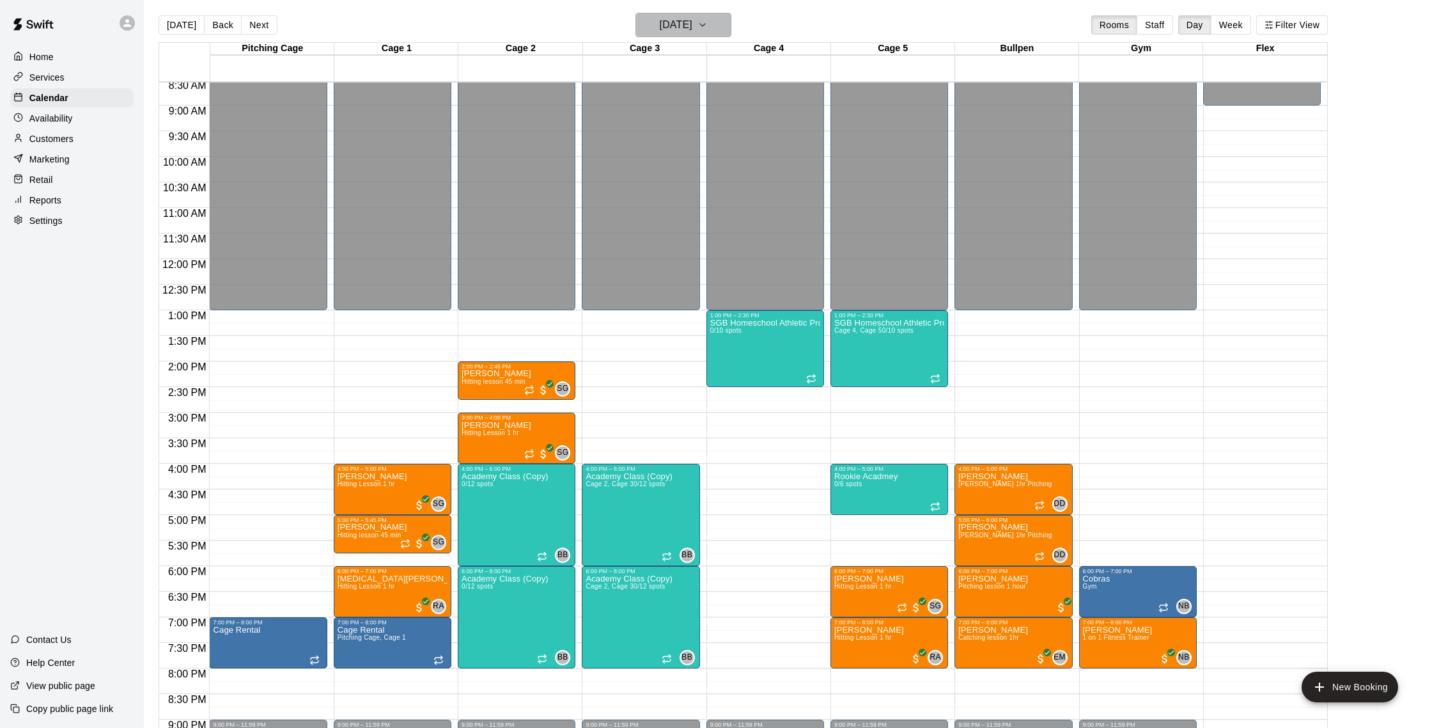
click at [692, 21] on h6 "[DATE]" at bounding box center [676, 25] width 33 height 18
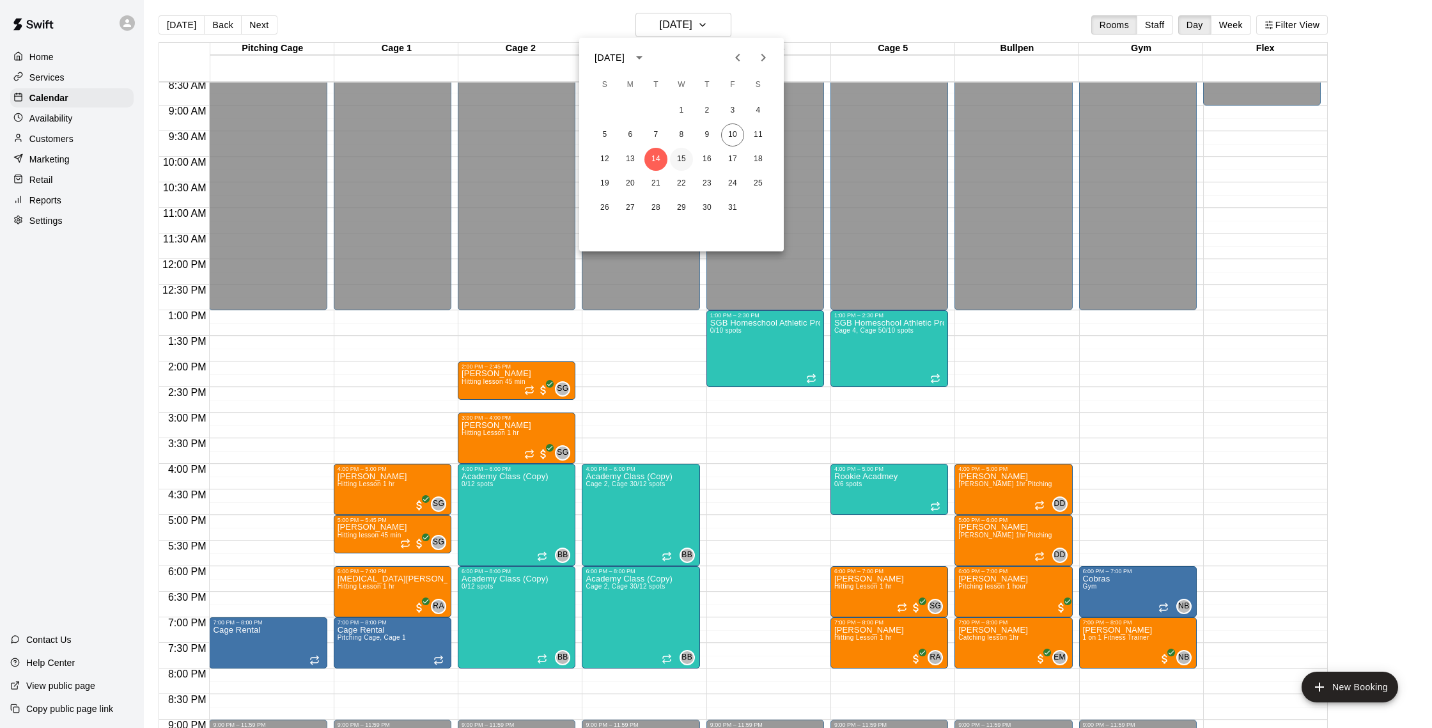
click at [681, 164] on button "15" at bounding box center [681, 159] width 23 height 23
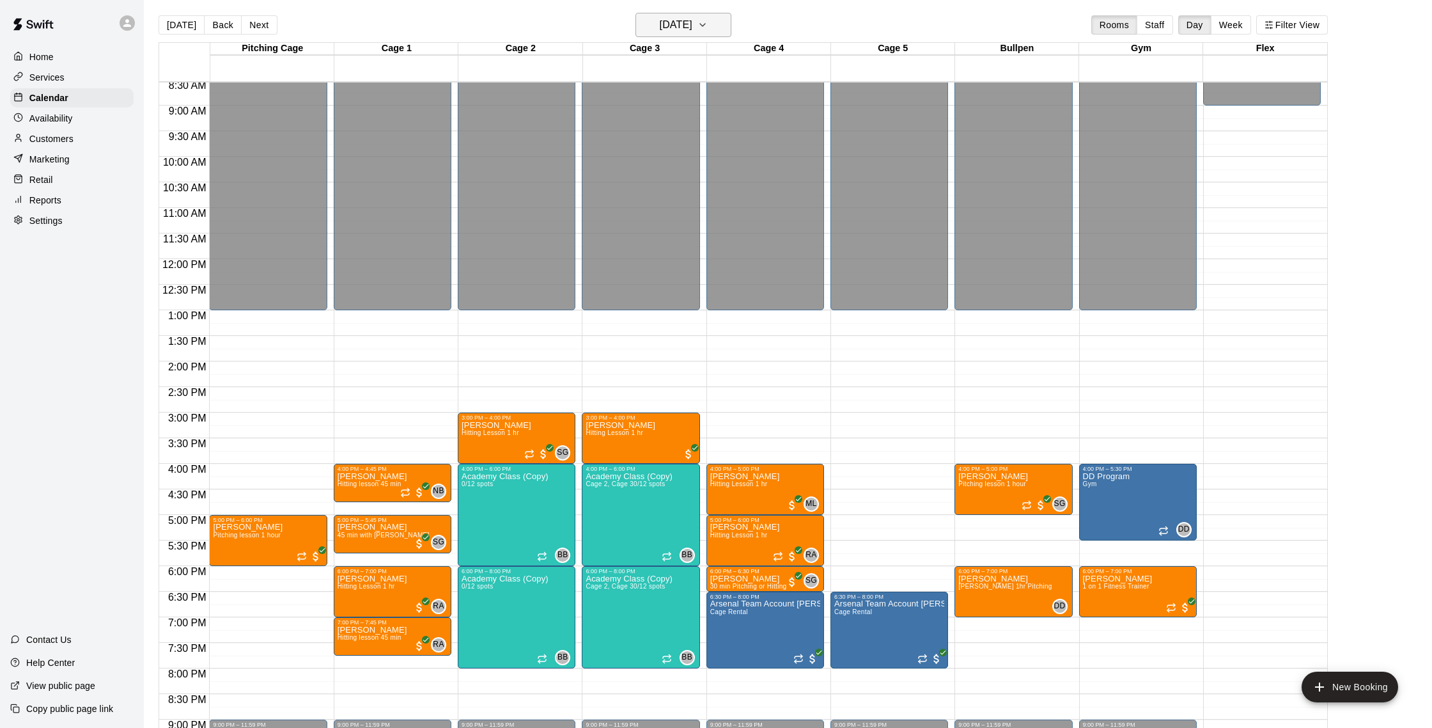
click at [683, 28] on h6 "[DATE]" at bounding box center [676, 25] width 33 height 18
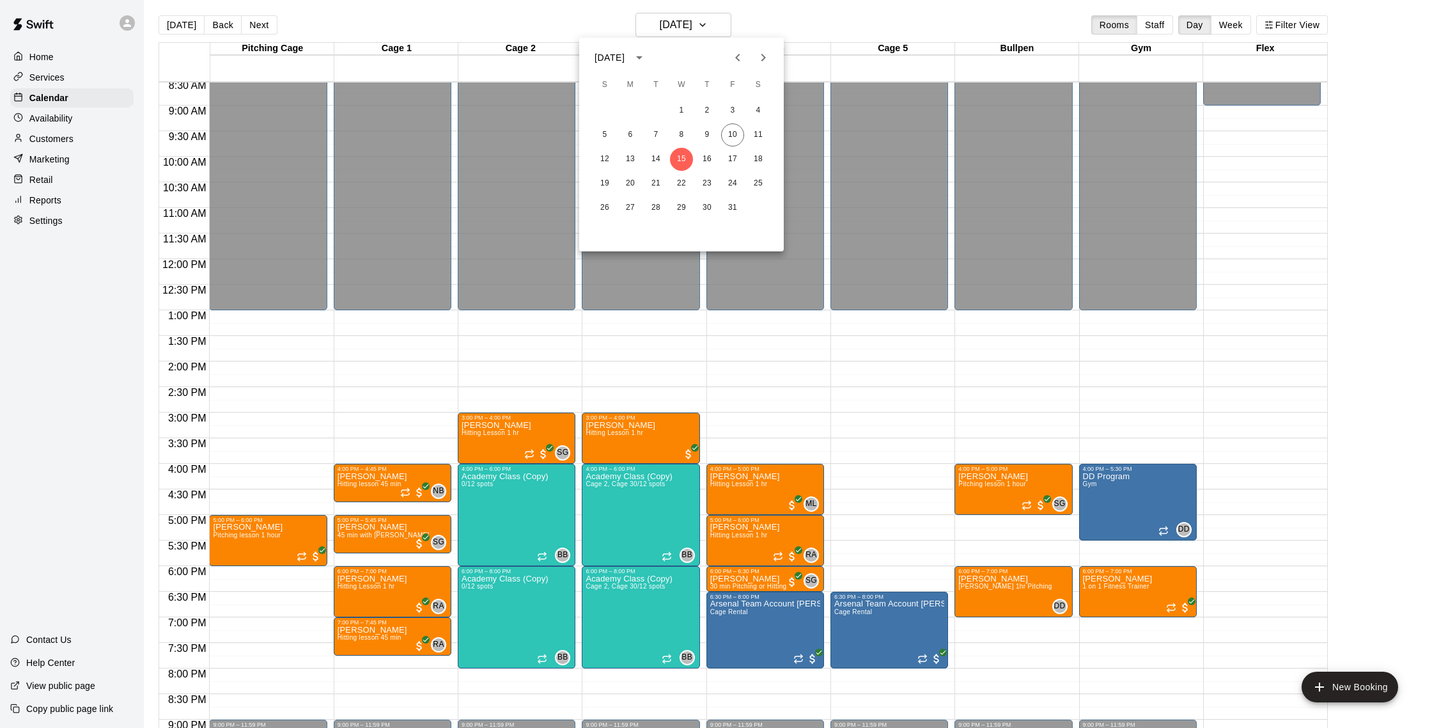
click at [771, 58] on button "Next month" at bounding box center [764, 58] width 26 height 26
click at [762, 109] on button "1" at bounding box center [758, 110] width 23 height 23
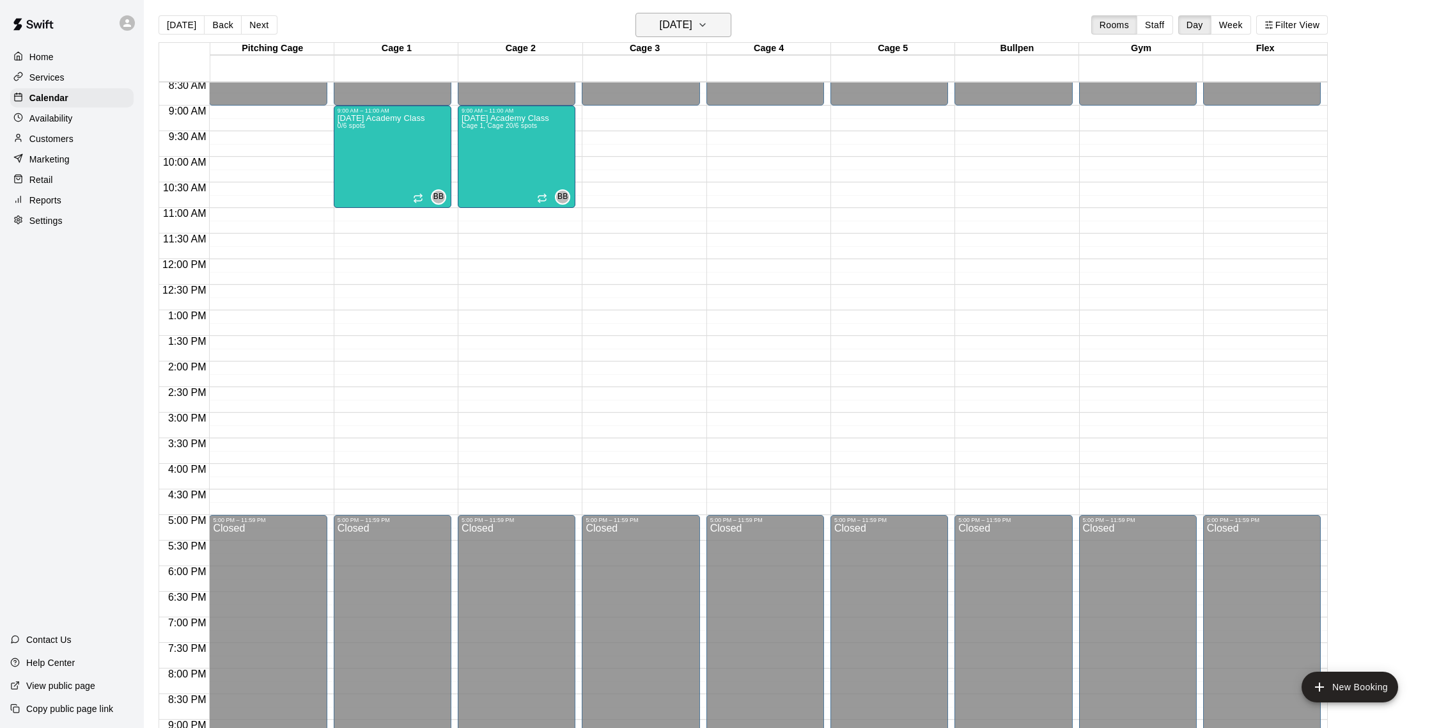
click at [680, 31] on h6 "[DATE]" at bounding box center [676, 25] width 33 height 18
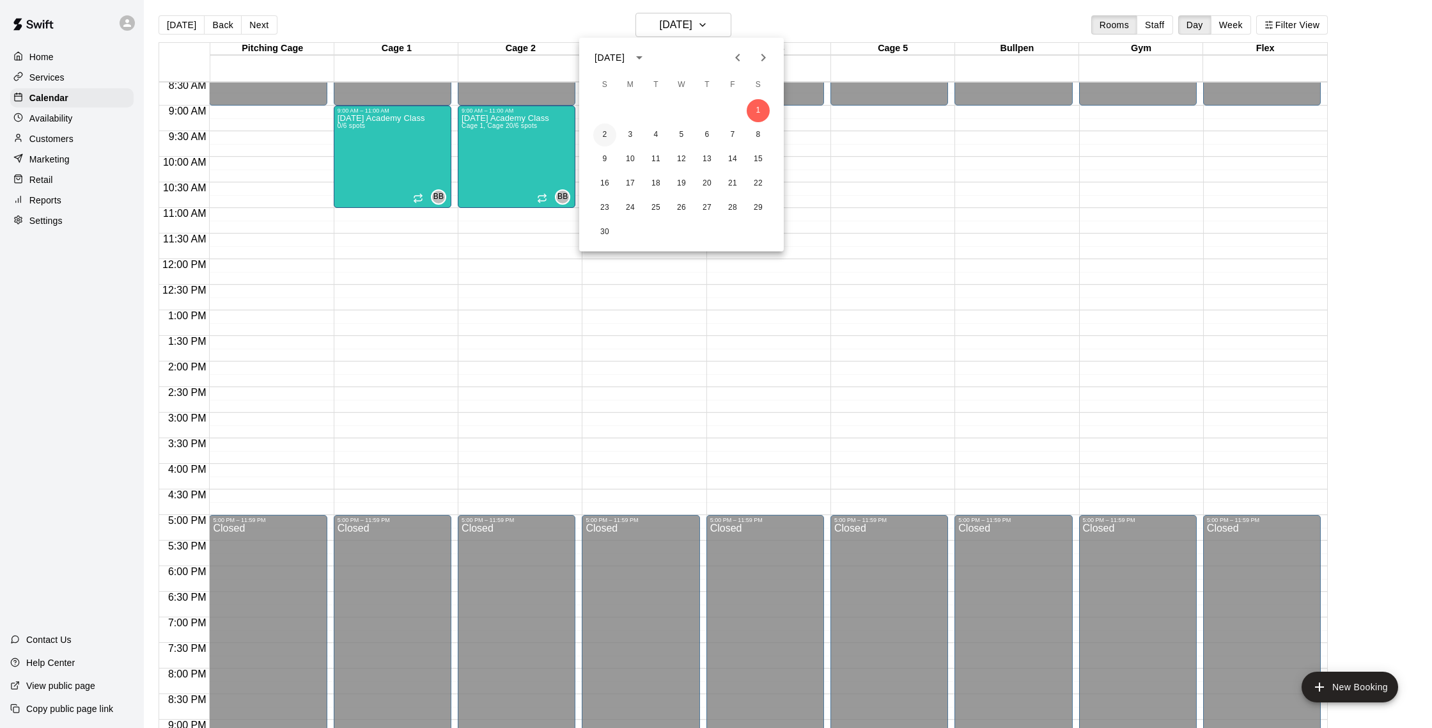
click at [611, 136] on button "2" at bounding box center [604, 134] width 23 height 23
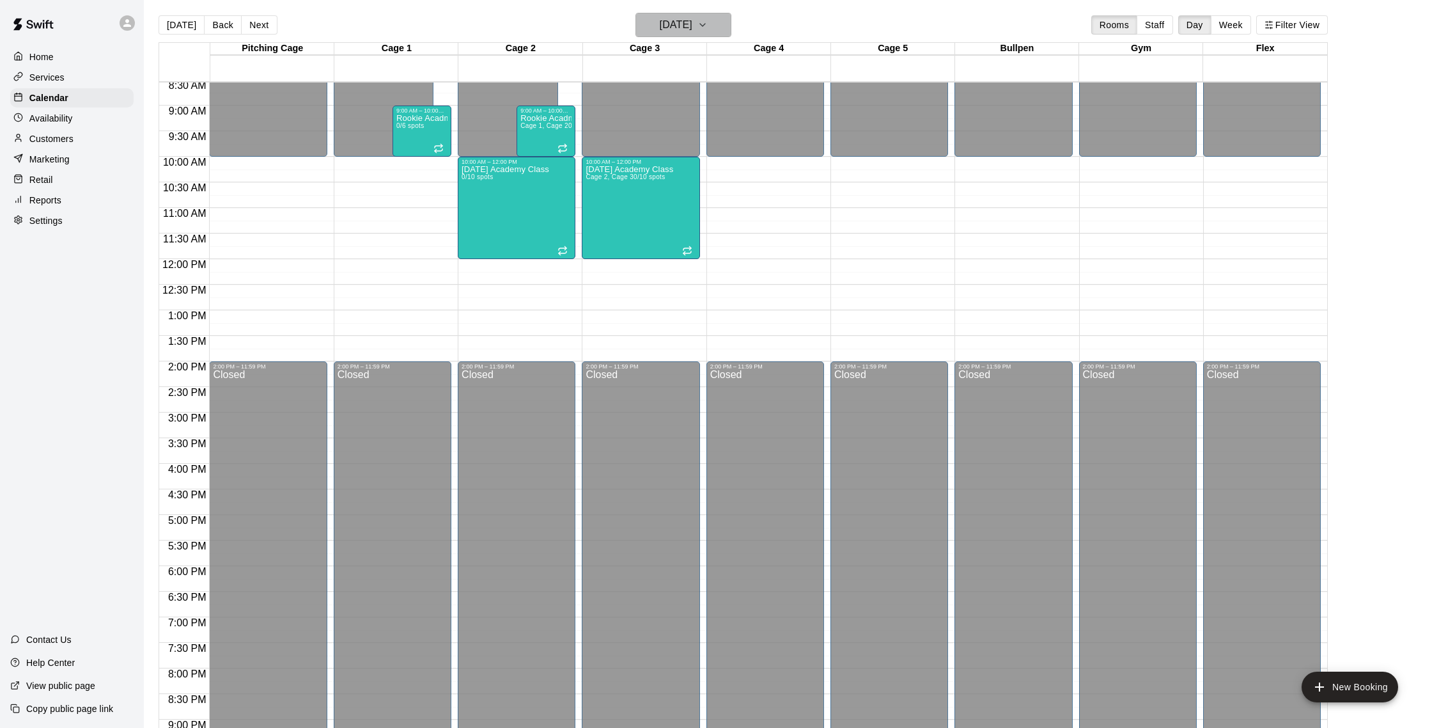
click at [692, 24] on h6 "[DATE]" at bounding box center [676, 25] width 33 height 18
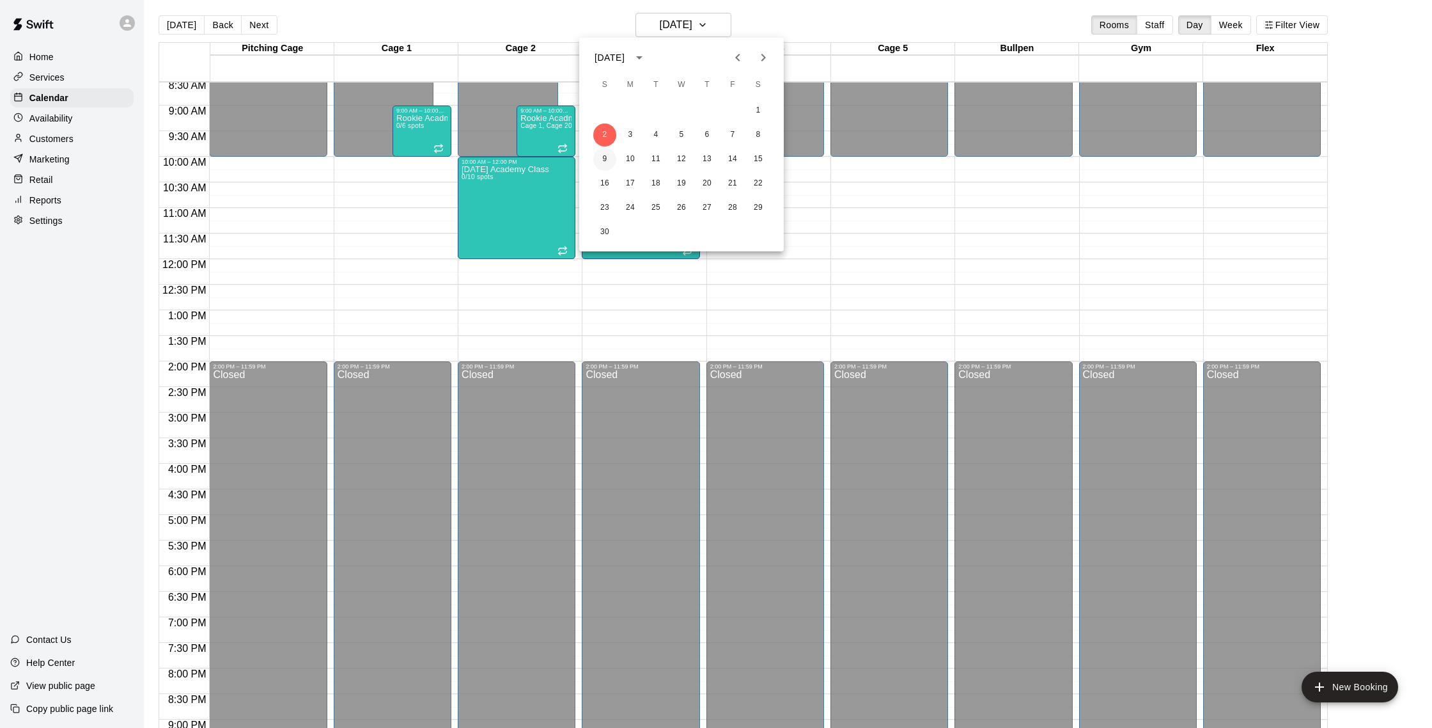
click at [606, 159] on button "9" at bounding box center [604, 159] width 23 height 23
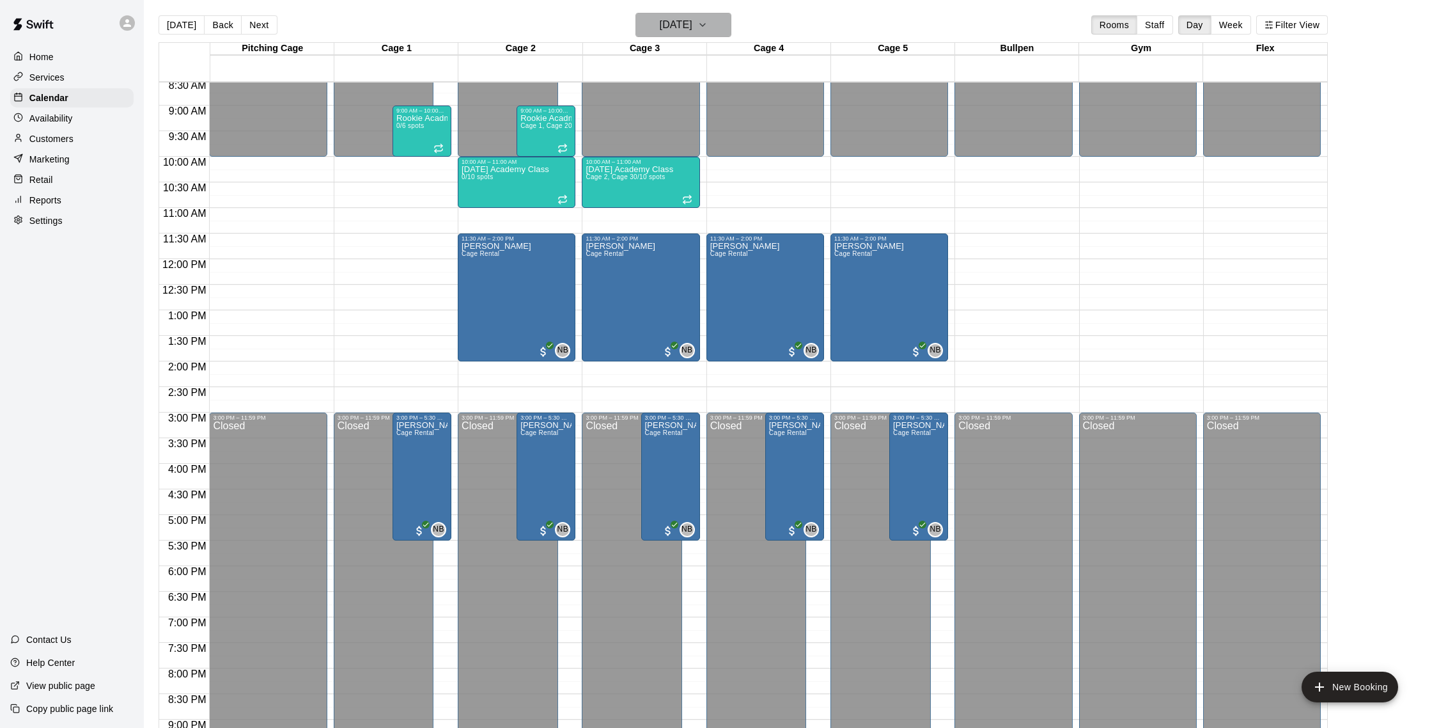
click at [682, 29] on h6 "[DATE]" at bounding box center [676, 25] width 33 height 18
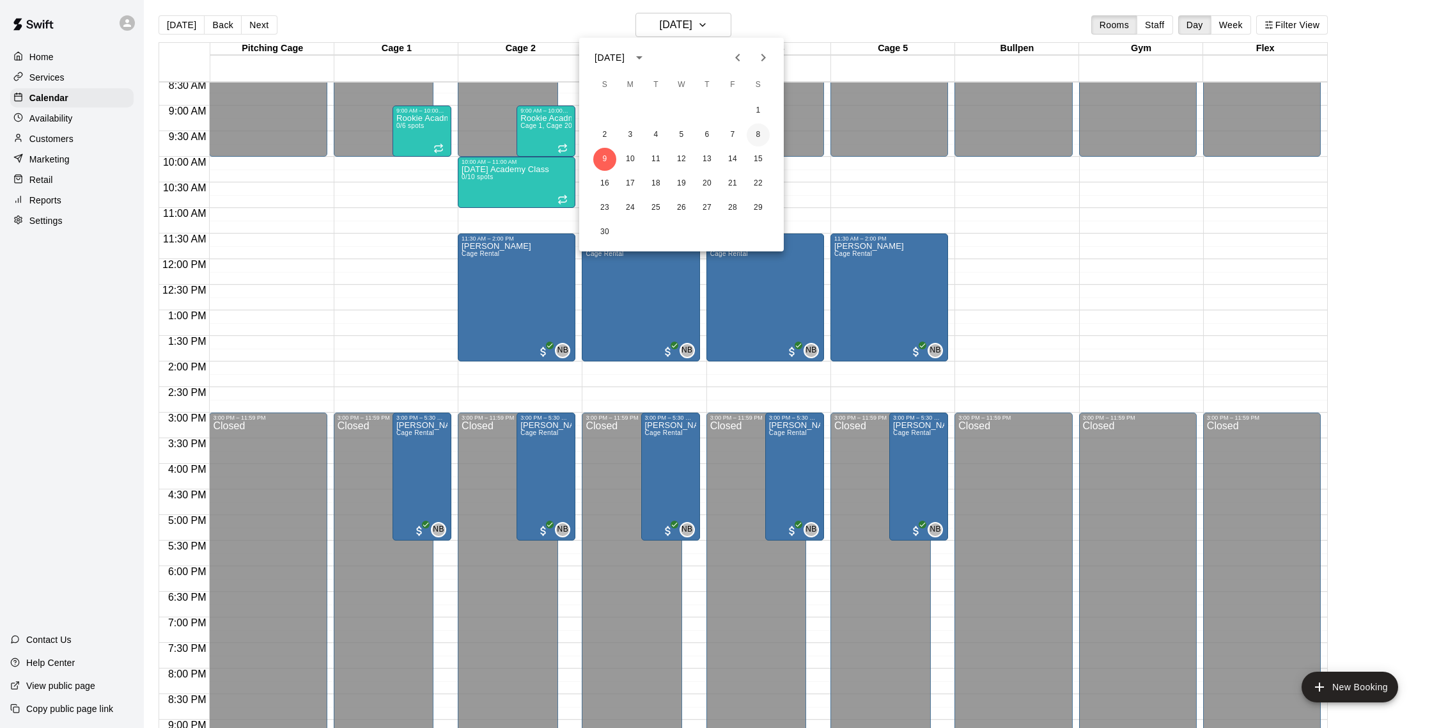
click at [762, 142] on button "8" at bounding box center [758, 134] width 23 height 23
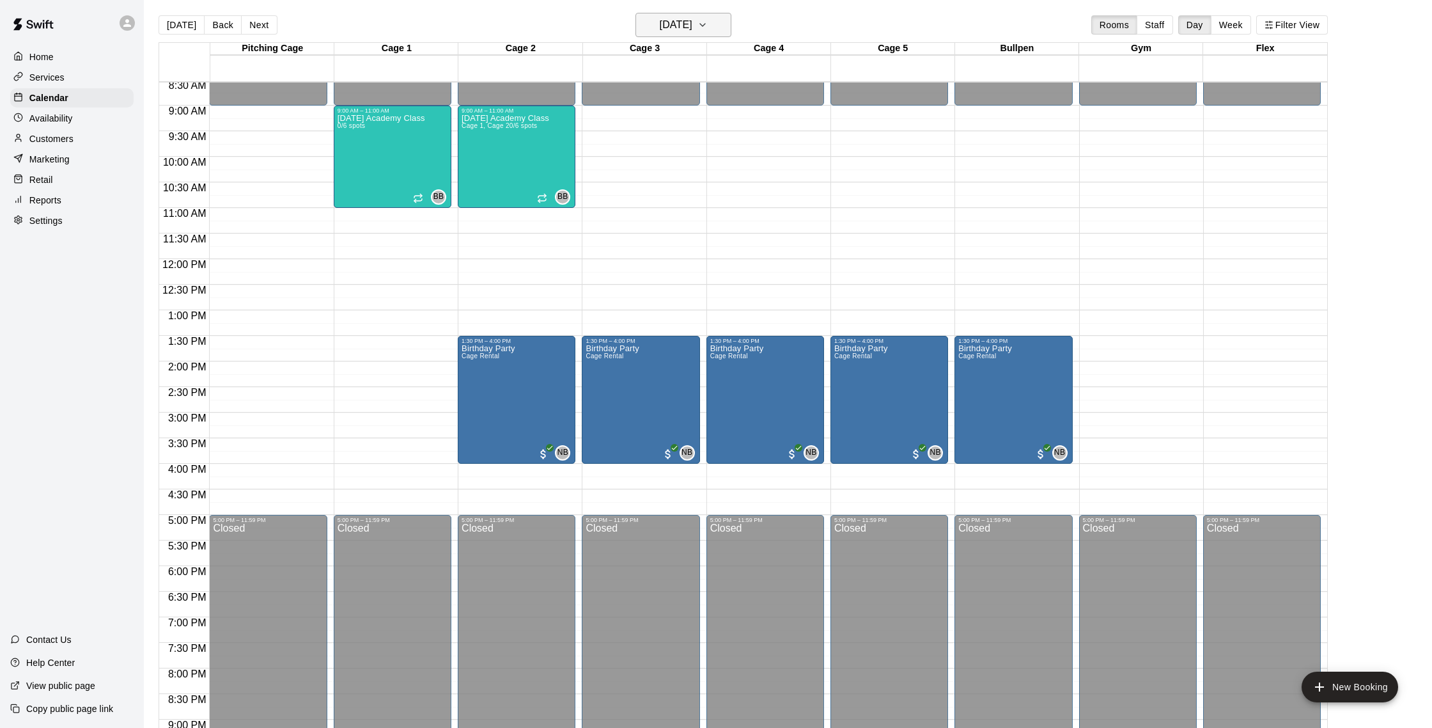
click at [692, 26] on h6 "[DATE]" at bounding box center [676, 25] width 33 height 18
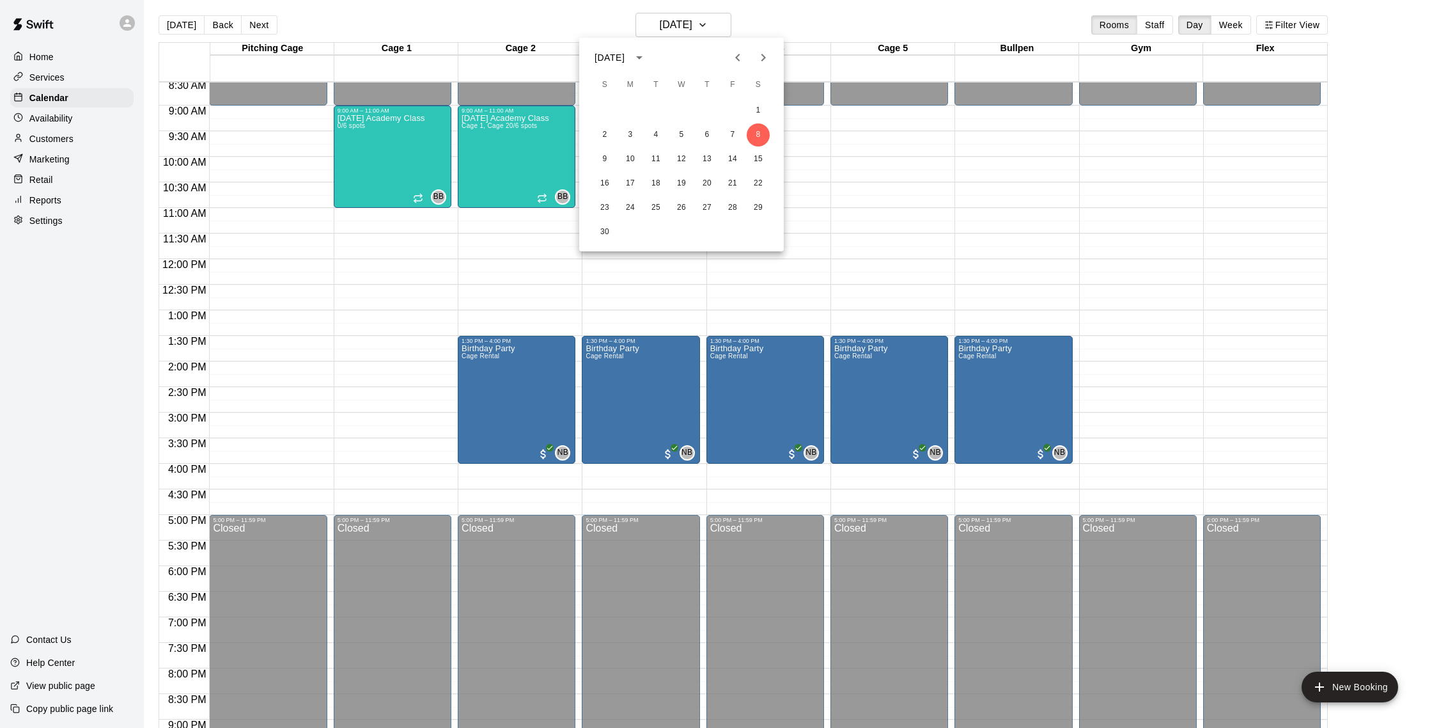
click at [743, 55] on icon "Previous month" at bounding box center [737, 57] width 15 height 15
click at [756, 130] on button "11" at bounding box center [758, 134] width 23 height 23
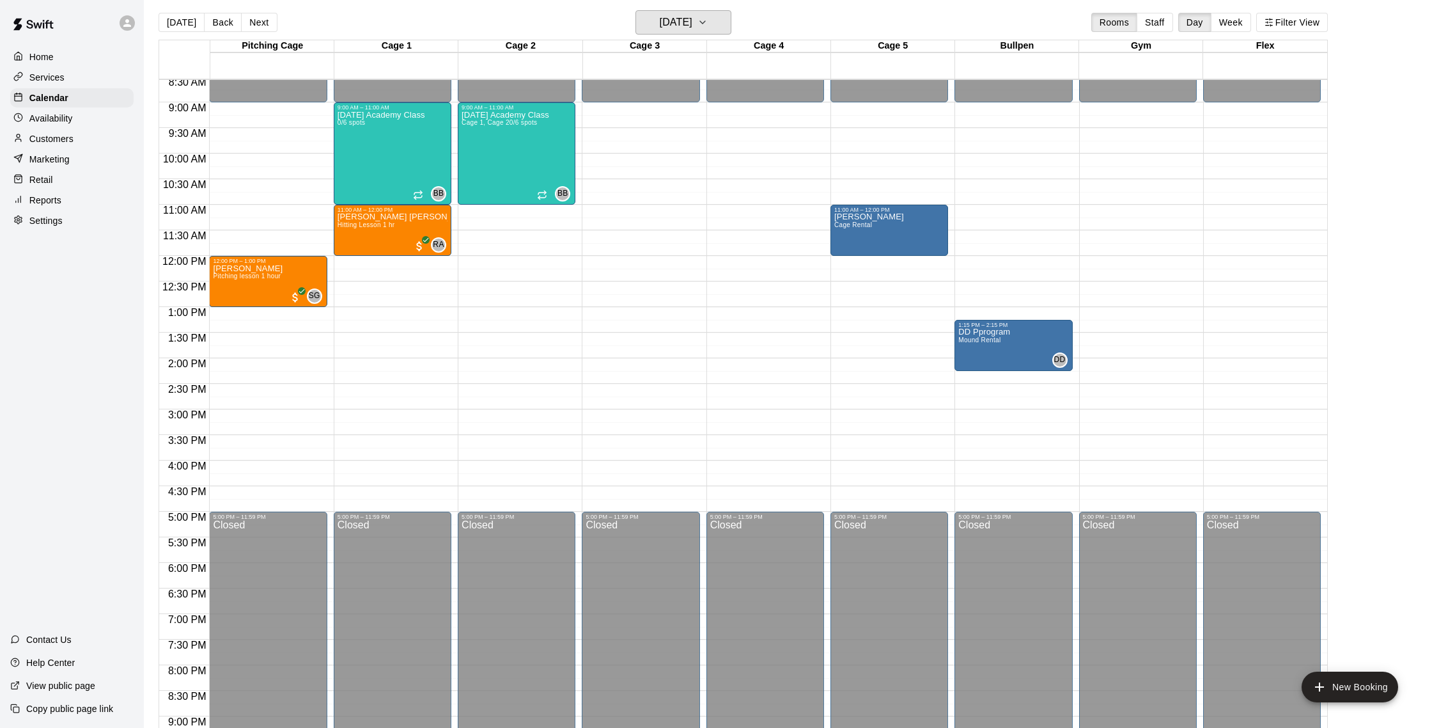
scroll to position [6, 0]
